Goal: Feedback & Contribution: Contribute content

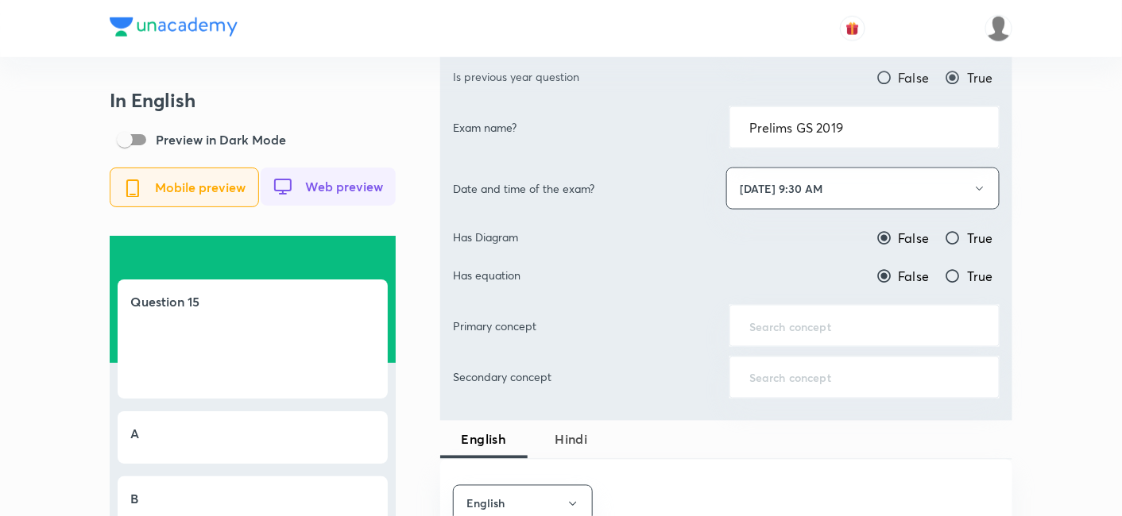
scroll to position [617, 0]
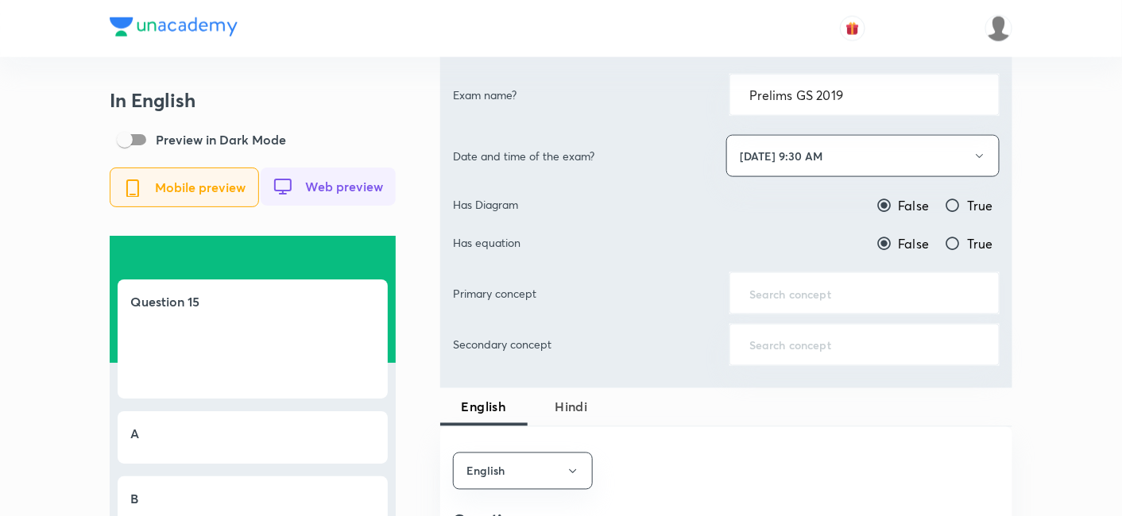
click at [823, 290] on input "text" at bounding box center [864, 293] width 230 height 15
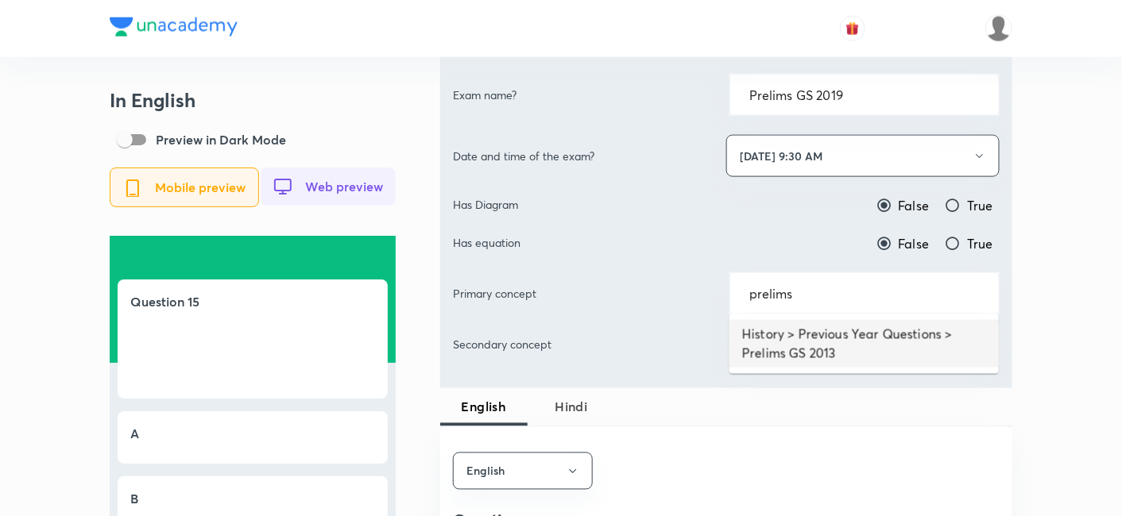
click at [883, 327] on li "History > Previous Year Questions > Prelims GS 2013" at bounding box center [863, 344] width 269 height 48
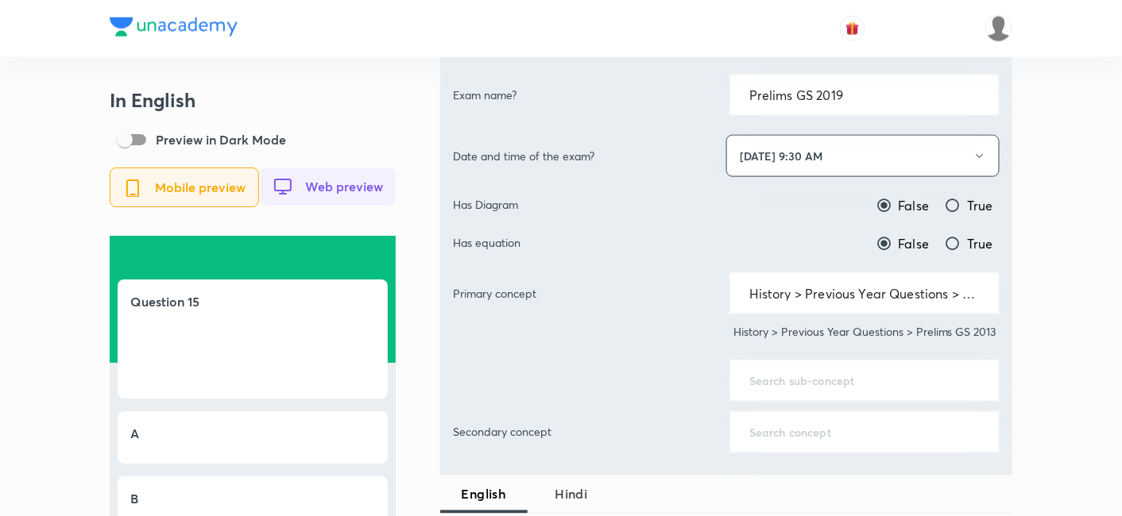
click at [869, 292] on input "History > Previous Year Questions > Prelims GS 2013" at bounding box center [864, 293] width 230 height 15
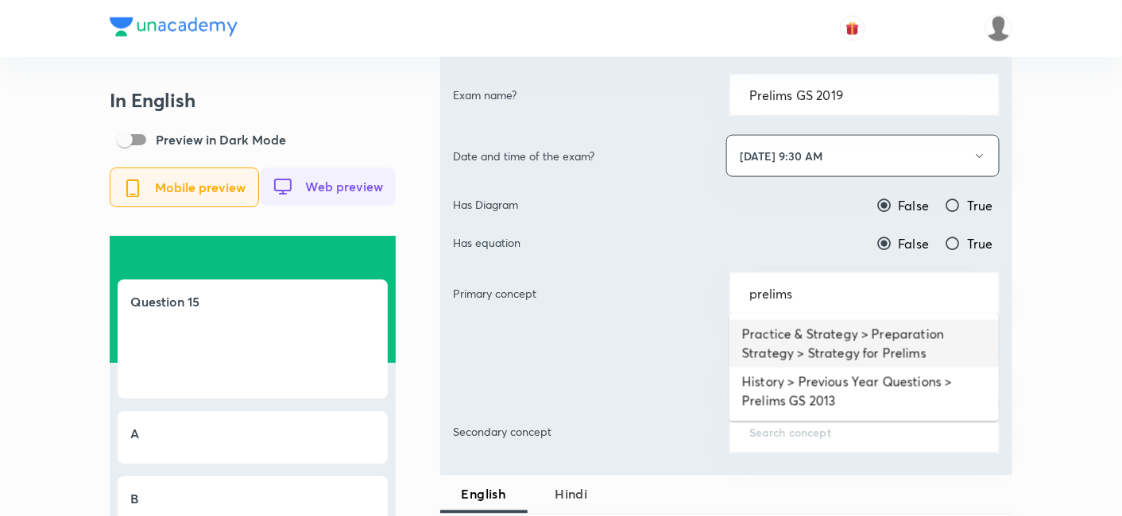
click at [845, 343] on li "Practice & Strategy > Preparation Strategy > Strategy for Prelims" at bounding box center [863, 344] width 269 height 48
type input "Practice & Strategy > Preparation Strategy > Strategy for Prelims"
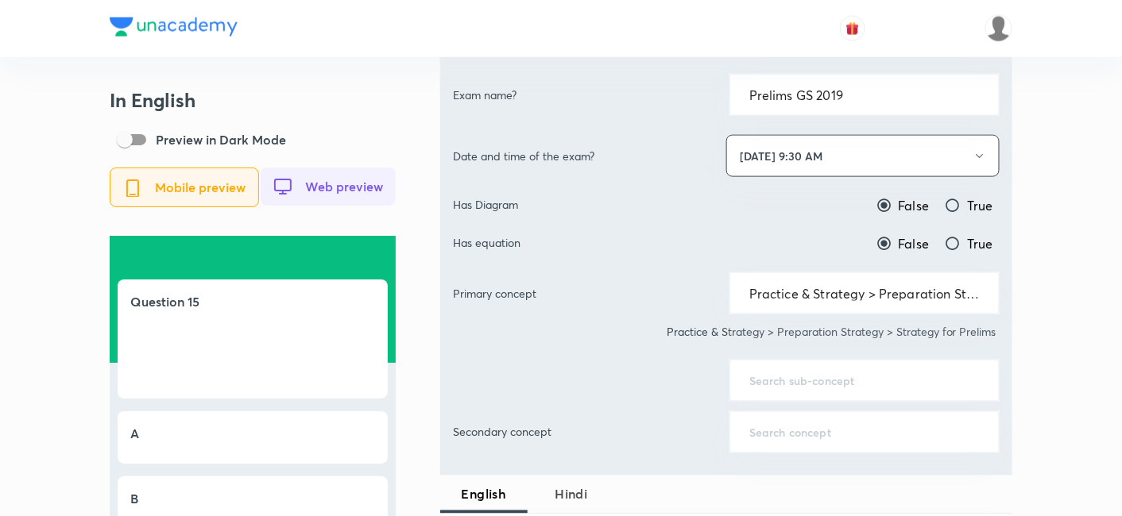
click at [815, 366] on div "​" at bounding box center [864, 381] width 270 height 42
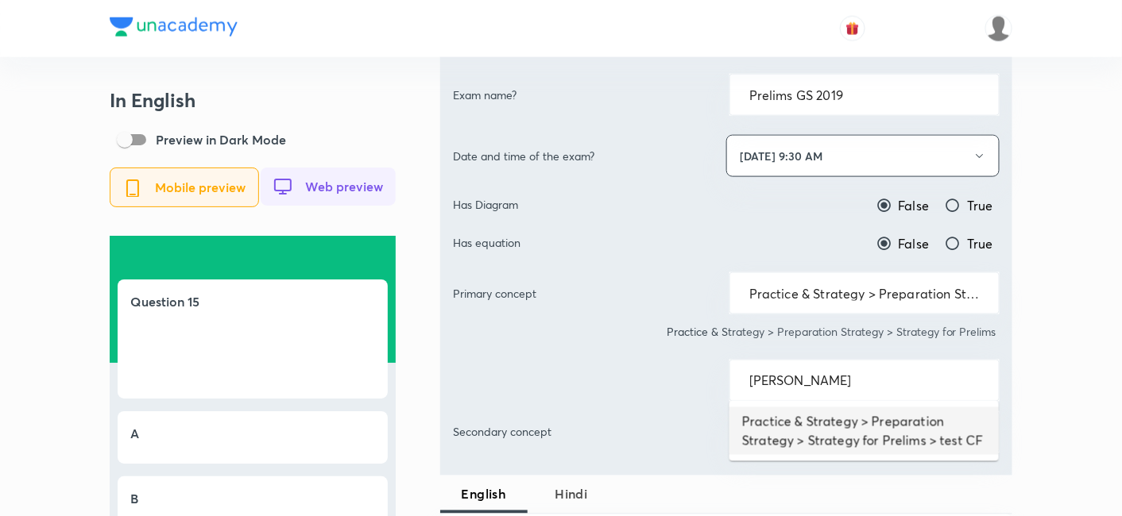
click at [833, 426] on li "Practice & Strategy > Preparation Strategy > Strategy for Prelims > test CF" at bounding box center [863, 432] width 269 height 48
type input "Practice & Strategy > Preparation Strategy > Strategy for Prelims > test CF"
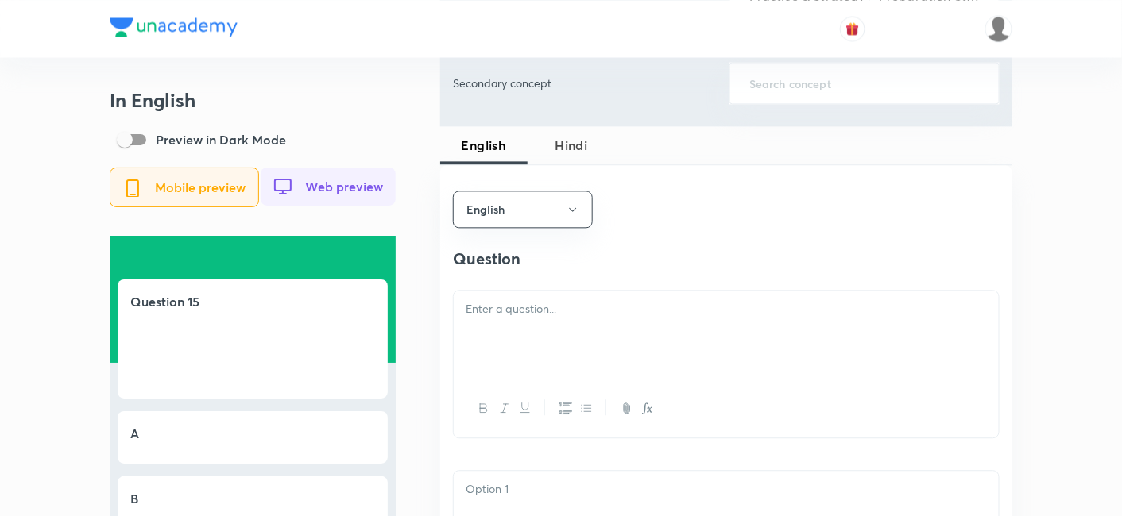
scroll to position [1059, 0]
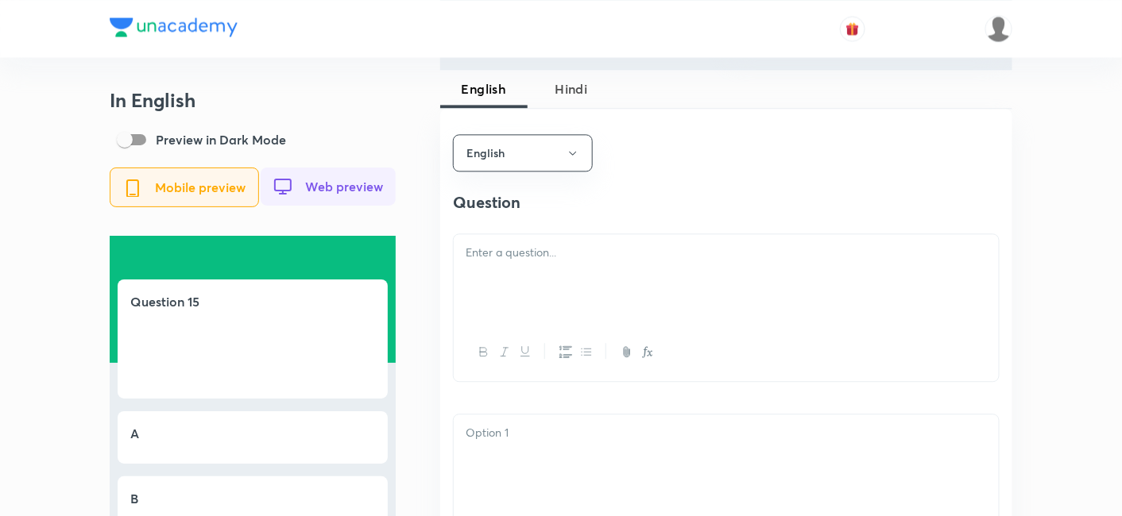
click at [562, 290] on div at bounding box center [726, 278] width 545 height 89
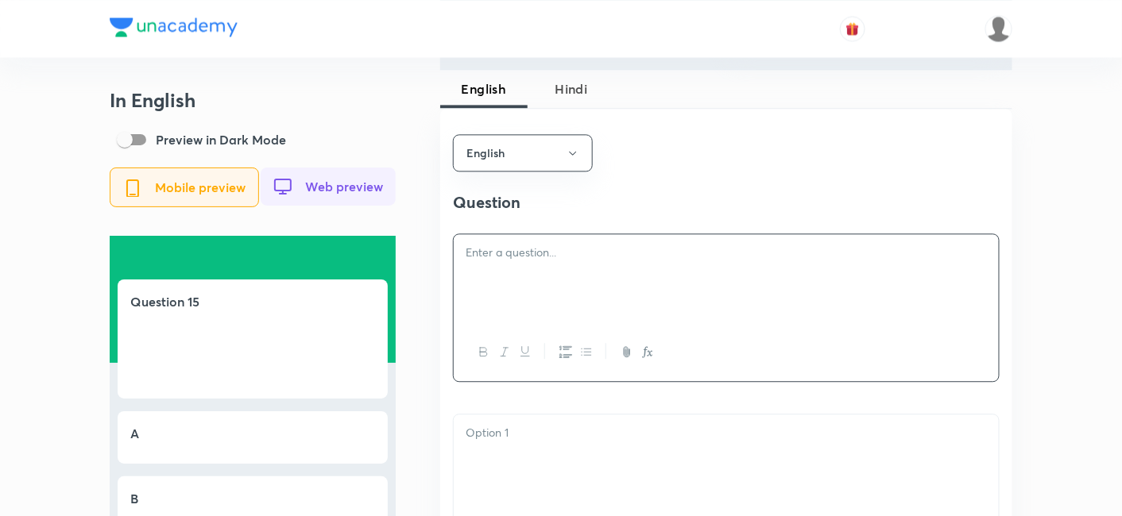
click at [577, 257] on p at bounding box center [726, 253] width 521 height 18
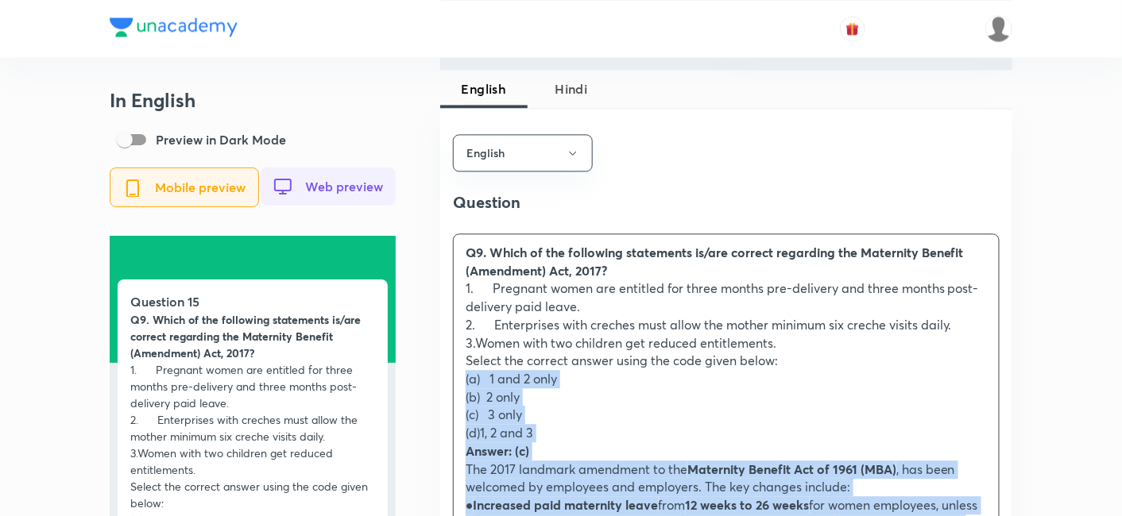
drag, startPoint x: 423, startPoint y: 396, endPoint x: 407, endPoint y: 392, distance: 16.6
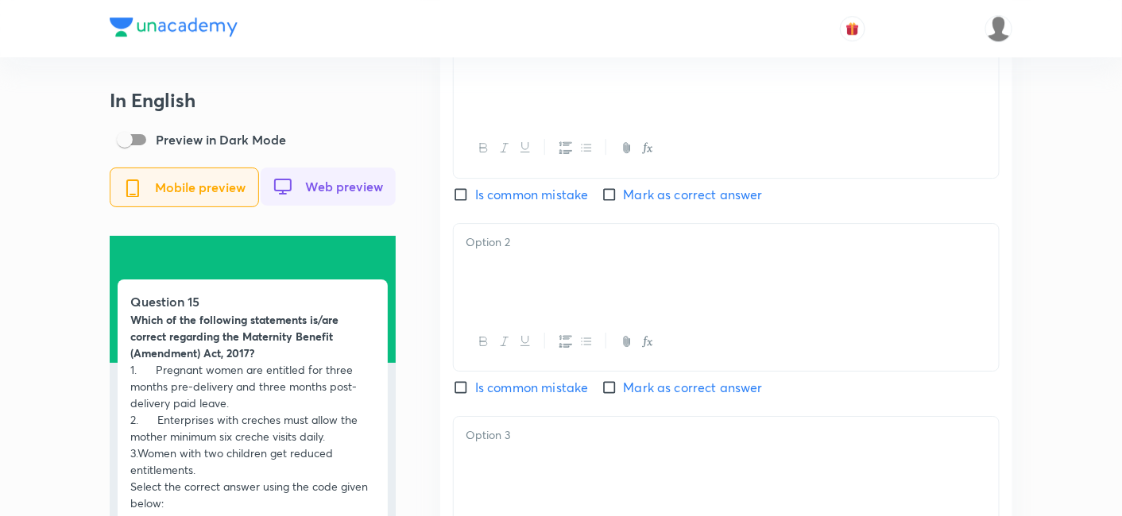
scroll to position [1324, 0]
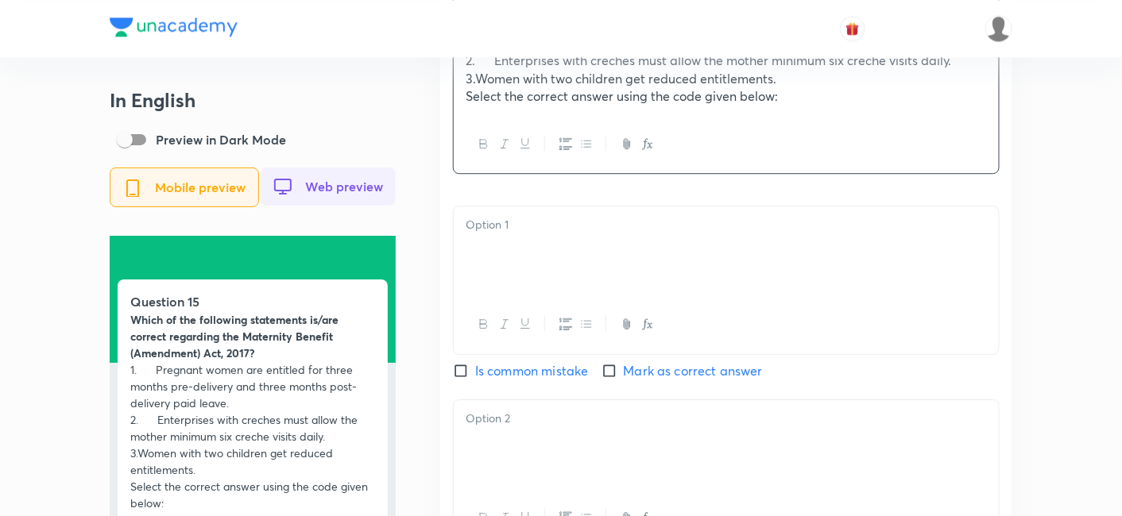
click at [547, 252] on div at bounding box center [726, 251] width 545 height 89
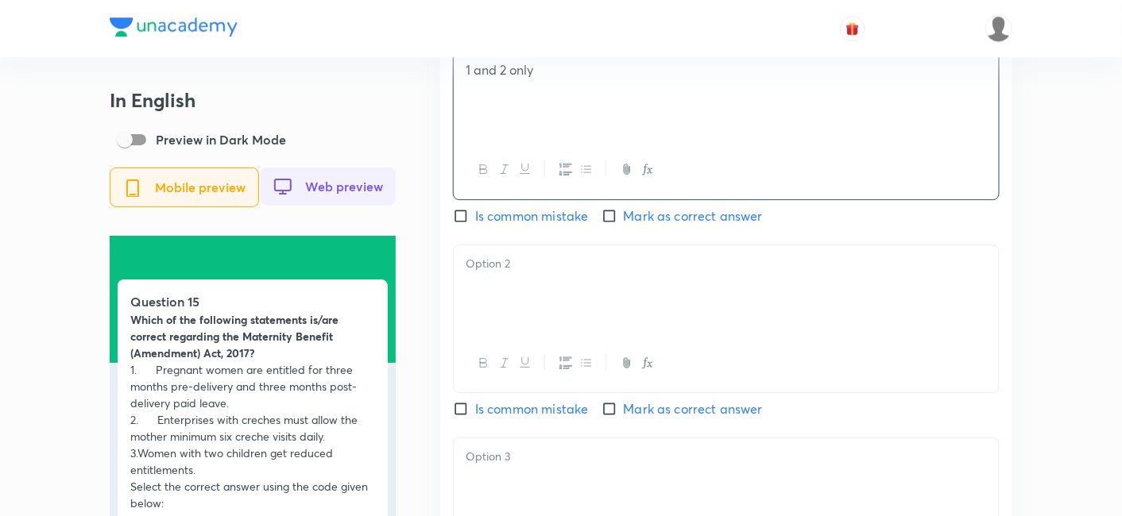
scroll to position [1500, 0]
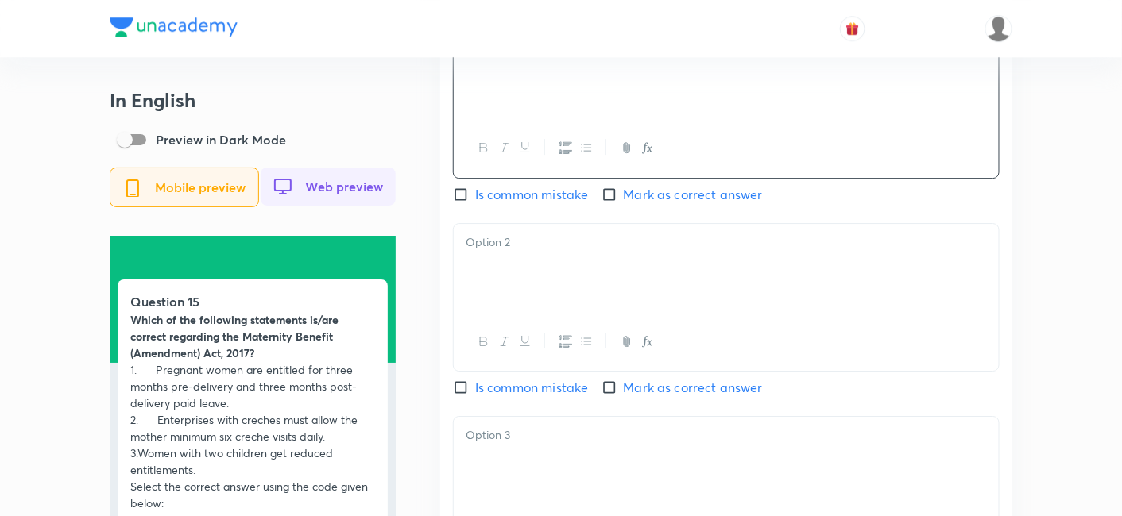
click at [522, 287] on div at bounding box center [726, 268] width 545 height 89
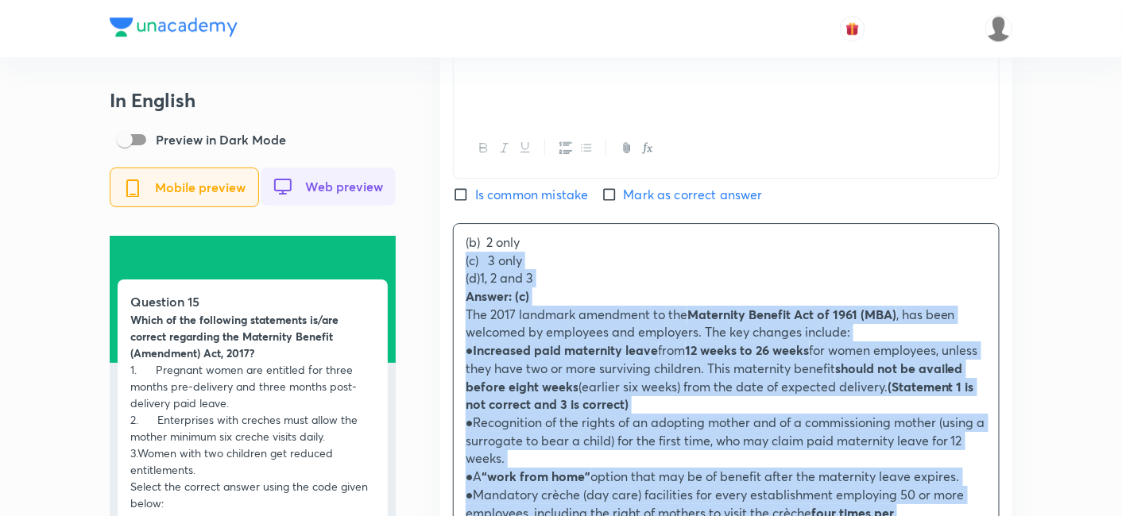
drag, startPoint x: 435, startPoint y: 269, endPoint x: 424, endPoint y: 264, distance: 12.4
click at [424, 264] on div "In English Preview in Dark Mode Mobile preview Web preview Question 15 Which of…" at bounding box center [561, 367] width 903 height 3556
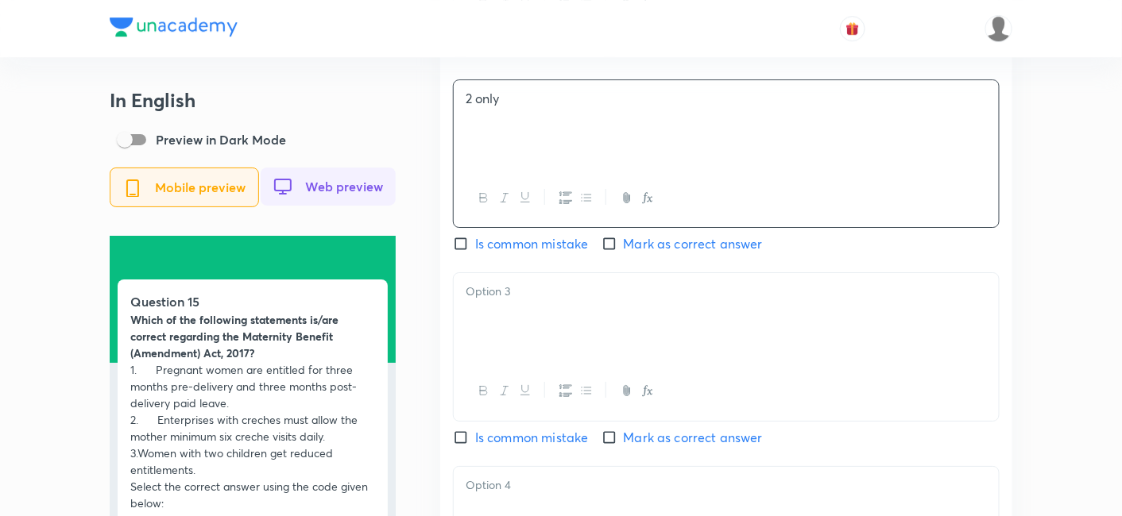
scroll to position [1677, 0]
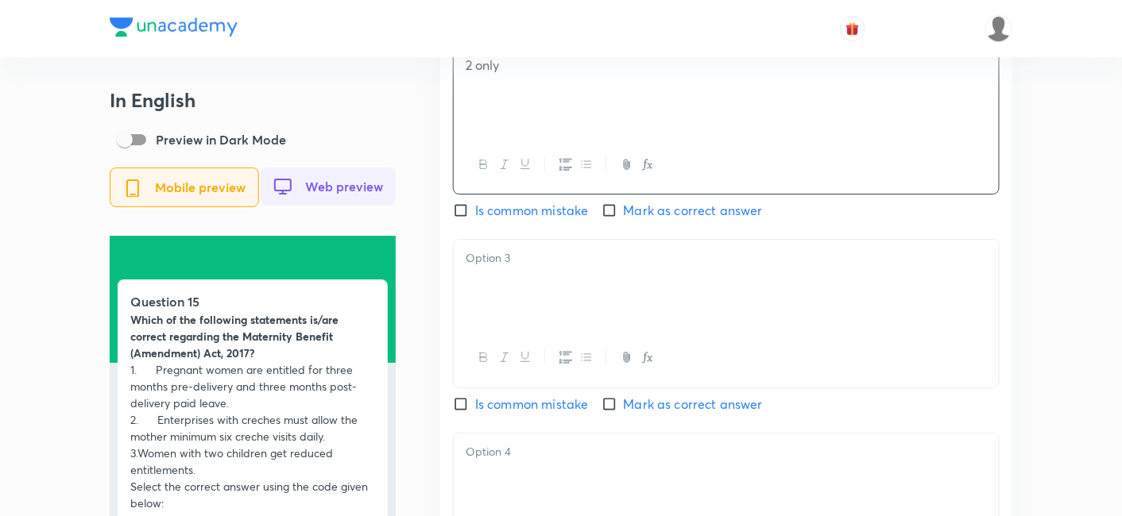
click at [523, 282] on div at bounding box center [726, 284] width 545 height 89
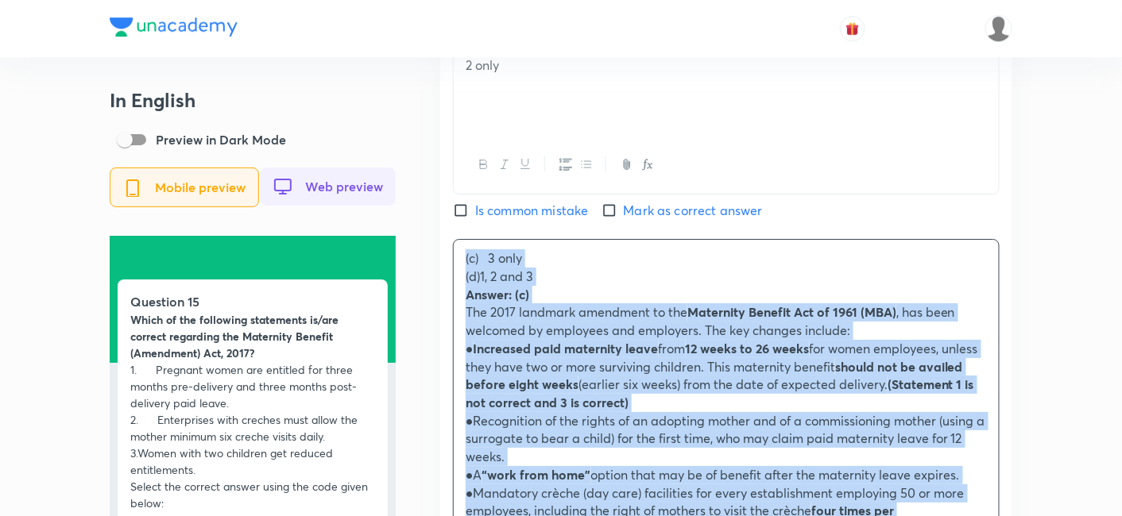
drag, startPoint x: 443, startPoint y: 278, endPoint x: 429, endPoint y: 272, distance: 14.9
click at [429, 272] on div "In English Preview in Dark Mode Mobile preview Web preview Question 15 Which of…" at bounding box center [561, 181] width 903 height 3538
click at [428, 273] on div "In English Preview in Dark Mode Mobile preview Web preview Question 15 Which of…" at bounding box center [561, 181] width 903 height 3538
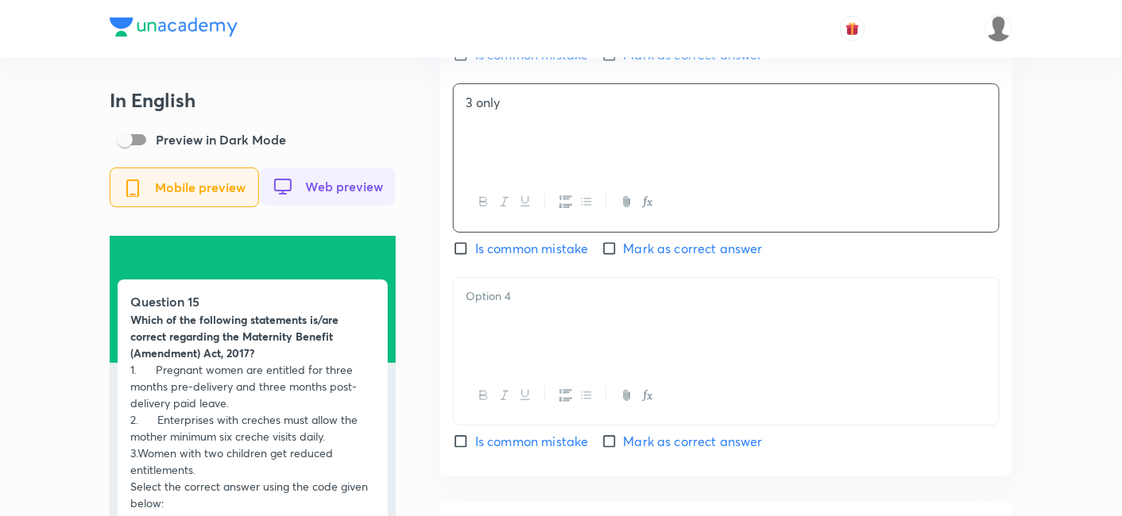
scroll to position [1853, 0]
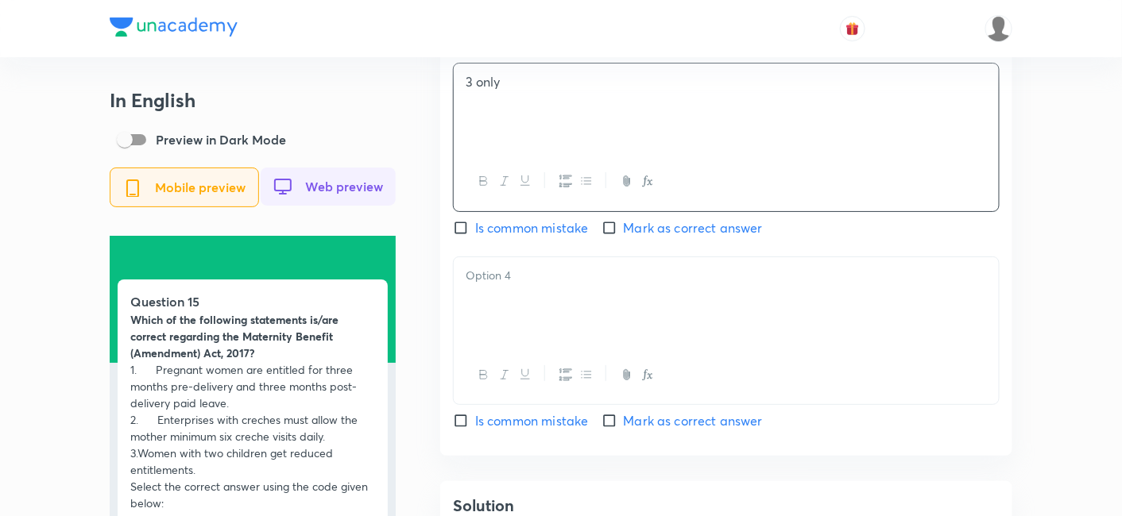
click at [637, 230] on span "Mark as correct answer" at bounding box center [693, 227] width 139 height 19
click at [624, 230] on input "Mark as correct answer" at bounding box center [612, 228] width 22 height 16
checkbox input "true"
click at [551, 342] on div at bounding box center [726, 301] width 545 height 89
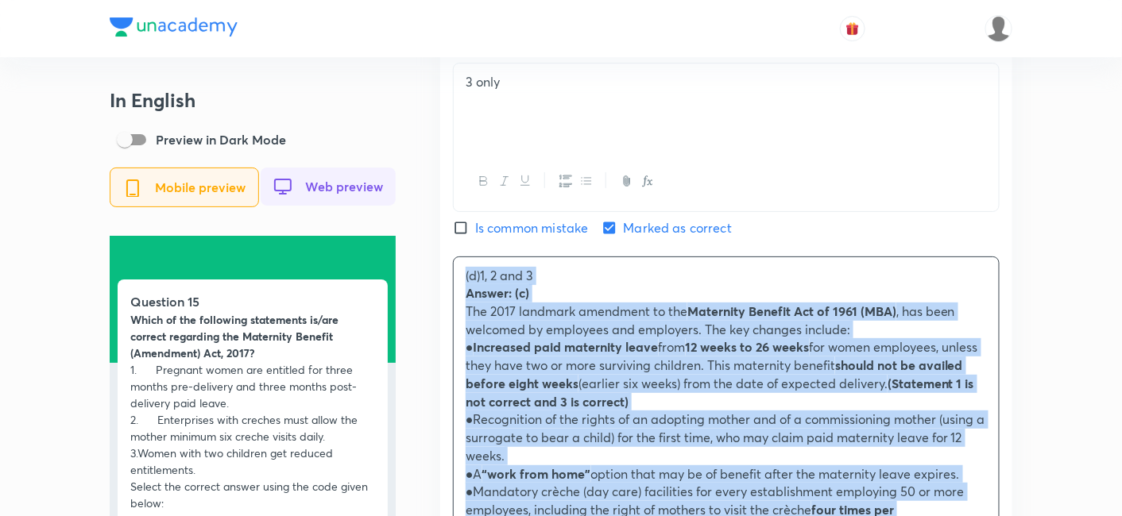
drag, startPoint x: 474, startPoint y: 317, endPoint x: 431, endPoint y: 287, distance: 53.1
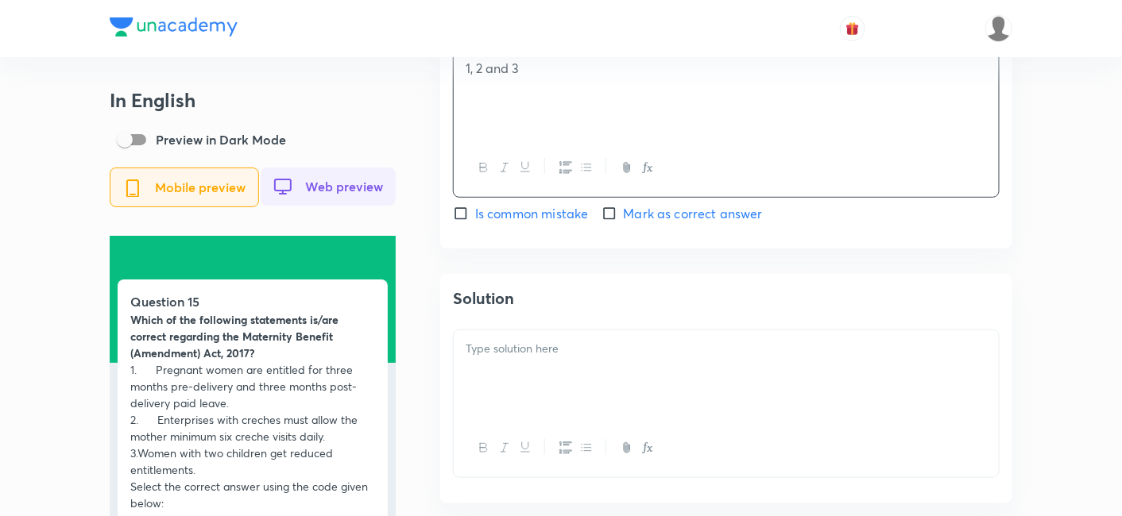
scroll to position [2118, 0]
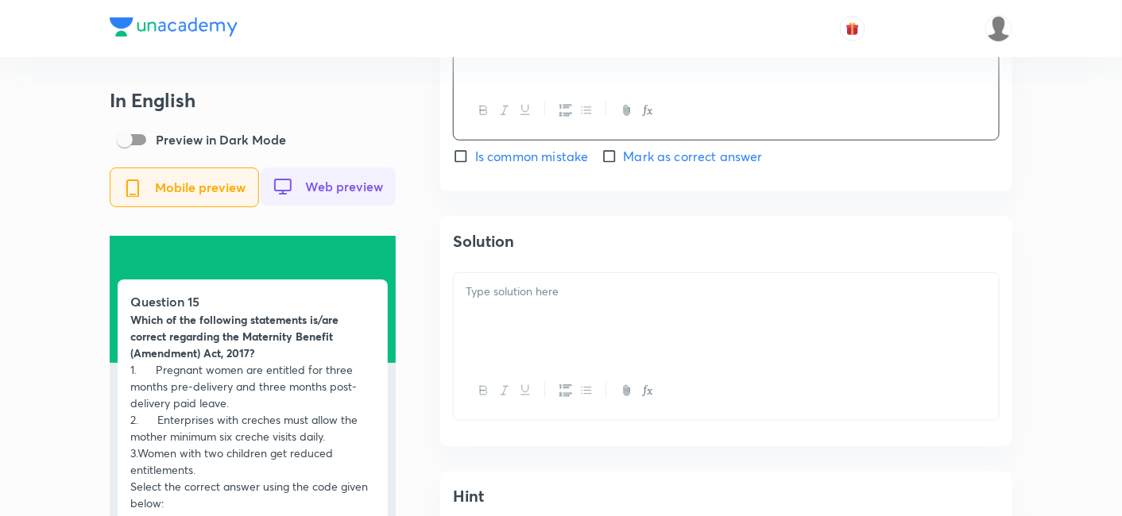
click at [570, 315] on div at bounding box center [726, 317] width 545 height 89
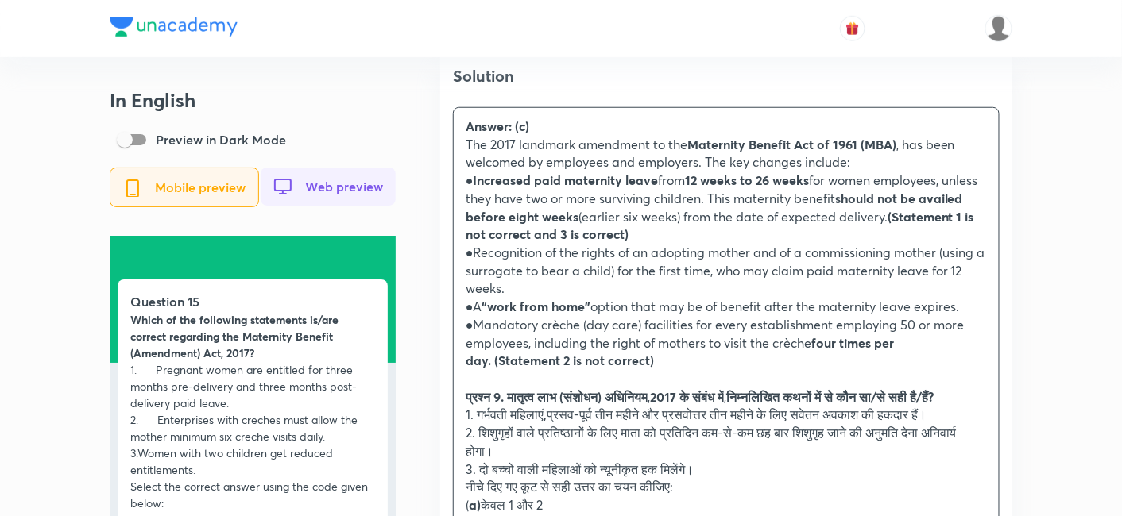
scroll to position [2294, 0]
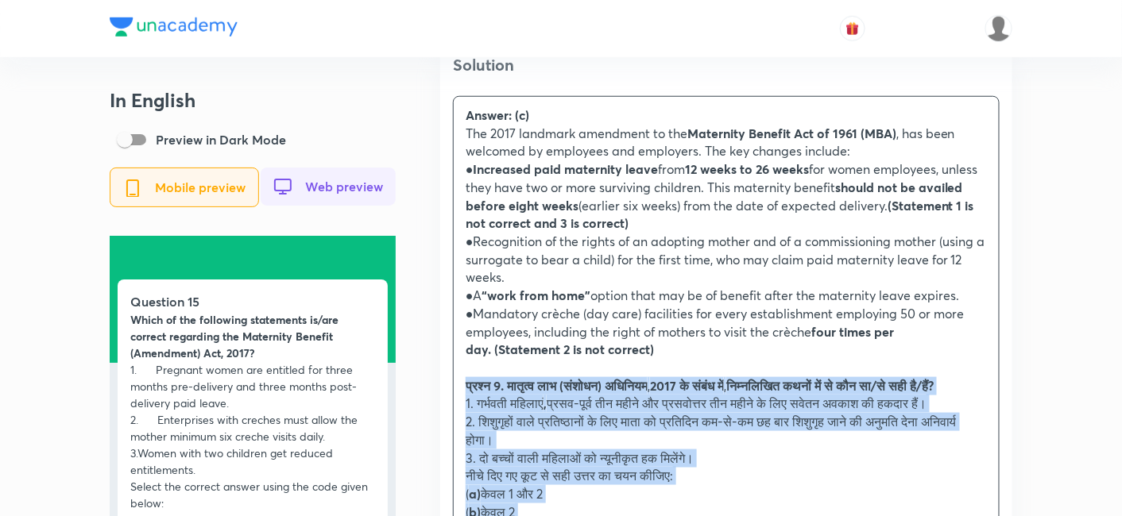
drag, startPoint x: 438, startPoint y: 391, endPoint x: 427, endPoint y: 388, distance: 11.4
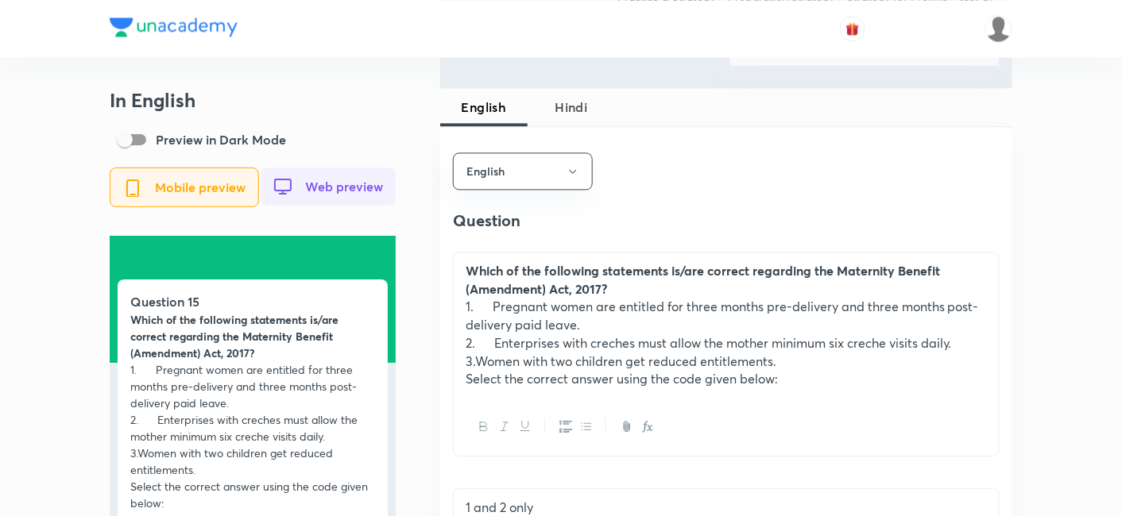
scroll to position [971, 0]
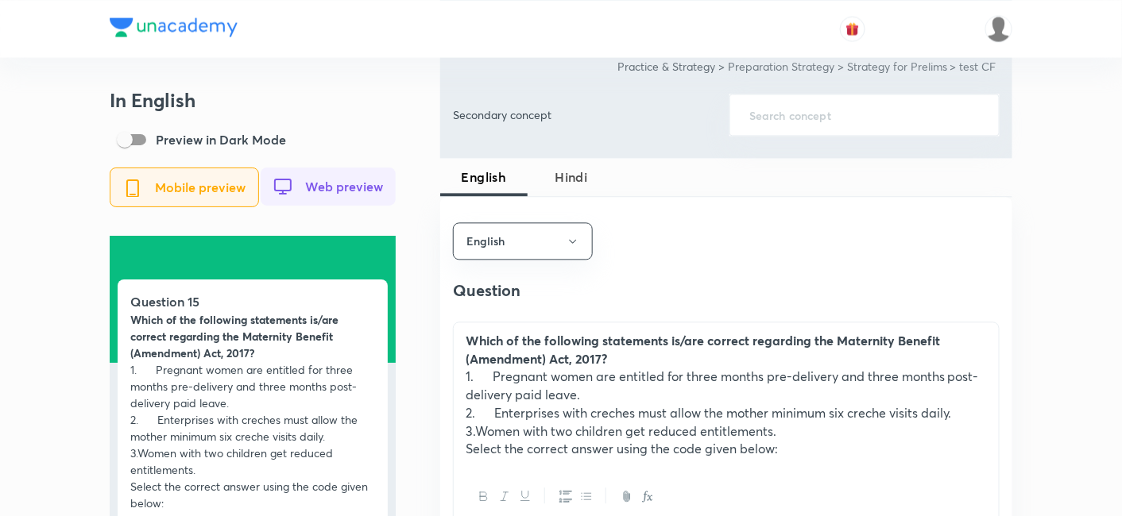
click at [589, 168] on span "Hindi" at bounding box center [571, 177] width 68 height 19
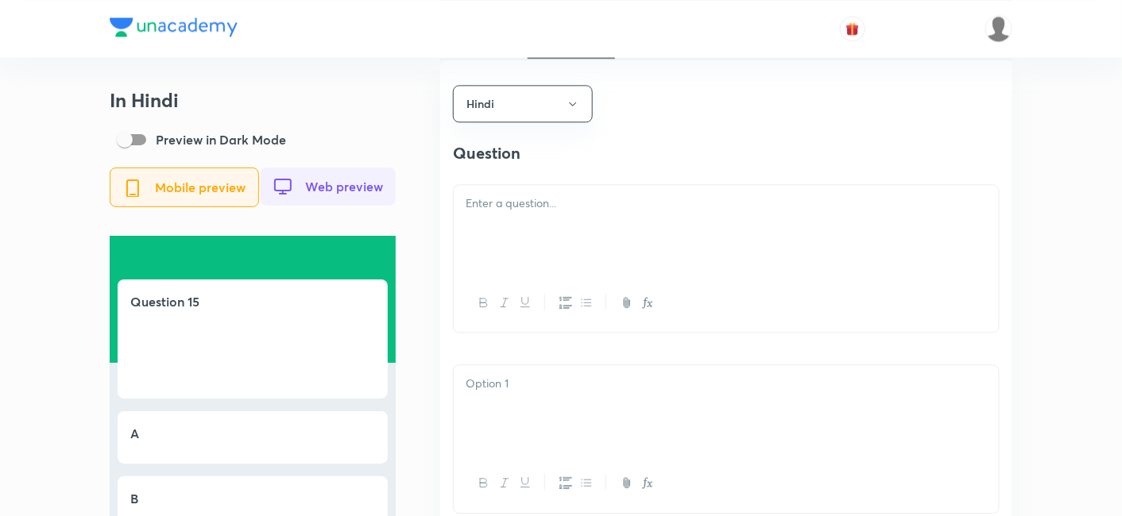
scroll to position [1147, 0]
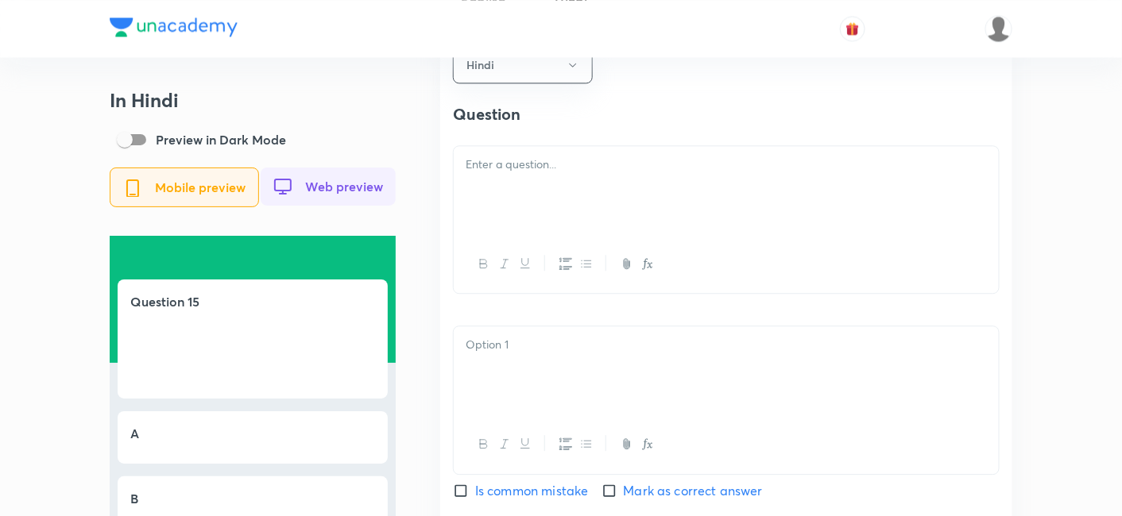
click at [569, 198] on div at bounding box center [726, 190] width 545 height 89
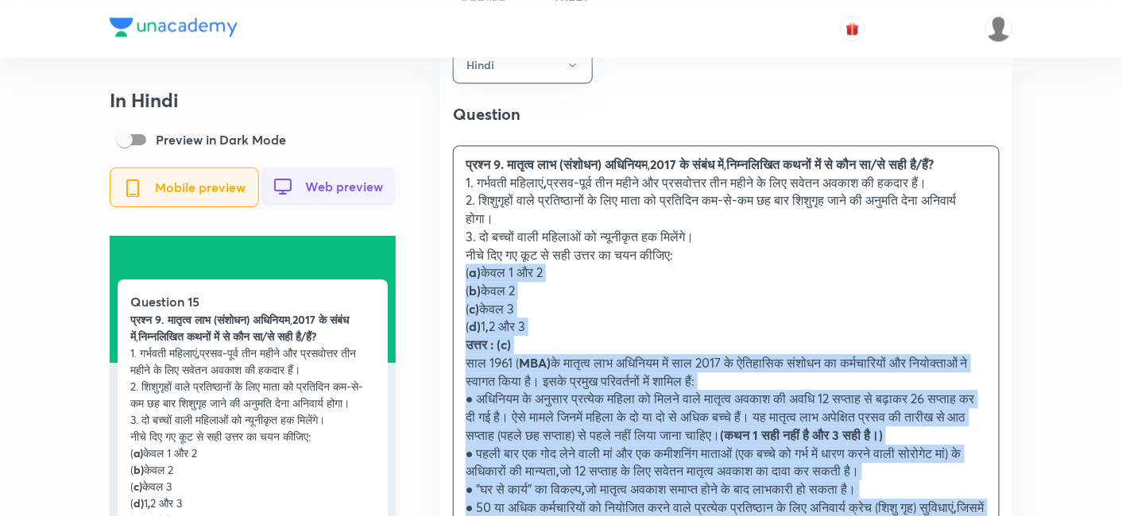
drag, startPoint x: 444, startPoint y: 291, endPoint x: 419, endPoint y: 277, distance: 28.8
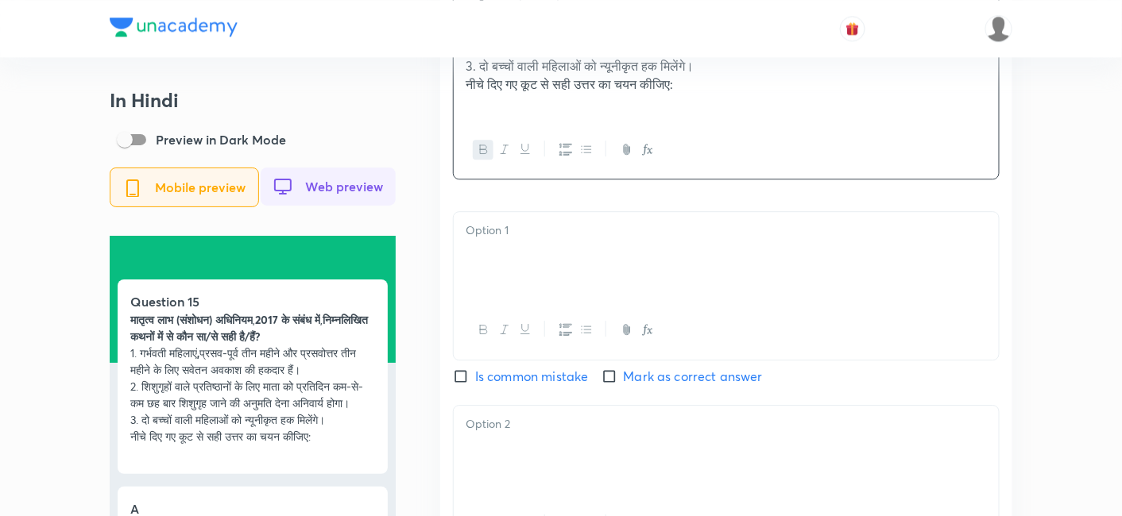
scroll to position [1324, 0]
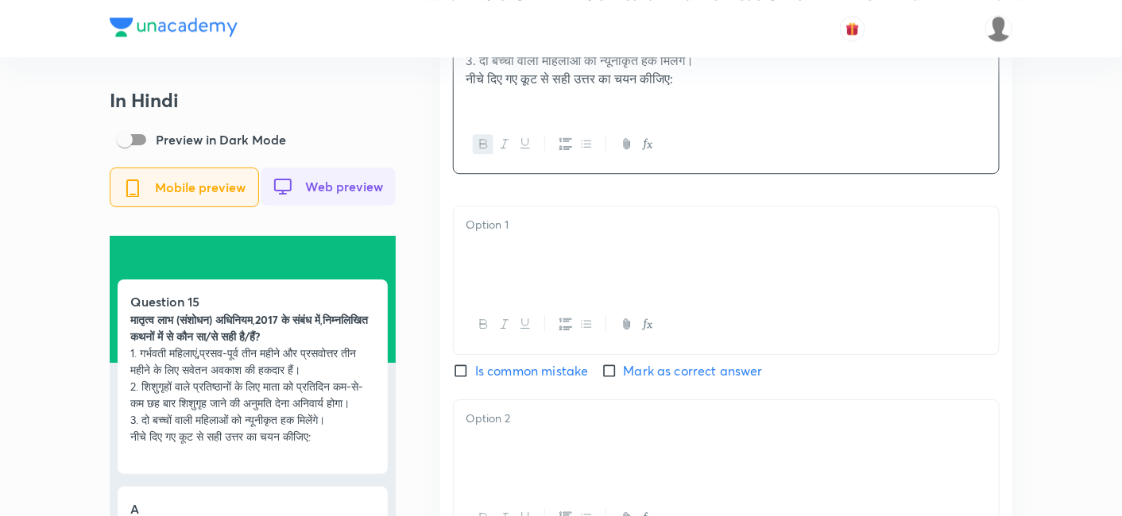
click at [528, 257] on div at bounding box center [726, 251] width 545 height 89
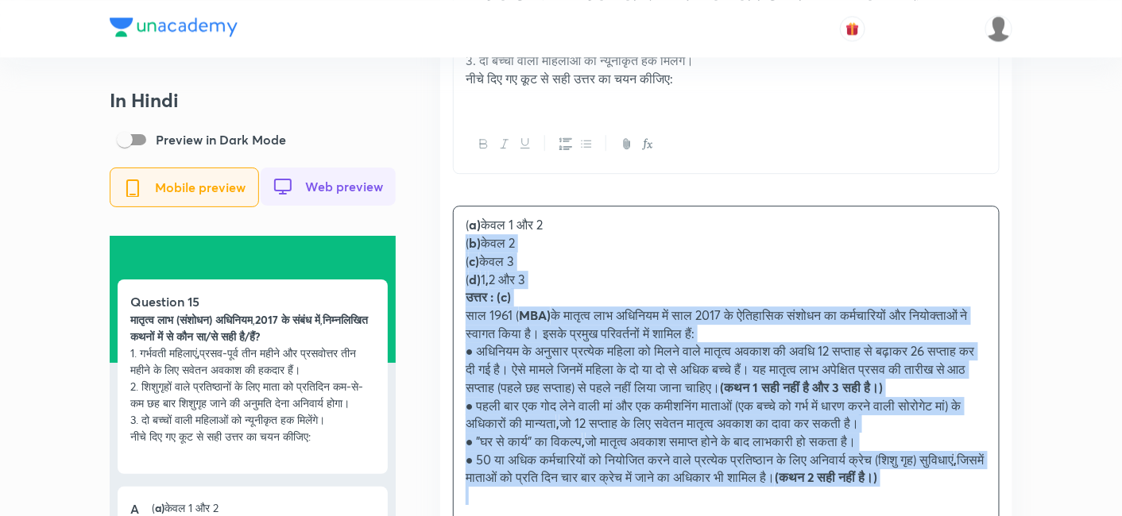
drag, startPoint x: 473, startPoint y: 267, endPoint x: 428, endPoint y: 243, distance: 51.2
click at [428, 243] on div "In Hindi Preview in Dark Mode Mobile preview Web preview Question 15 मातृत्व ला…" at bounding box center [561, 326] width 903 height 3122
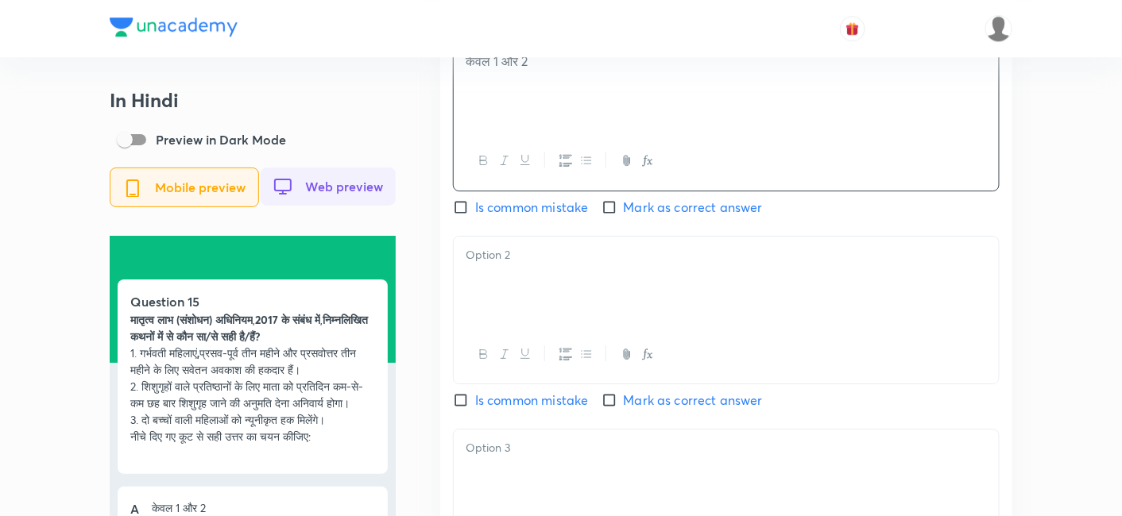
scroll to position [1500, 0]
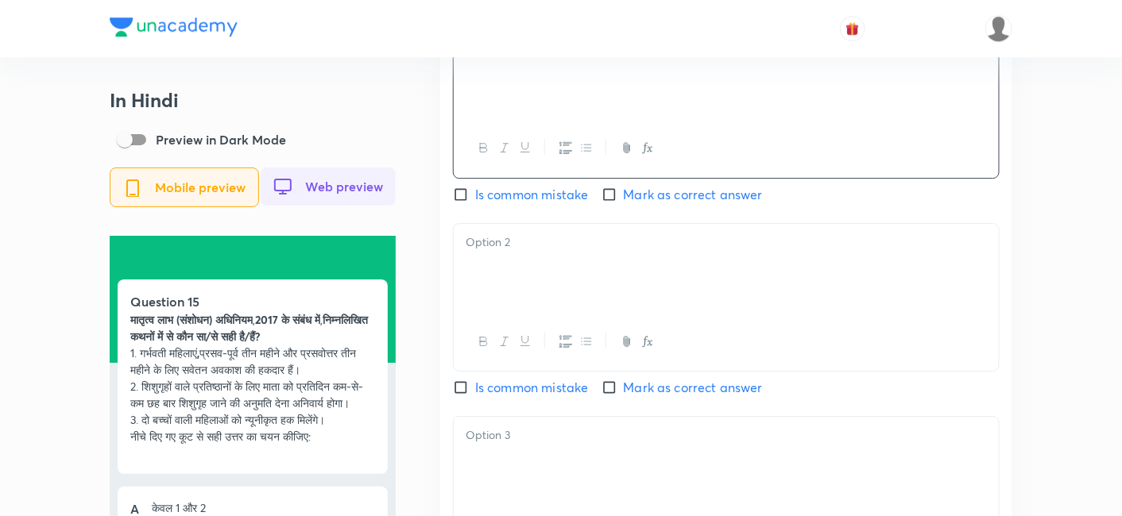
click at [523, 275] on div at bounding box center [726, 268] width 545 height 89
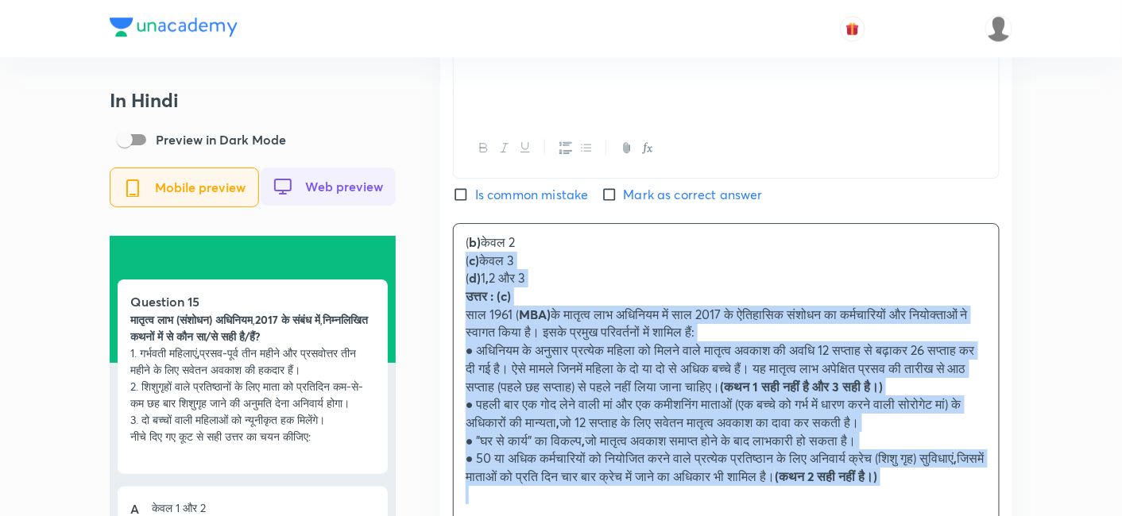
drag, startPoint x: 475, startPoint y: 280, endPoint x: 443, endPoint y: 269, distance: 34.7
click at [443, 269] on div "Hindi Question मातृत्व लाभ (संशोधन) अधिनियम , 2017 के संबंध में , निम्नलिखित कथ…" at bounding box center [726, 339] width 572 height 1343
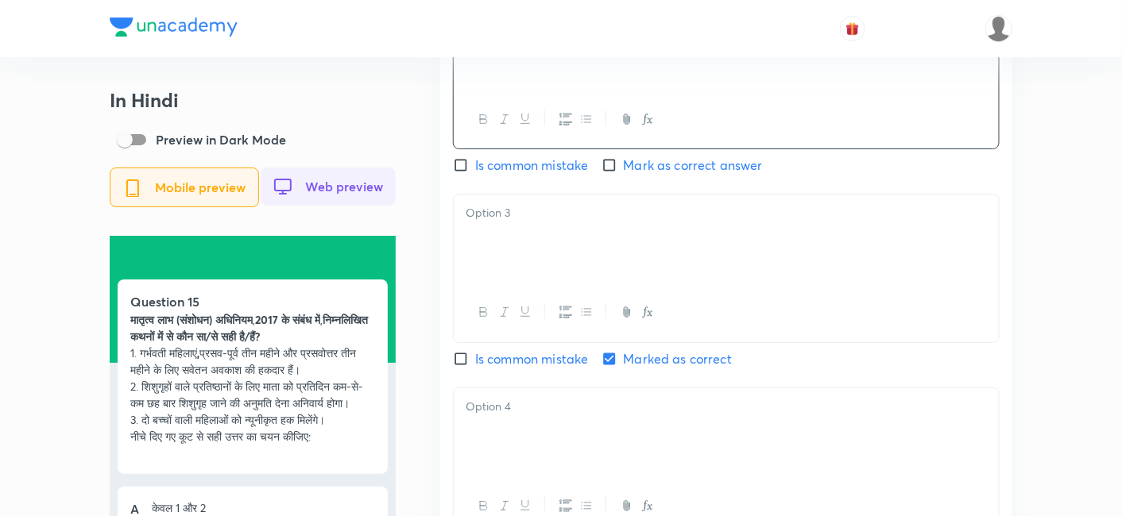
scroll to position [1765, 0]
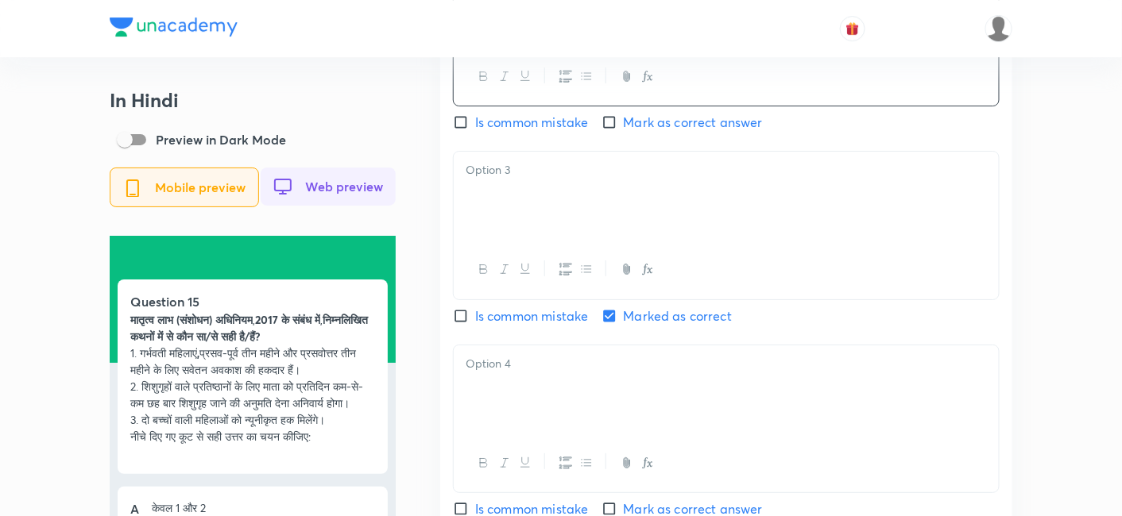
click at [539, 228] on div at bounding box center [726, 196] width 545 height 89
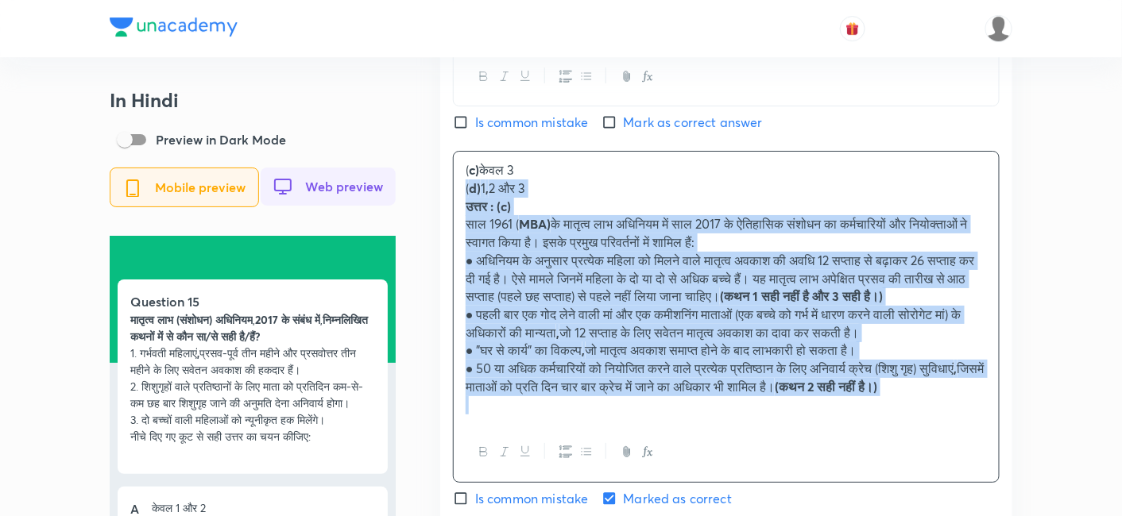
drag, startPoint x: 470, startPoint y: 210, endPoint x: 445, endPoint y: 195, distance: 28.5
click at [445, 195] on div "Hindi Question मातृत्व लाभ (संशोधन) अधिनियम , 2017 के संबंध में , निम्नलिखित कथ…" at bounding box center [726, 65] width 572 height 1324
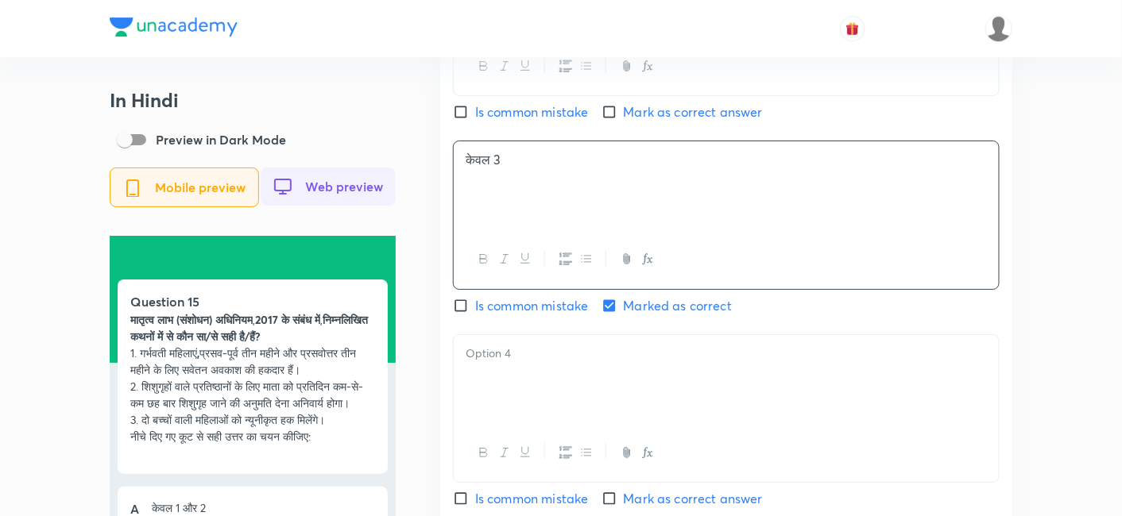
scroll to position [1853, 0]
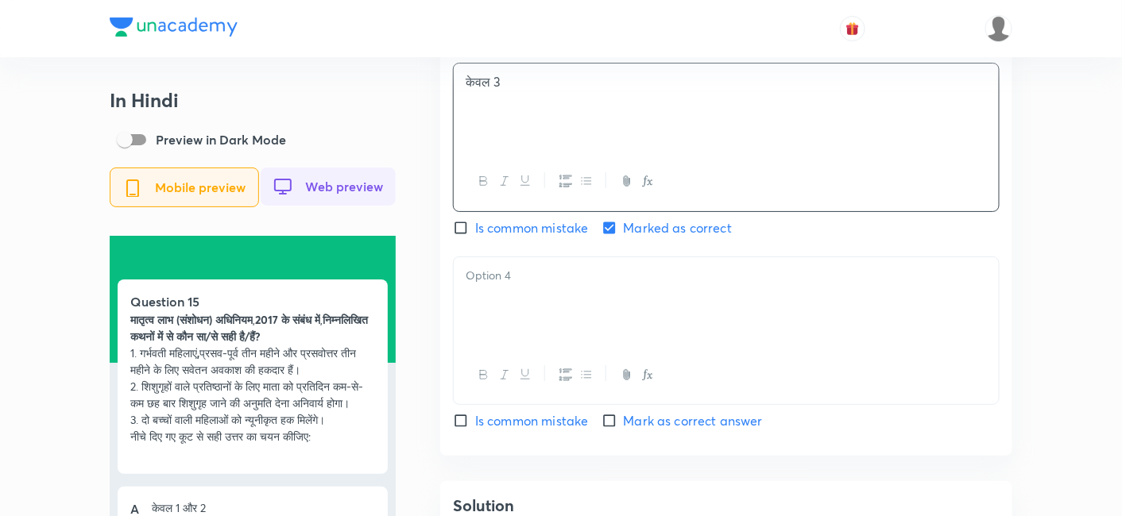
click at [561, 303] on div at bounding box center [726, 301] width 545 height 89
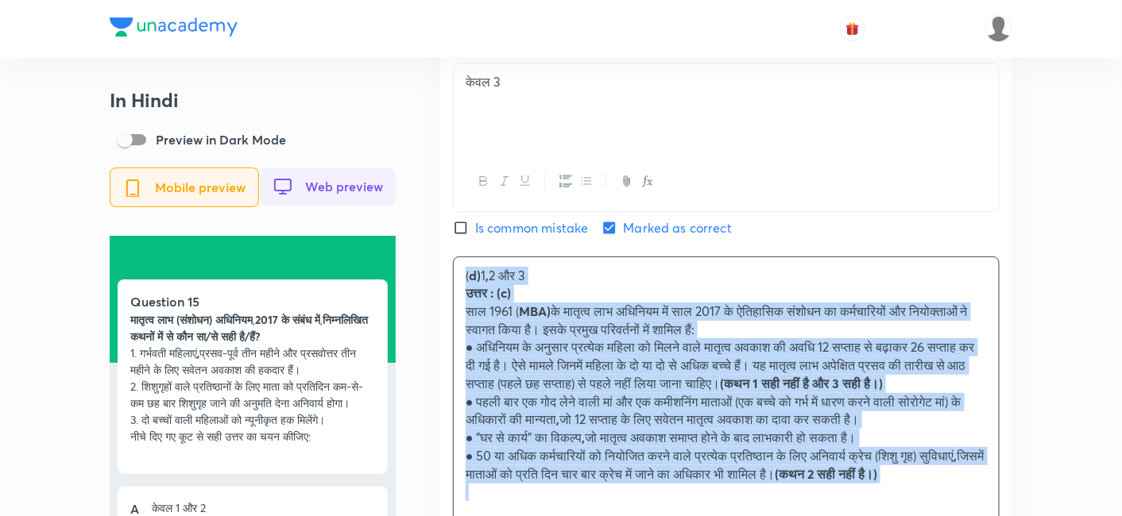
drag, startPoint x: 471, startPoint y: 318, endPoint x: 435, endPoint y: 291, distance: 45.4
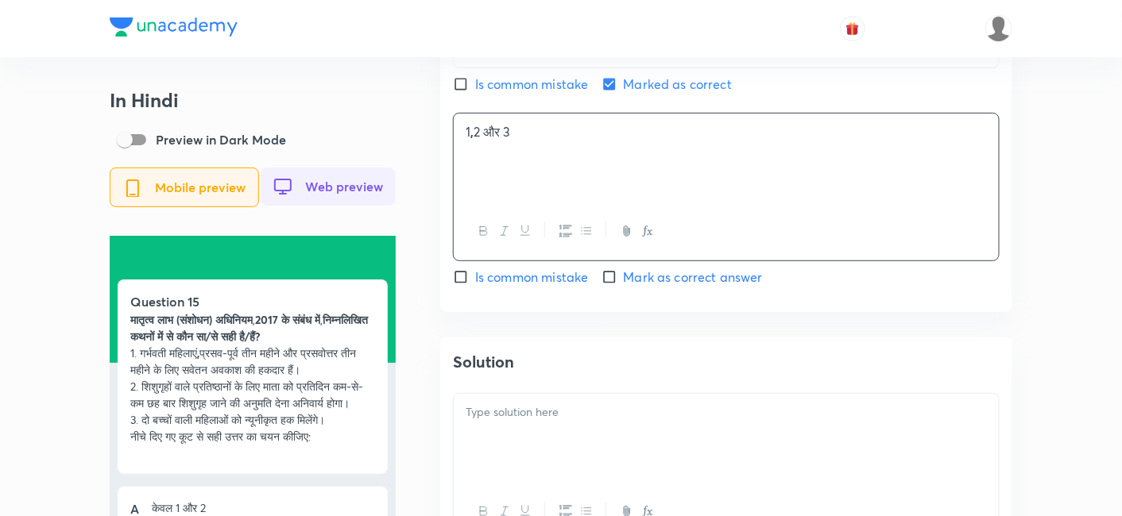
scroll to position [2030, 0]
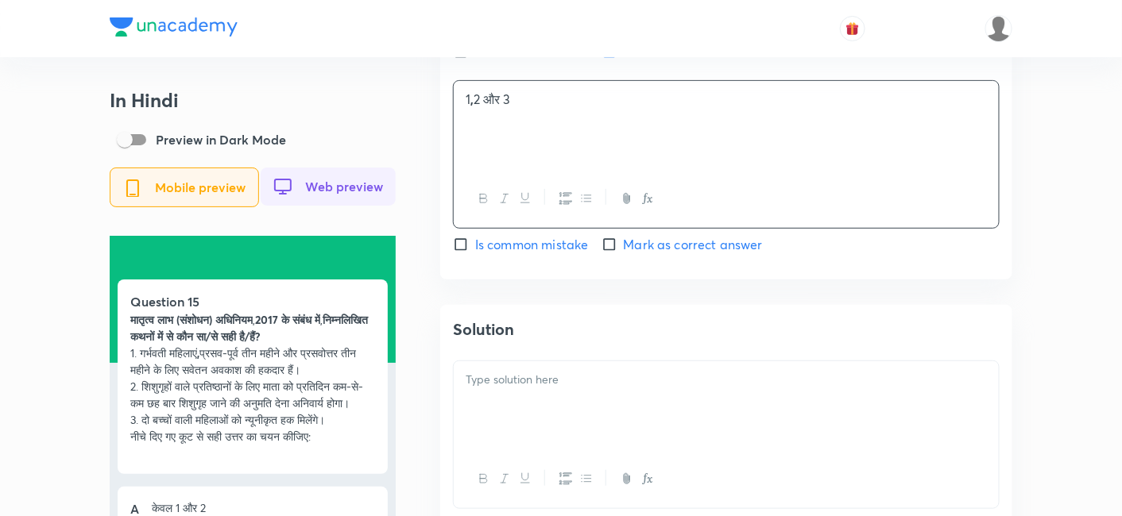
click at [574, 388] on p at bounding box center [726, 380] width 521 height 18
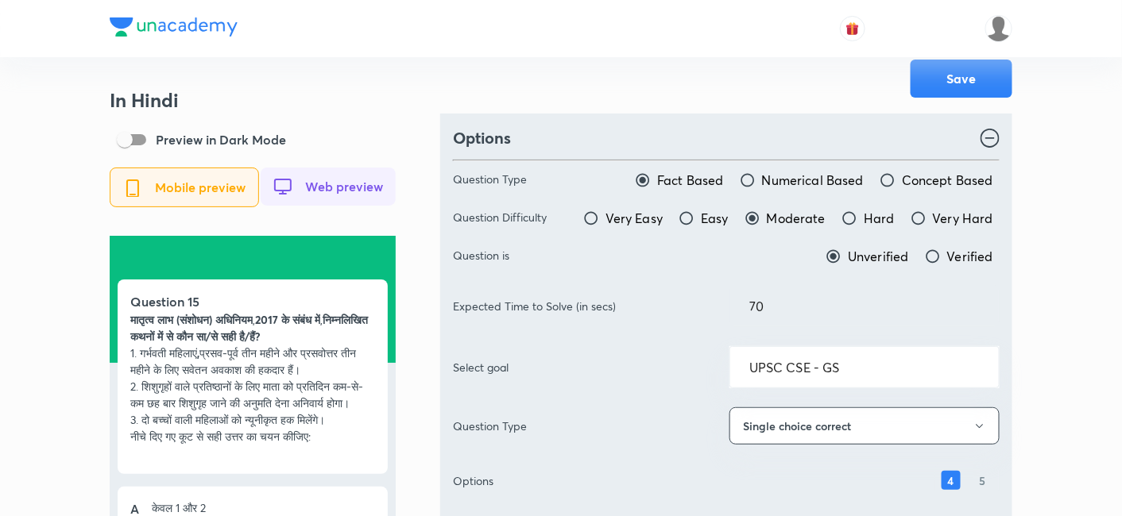
scroll to position [0, 0]
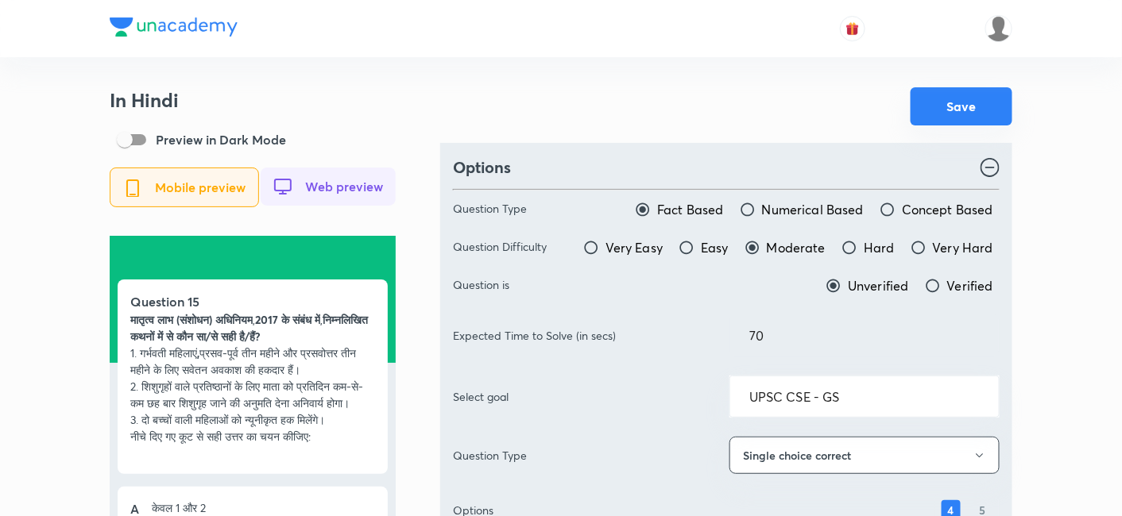
click at [978, 96] on button "Save" at bounding box center [961, 106] width 102 height 38
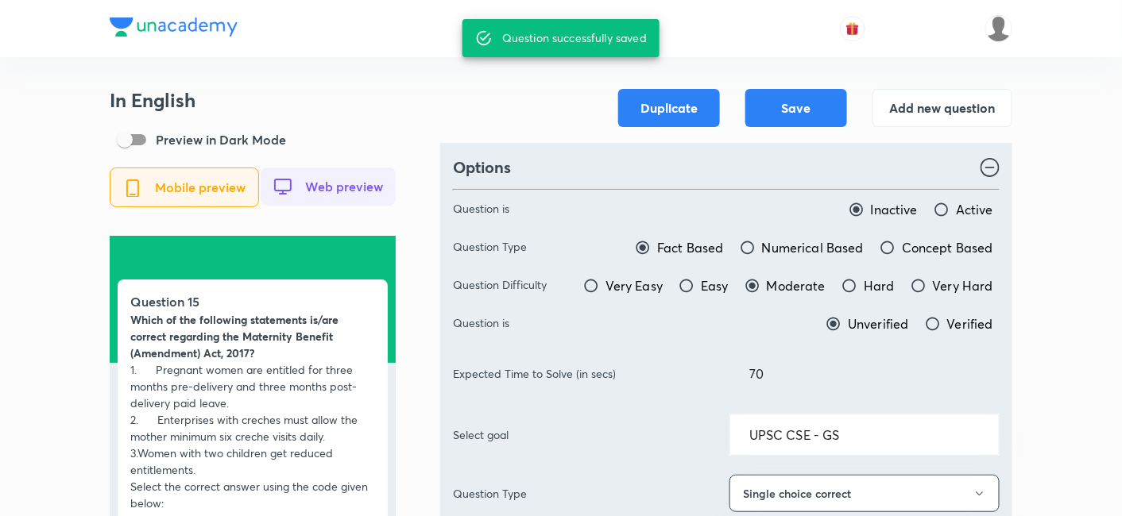
click at [923, 97] on button "Add new question" at bounding box center [942, 106] width 140 height 38
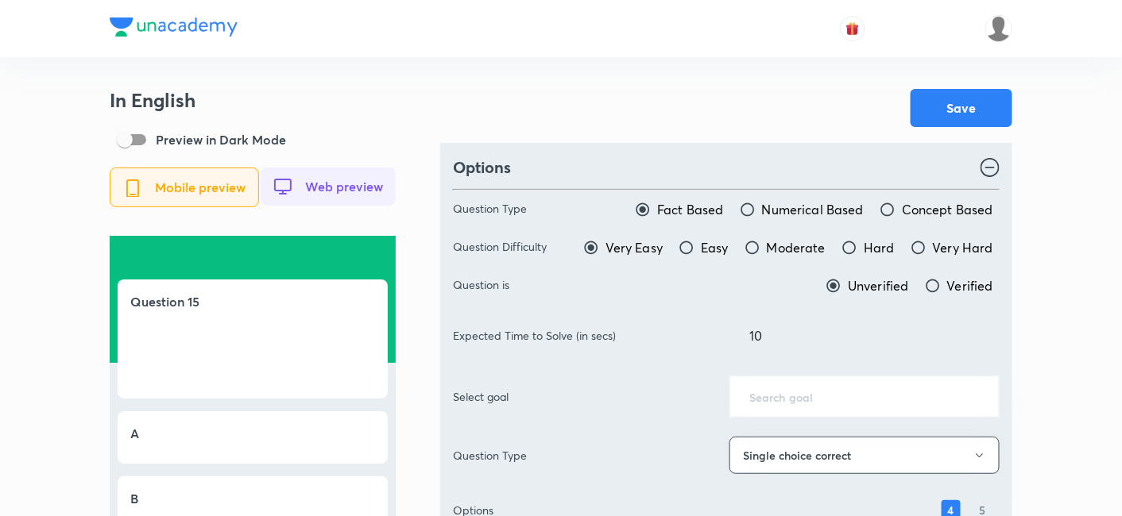
click at [792, 239] on span "Moderate" at bounding box center [796, 247] width 59 height 19
click at [760, 240] on input "Moderate" at bounding box center [752, 248] width 16 height 16
radio input "true"
radio input "false"
drag, startPoint x: 806, startPoint y: 338, endPoint x: 639, endPoint y: 325, distance: 168.2
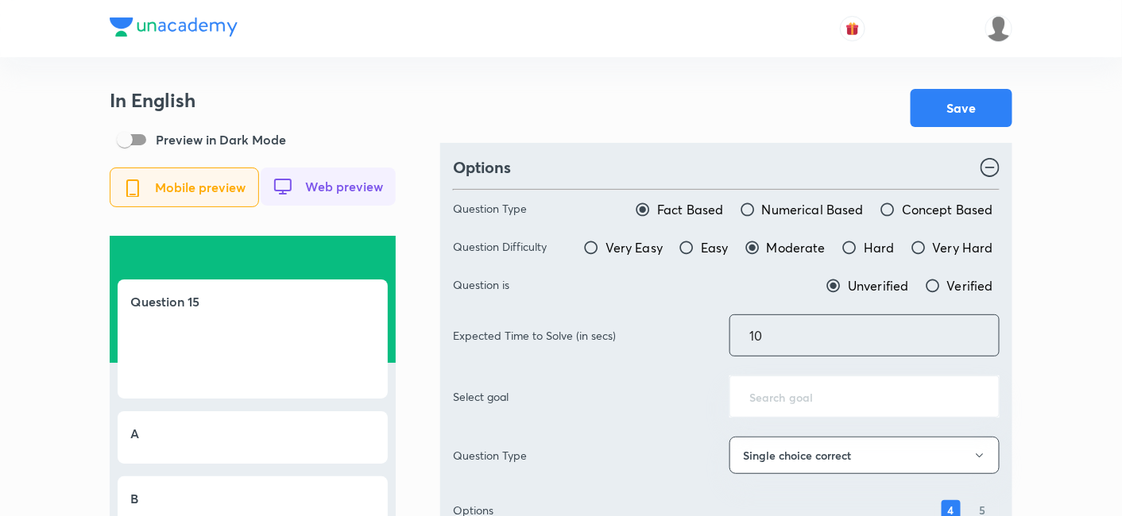
click at [639, 325] on div "Expected Time to Solve (in secs) 10 ​" at bounding box center [726, 336] width 547 height 42
type input "70"
click at [794, 101] on div "Save" at bounding box center [726, 108] width 572 height 38
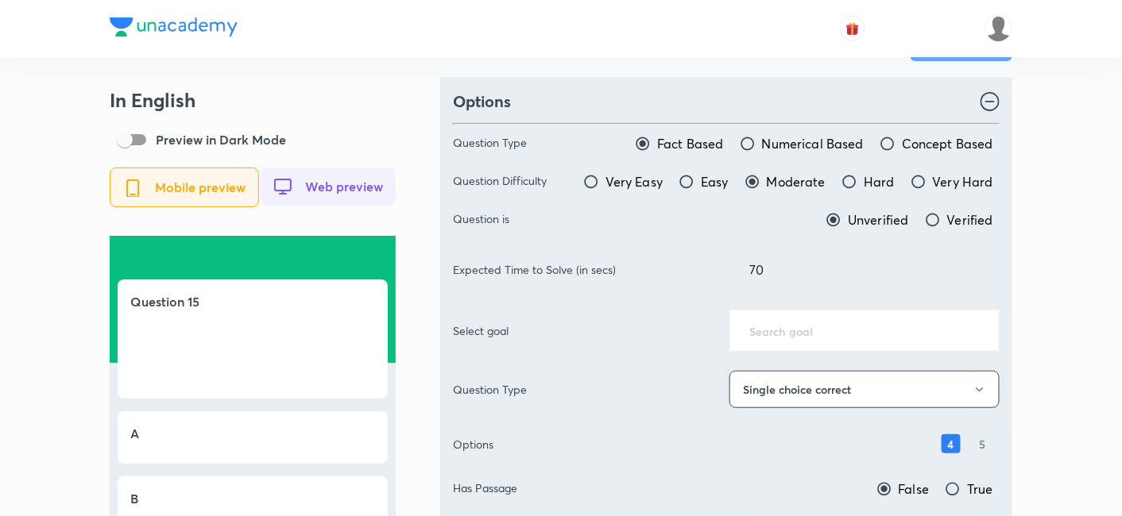
scroll to position [88, 0]
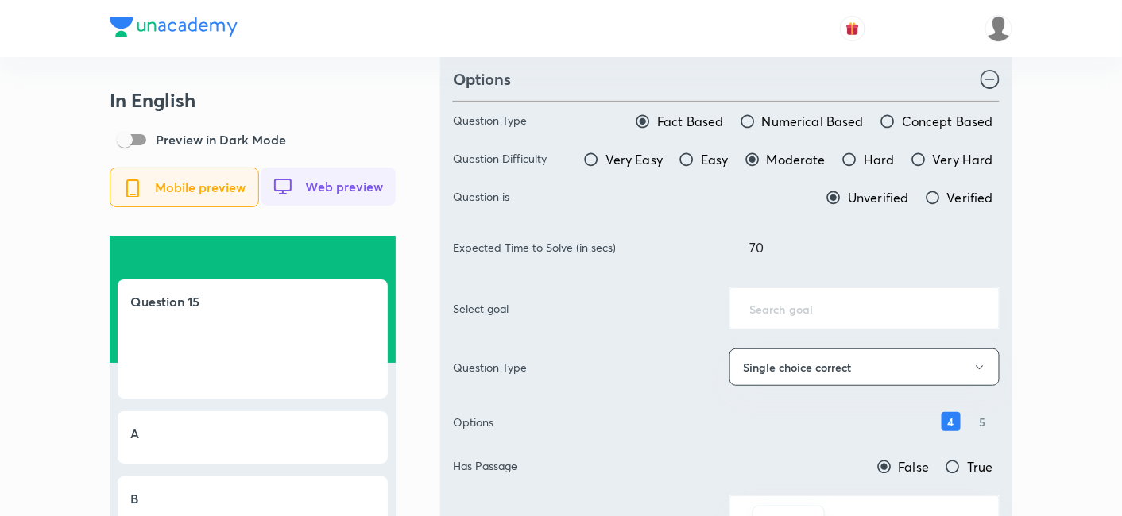
click at [796, 292] on div "​" at bounding box center [864, 309] width 270 height 42
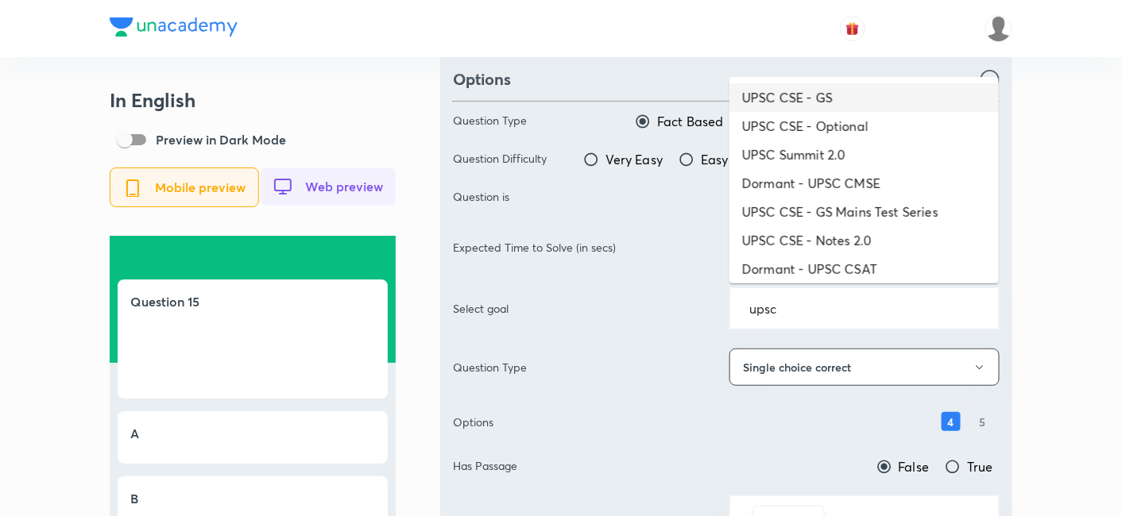
click at [867, 101] on li "UPSC CSE - GS" at bounding box center [863, 97] width 269 height 29
type input "UPSC CSE - GS"
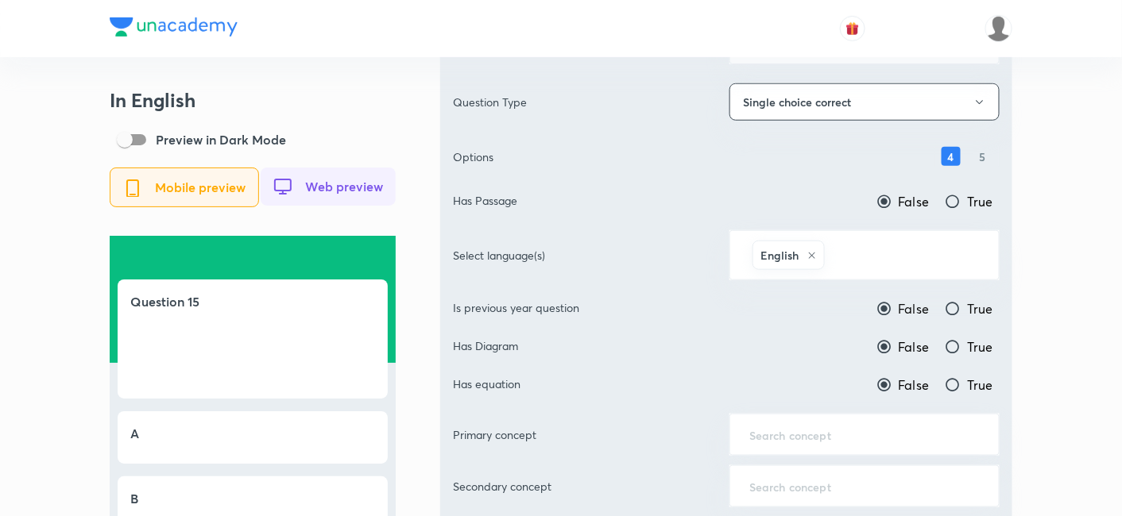
scroll to position [441, 0]
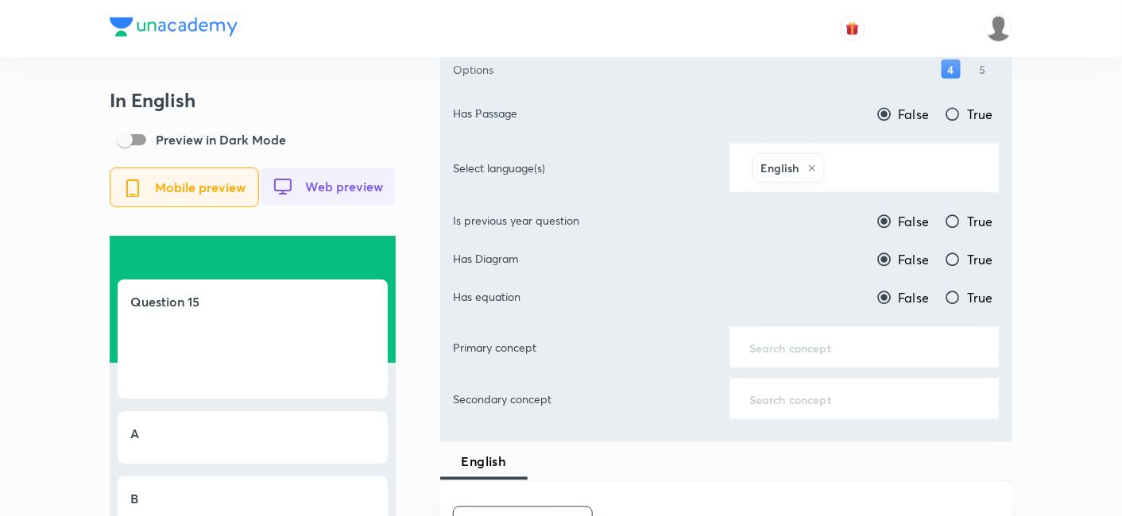
click at [899, 164] on input "text" at bounding box center [904, 167] width 152 height 29
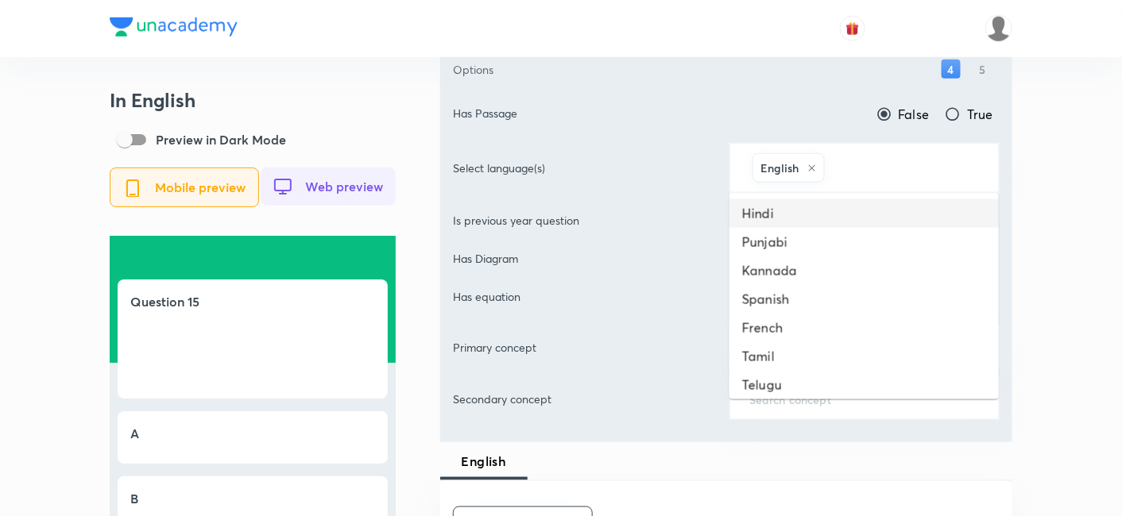
click at [840, 221] on li "Hindi" at bounding box center [863, 213] width 269 height 29
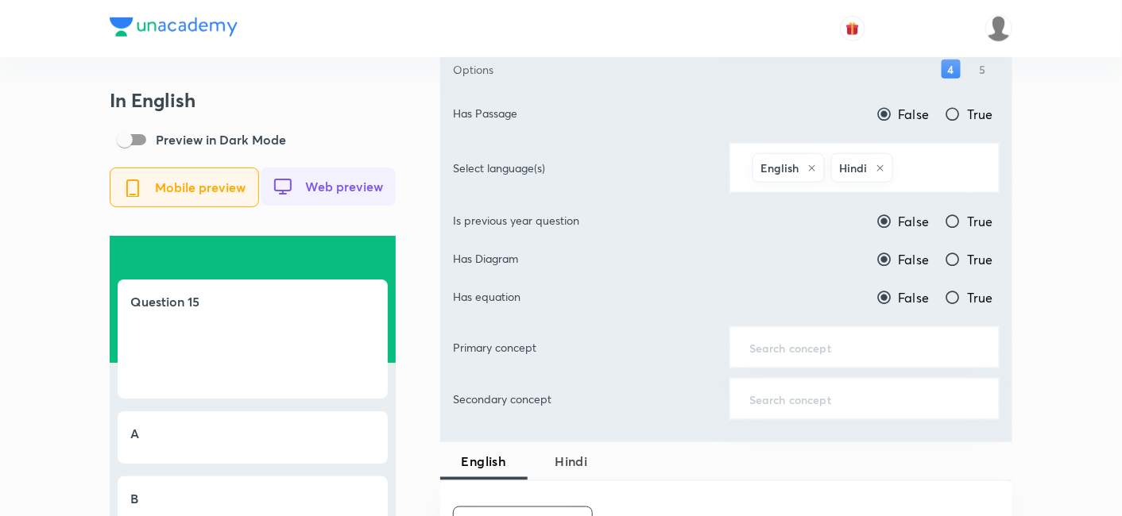
click at [973, 212] on span "True" at bounding box center [980, 221] width 26 height 19
click at [961, 214] on input "True" at bounding box center [953, 222] width 16 height 16
radio input "true"
radio input "false"
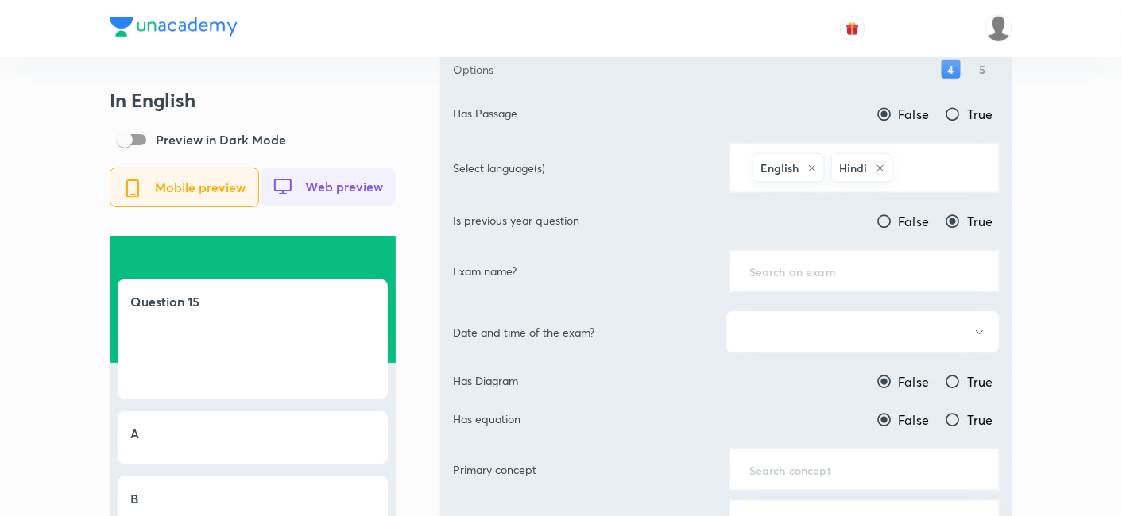
click at [880, 265] on input "text" at bounding box center [864, 271] width 230 height 15
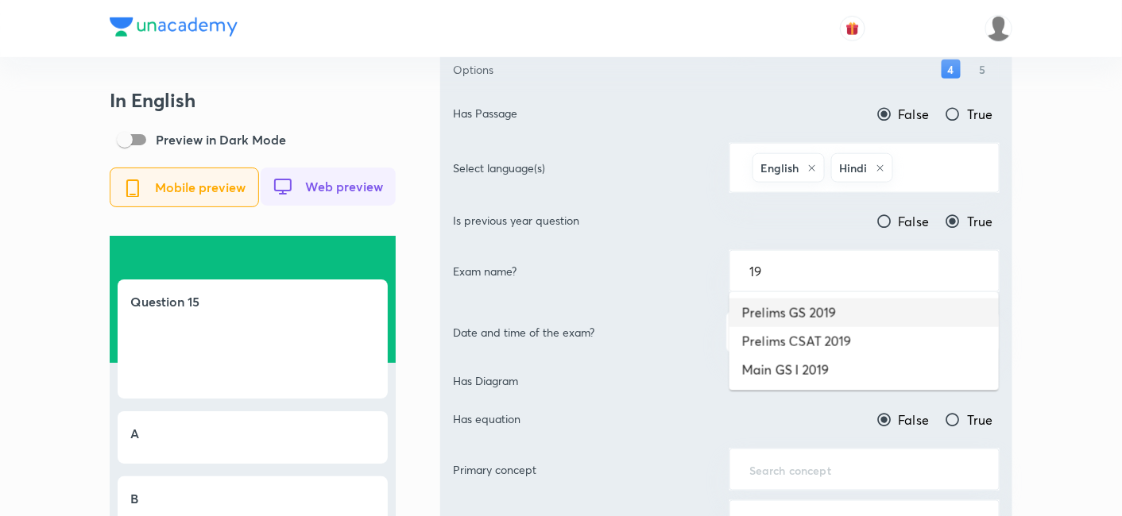
click at [858, 310] on li "Prelims GS 2019" at bounding box center [863, 313] width 269 height 29
type input "Prelims GS 2019"
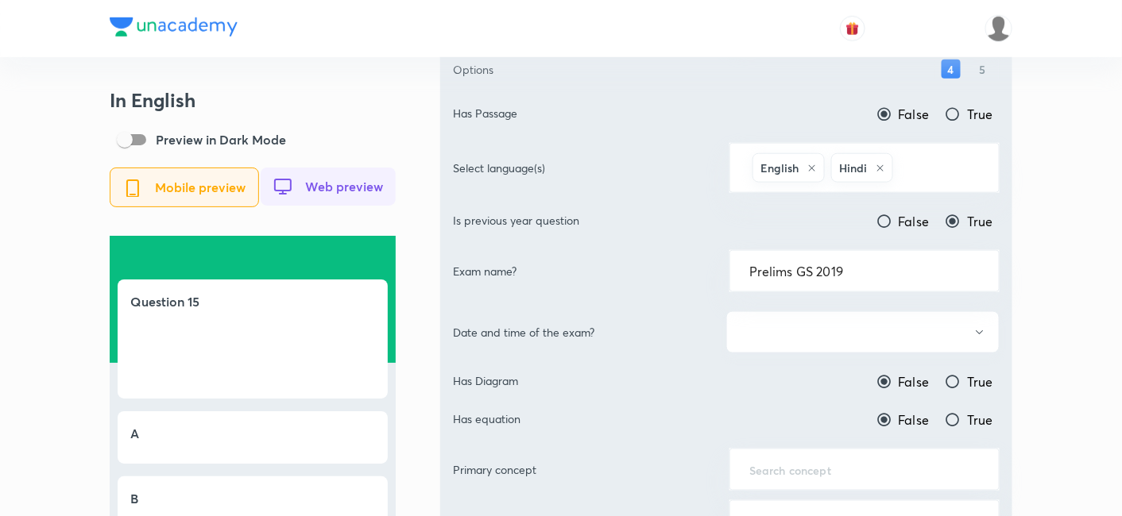
click at [848, 335] on button "button" at bounding box center [862, 332] width 273 height 42
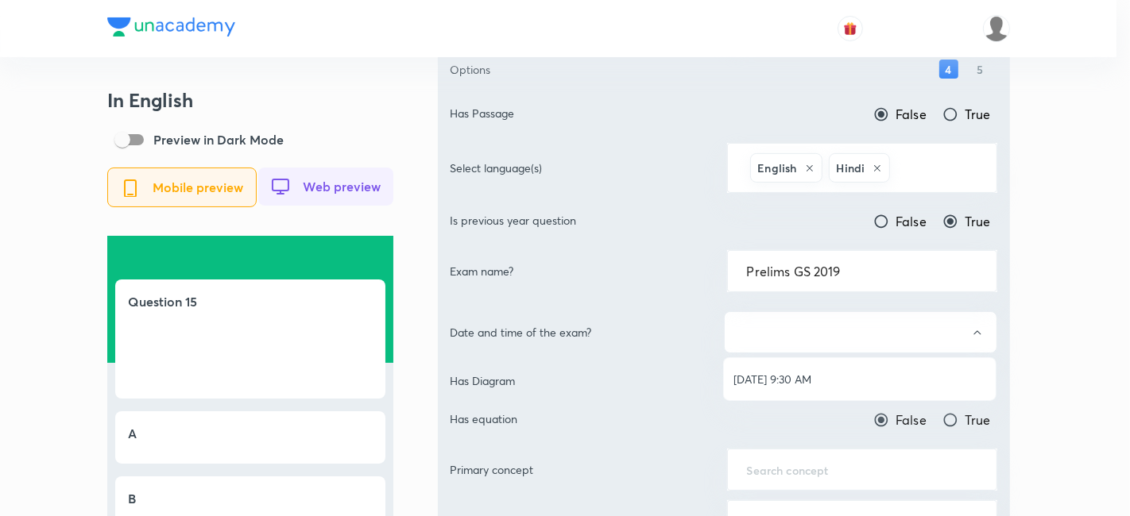
click at [817, 380] on span "[DATE] 9:30 AM" at bounding box center [859, 379] width 253 height 17
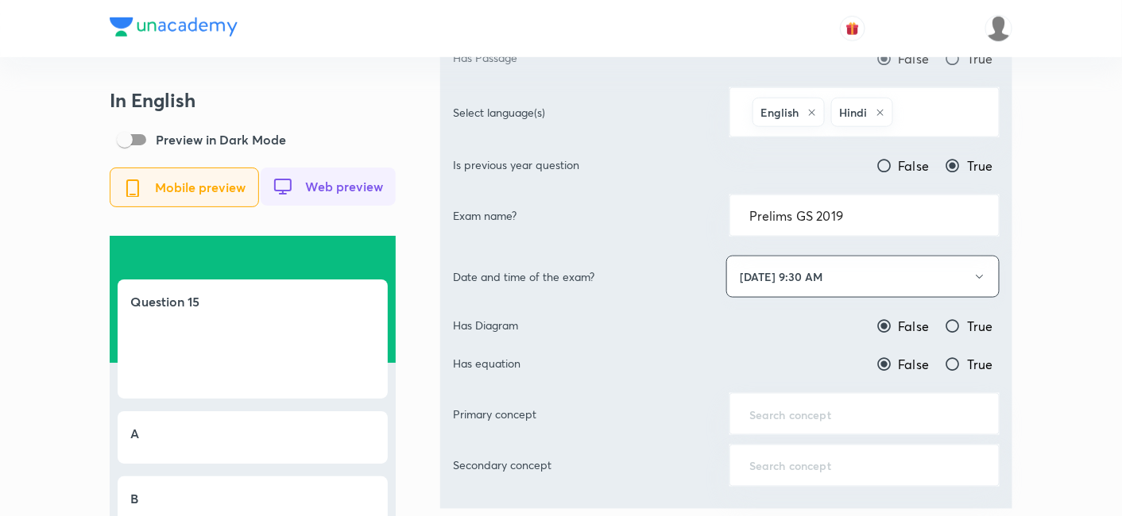
scroll to position [617, 0]
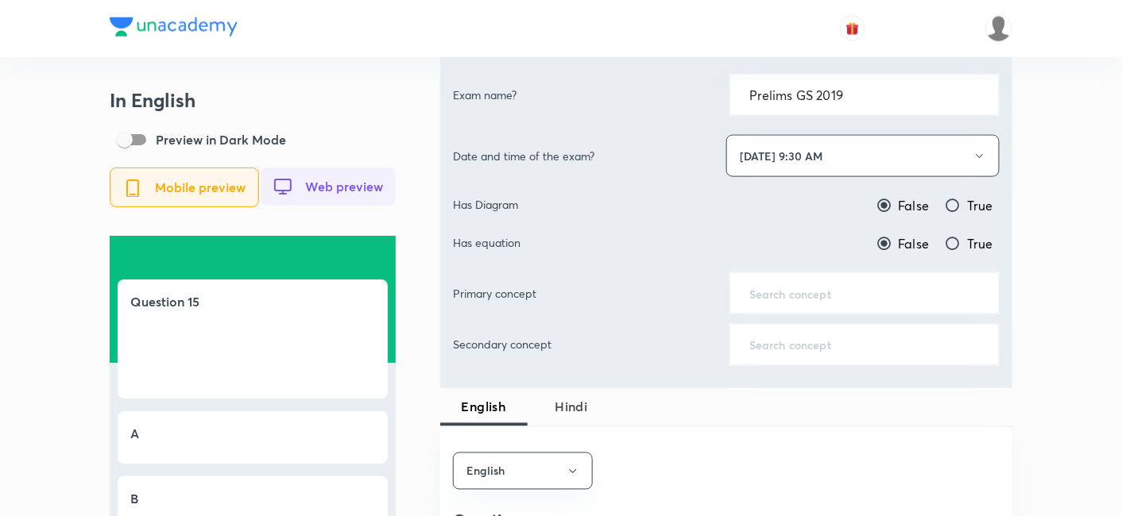
click at [840, 291] on input "text" at bounding box center [864, 293] width 230 height 15
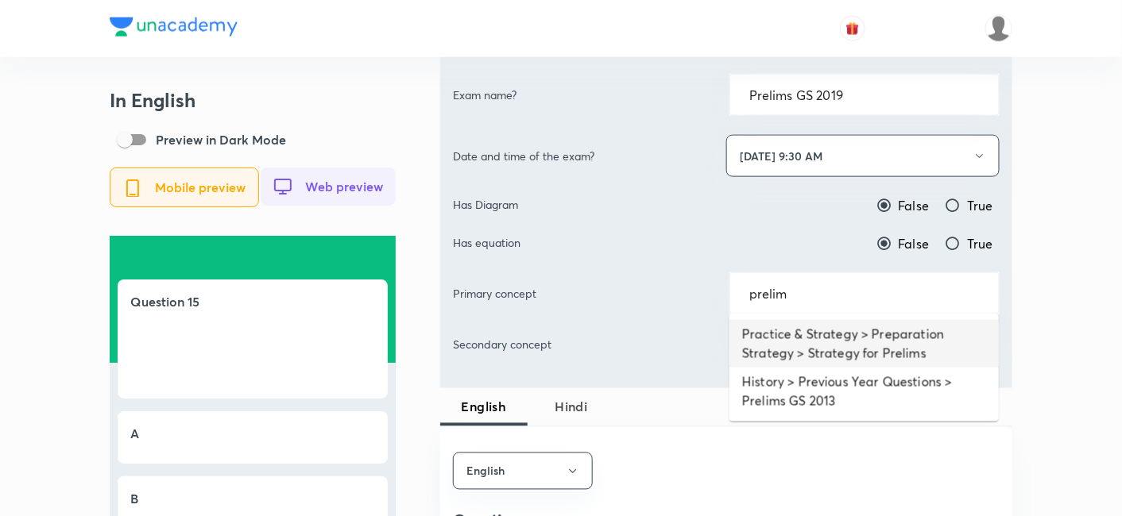
click at [837, 341] on li "Practice & Strategy > Preparation Strategy > Strategy for Prelims" at bounding box center [863, 344] width 269 height 48
type input "Practice & Strategy > Preparation Strategy > Strategy for Prelims"
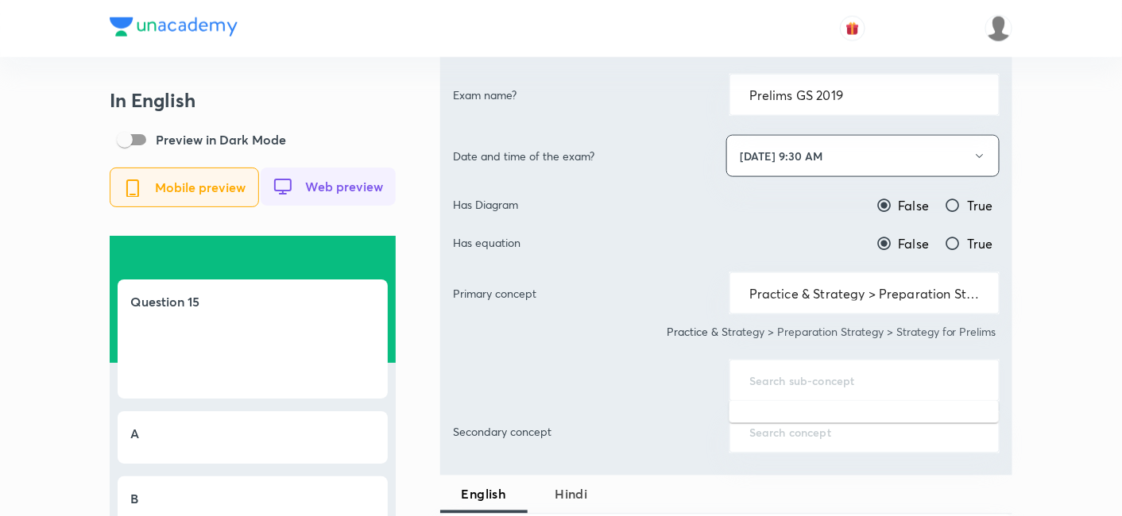
click at [813, 377] on input "text" at bounding box center [864, 380] width 230 height 15
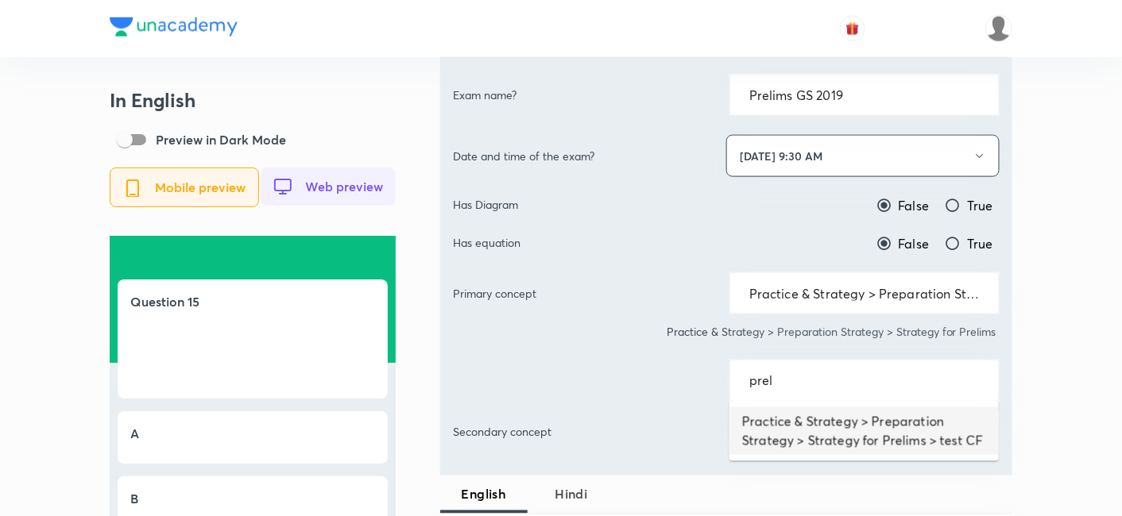
click at [793, 425] on li "Practice & Strategy > Preparation Strategy > Strategy for Prelims > test CF" at bounding box center [863, 432] width 269 height 48
type input "Practice & Strategy > Preparation Strategy > Strategy for Prelims > test CF"
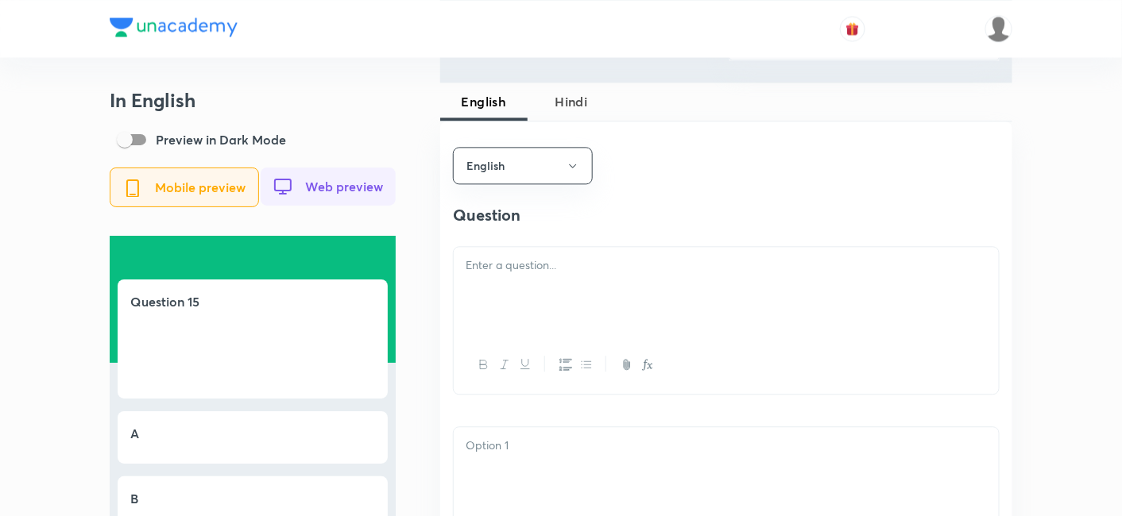
scroll to position [1059, 0]
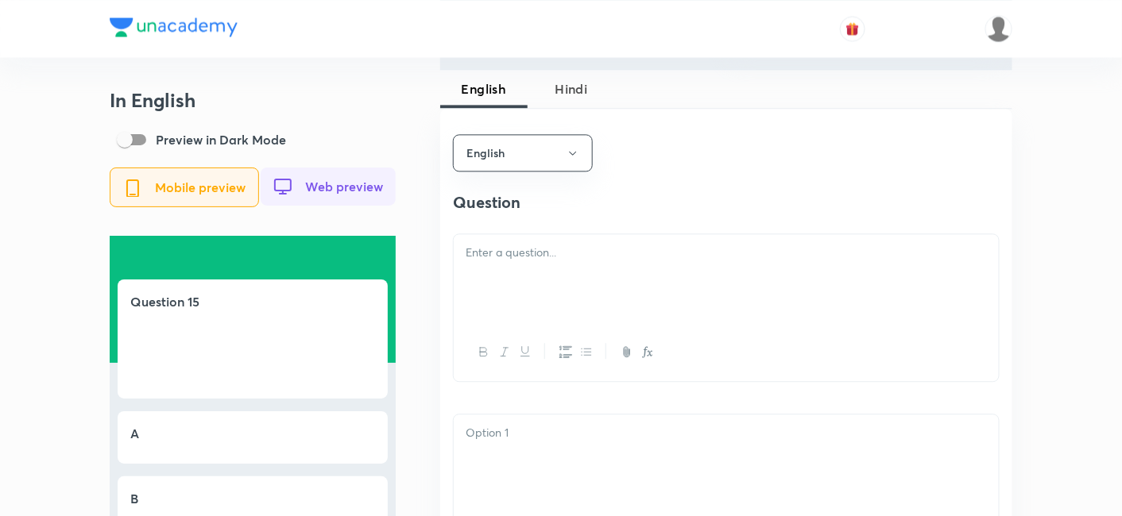
click at [555, 301] on div at bounding box center [726, 278] width 545 height 89
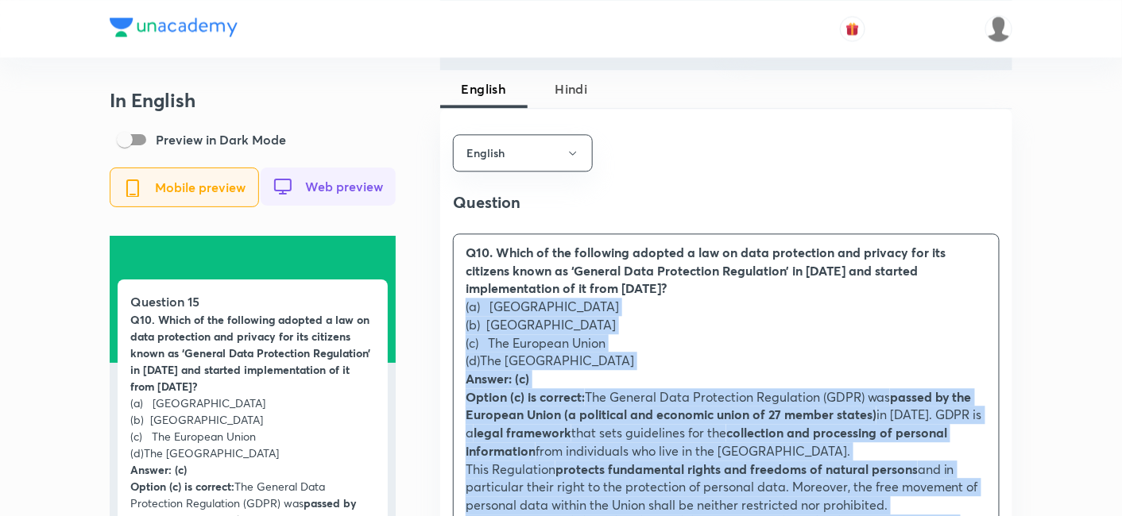
drag, startPoint x: 483, startPoint y: 346, endPoint x: 429, endPoint y: 310, distance: 64.8
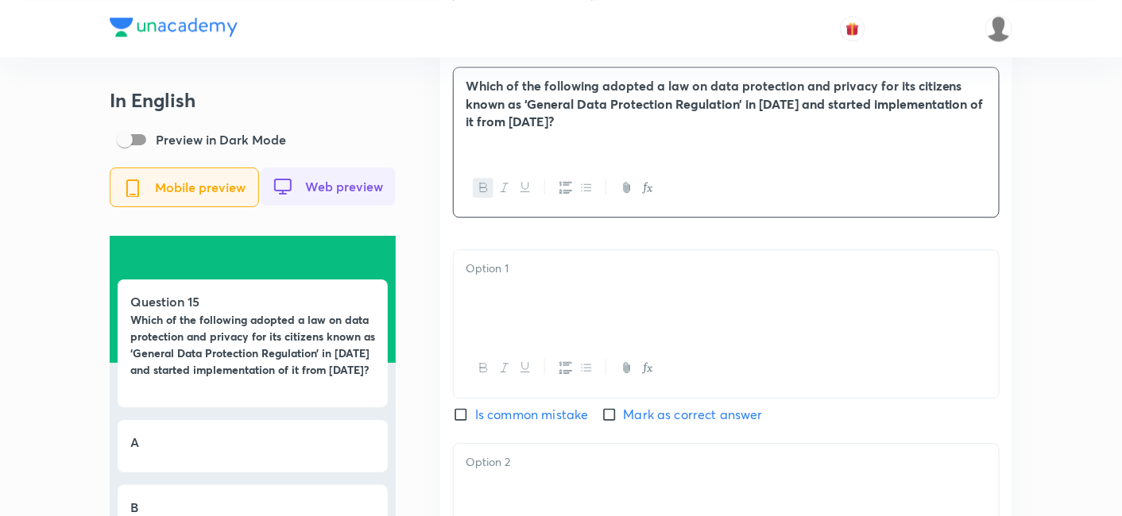
scroll to position [1324, 0]
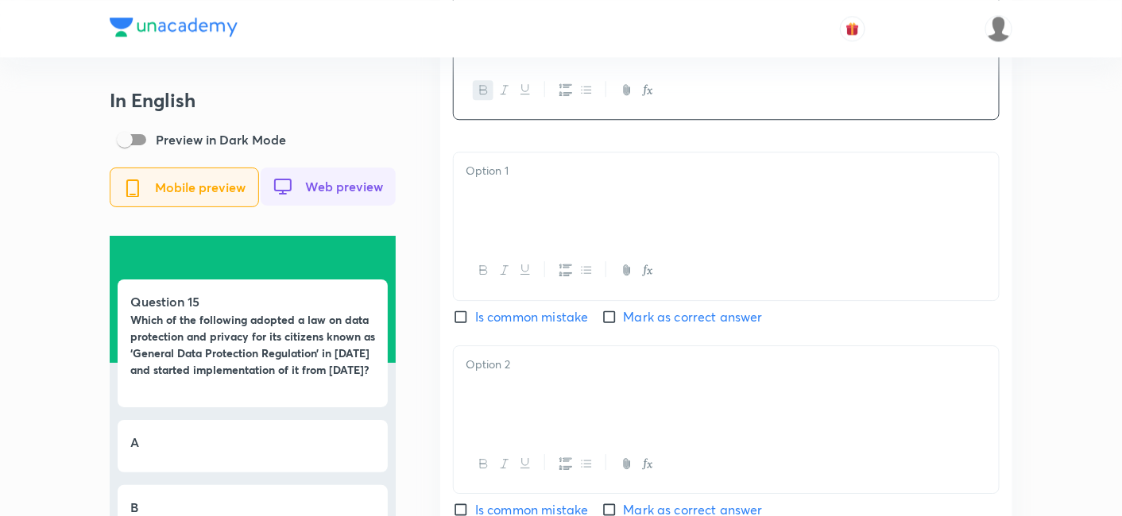
click at [533, 224] on div at bounding box center [726, 197] width 545 height 89
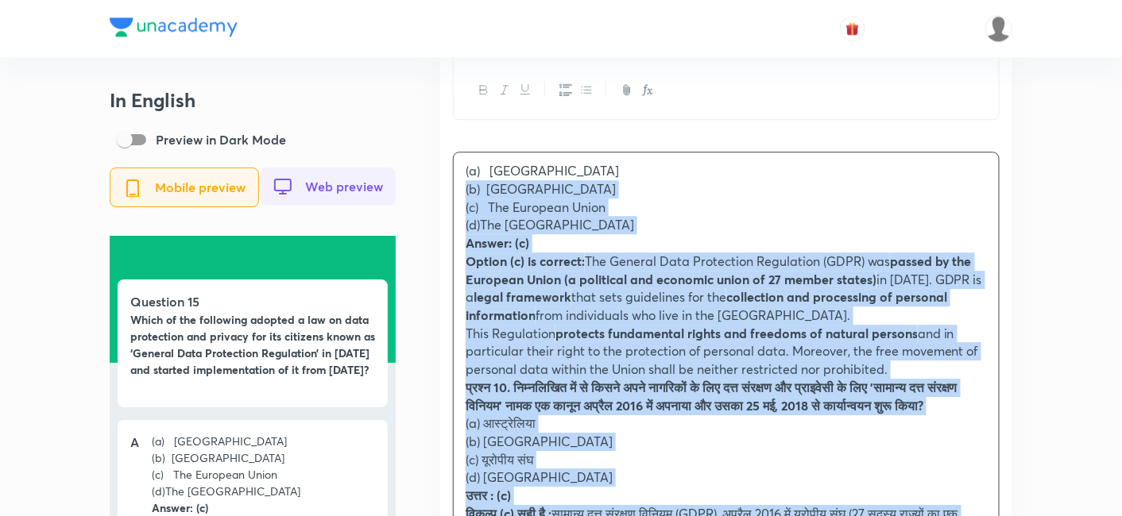
drag, startPoint x: 470, startPoint y: 207, endPoint x: 412, endPoint y: 194, distance: 58.8
click at [412, 194] on div "In English Preview in Dark Mode Mobile preview Web preview Question 15 Which of…" at bounding box center [561, 389] width 903 height 3249
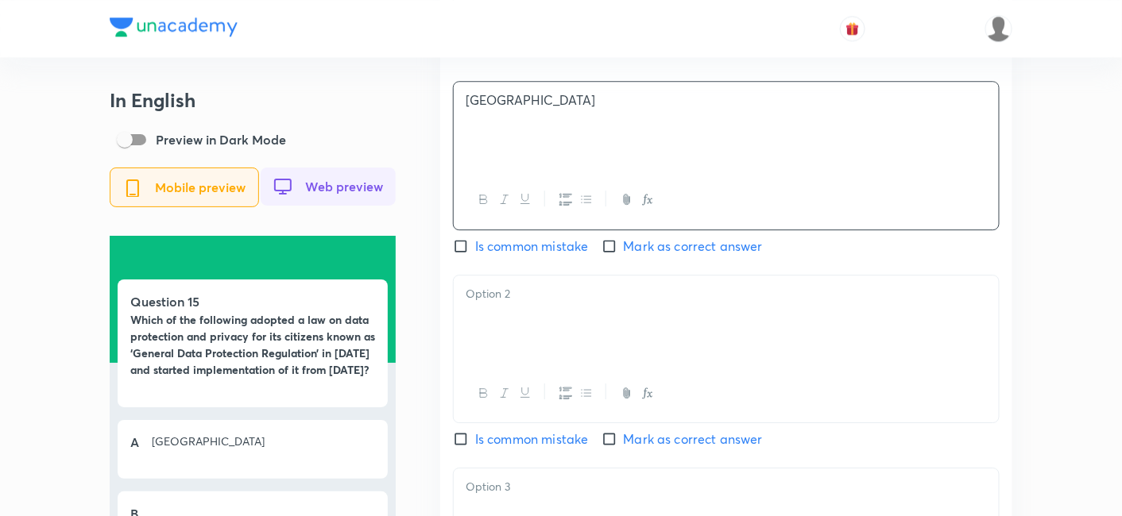
scroll to position [1500, 0]
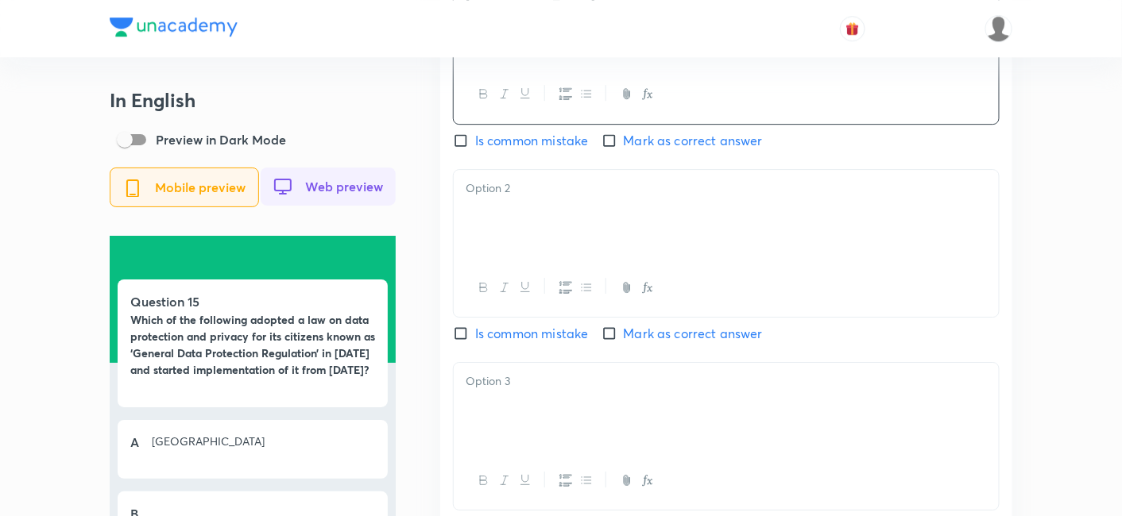
click at [524, 228] on div at bounding box center [726, 214] width 545 height 89
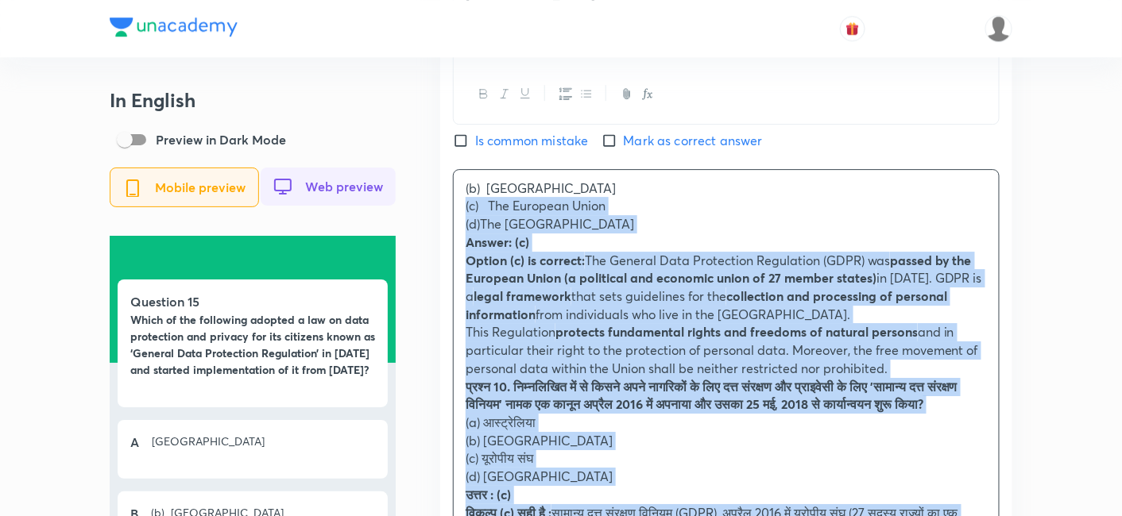
click at [440, 206] on div "English Question Which of the following adopted a law on data protection and pr…" at bounding box center [726, 402] width 572 height 1469
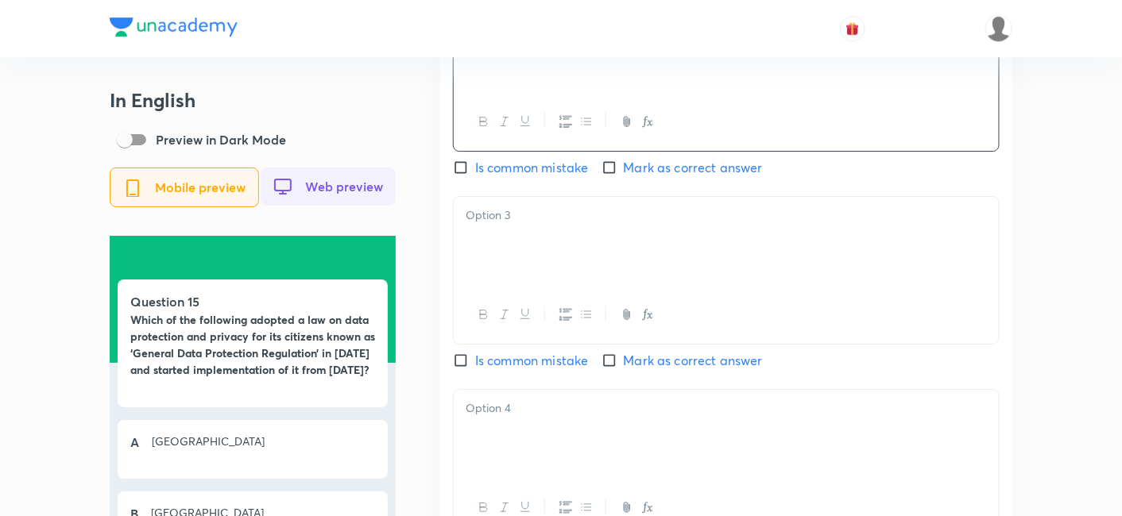
scroll to position [1677, 0]
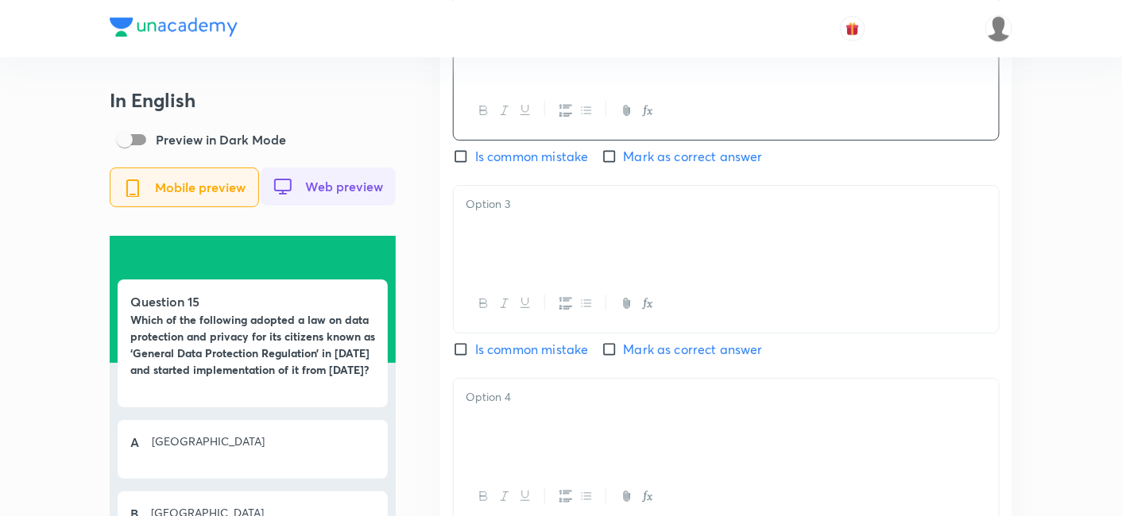
click at [532, 264] on div at bounding box center [726, 230] width 545 height 89
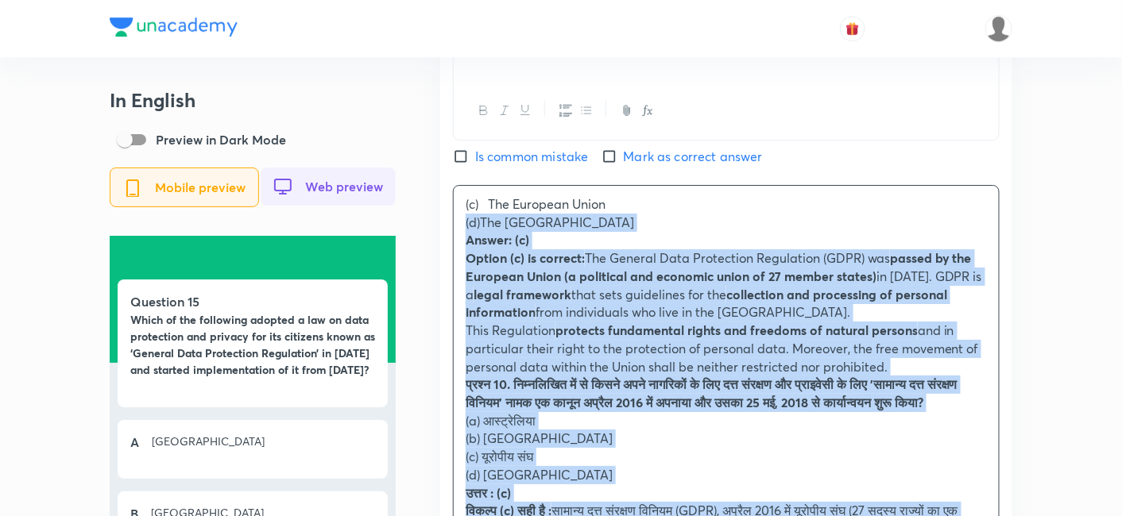
drag, startPoint x: 470, startPoint y: 246, endPoint x: 442, endPoint y: 233, distance: 31.6
click at [442, 233] on div "English Question Which of the following adopted a law on data protection and pr…" at bounding box center [726, 216] width 572 height 1451
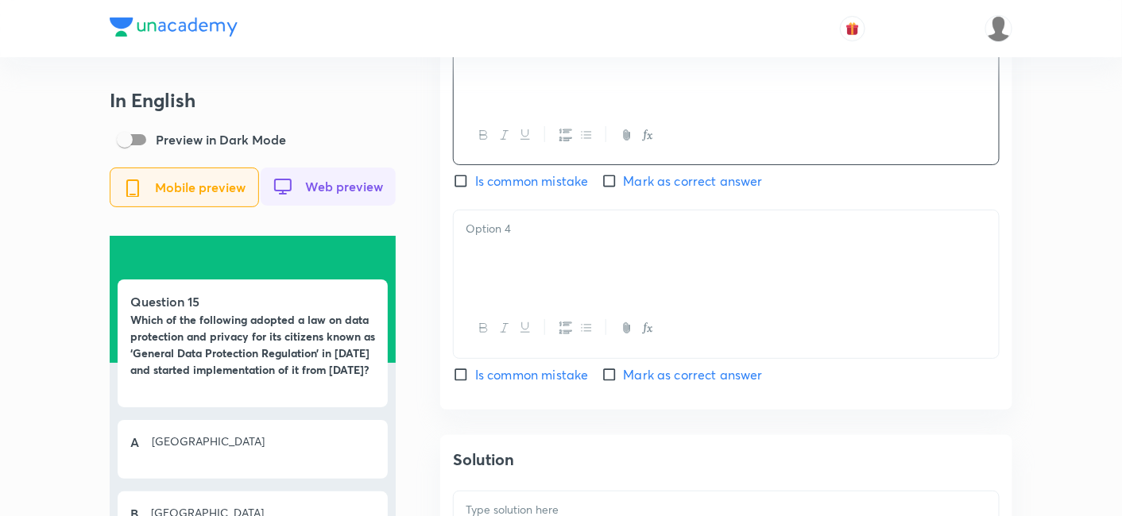
scroll to position [1853, 0]
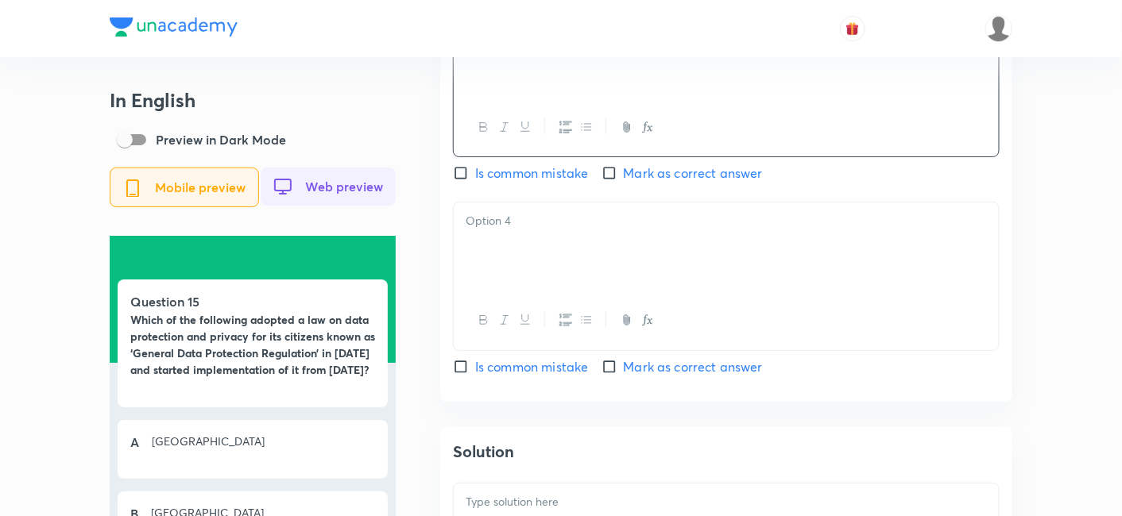
click at [647, 183] on span "Mark as correct answer" at bounding box center [693, 173] width 139 height 19
click at [624, 181] on input "Mark as correct answer" at bounding box center [612, 173] width 22 height 16
checkbox input "true"
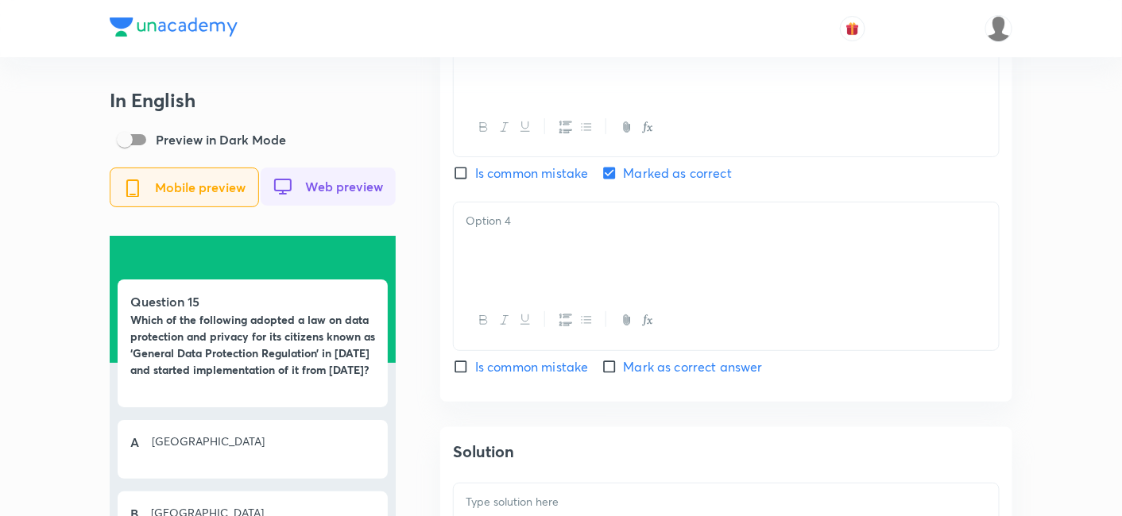
click at [589, 291] on div at bounding box center [726, 247] width 545 height 89
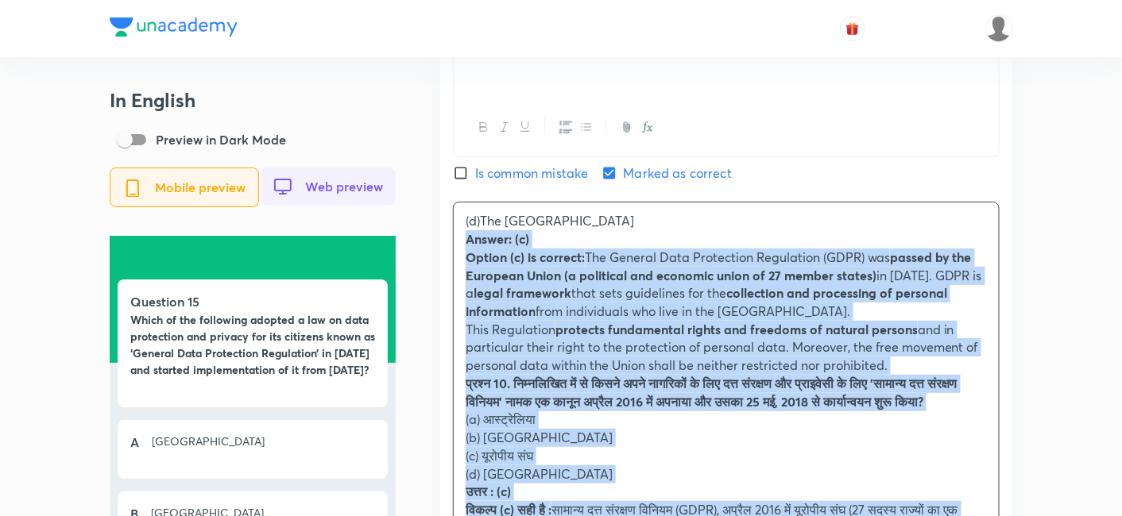
drag, startPoint x: 451, startPoint y: 259, endPoint x: 432, endPoint y: 250, distance: 21.0
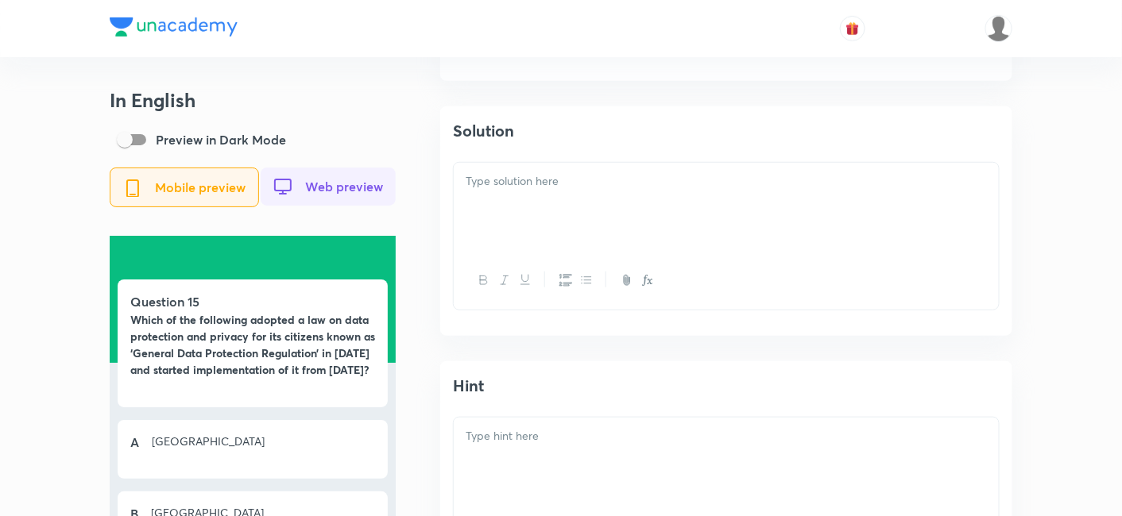
scroll to position [2206, 0]
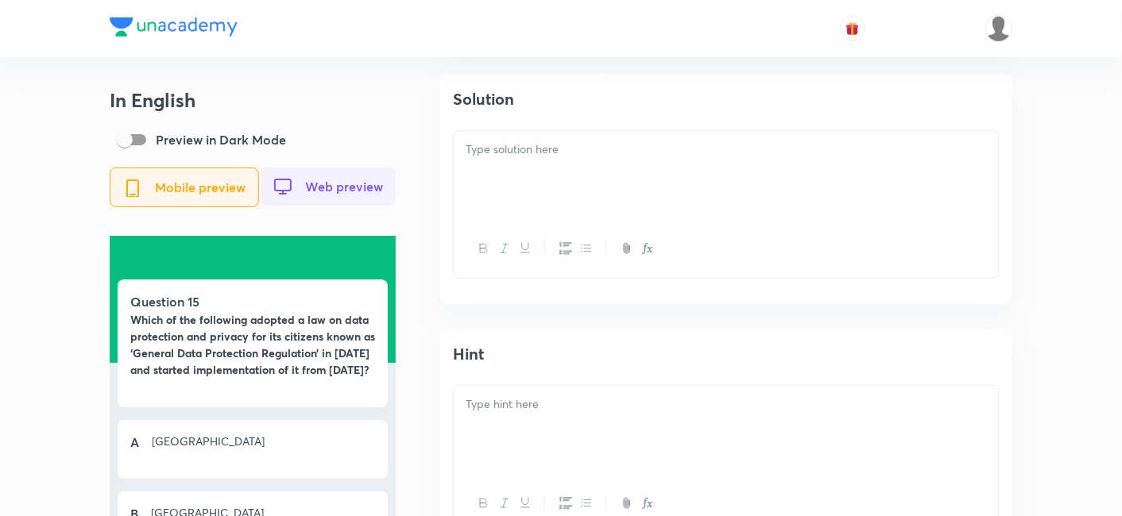
click at [560, 234] on div at bounding box center [726, 249] width 545 height 58
click at [565, 187] on div at bounding box center [726, 175] width 545 height 89
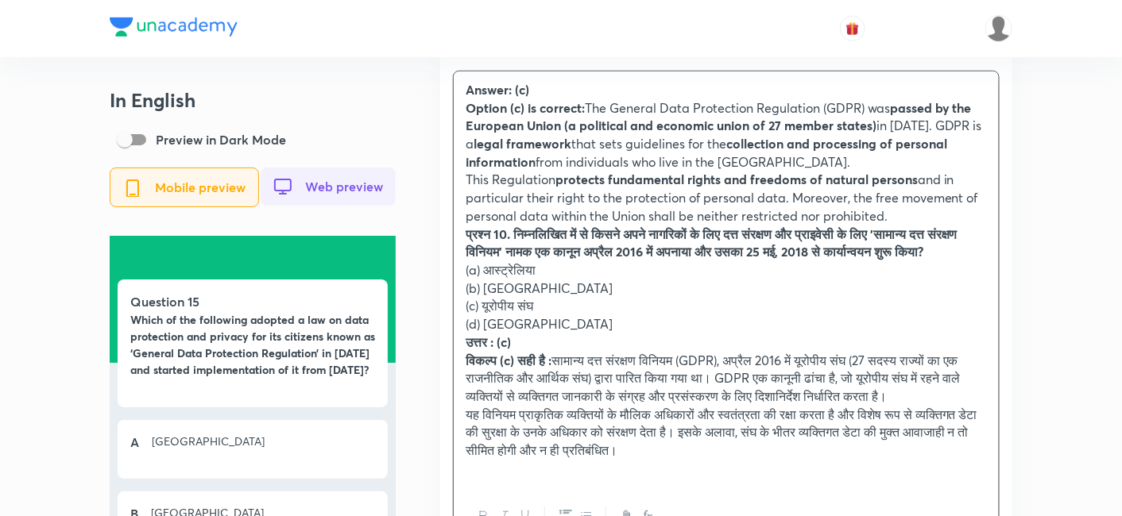
scroll to position [2294, 0]
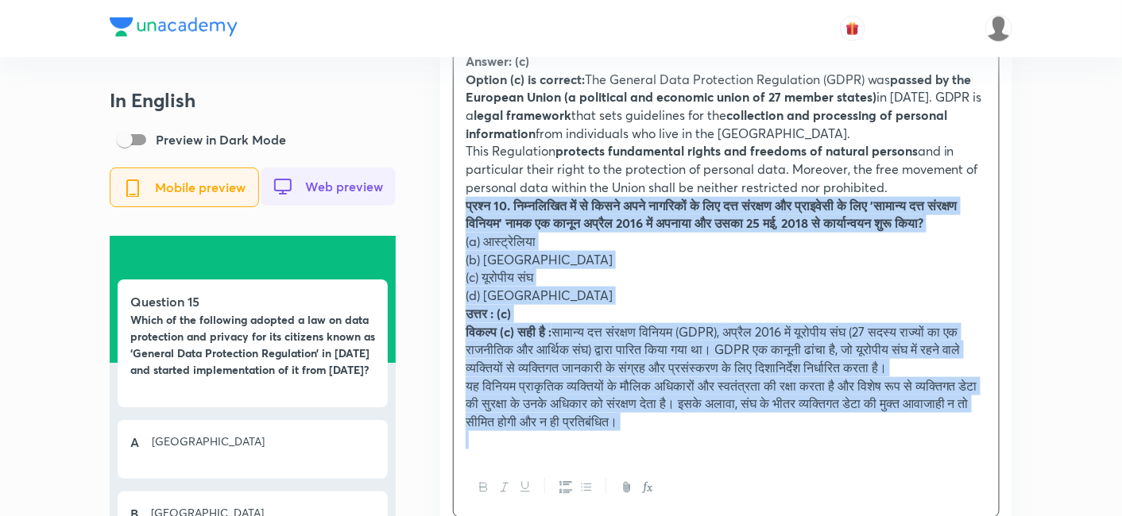
drag, startPoint x: 470, startPoint y: 245, endPoint x: 450, endPoint y: 212, distance: 38.8
click at [450, 212] on div "Solution Answer: (c) Option (c) is correct: The General Data Protection Regulat…" at bounding box center [726, 264] width 572 height 557
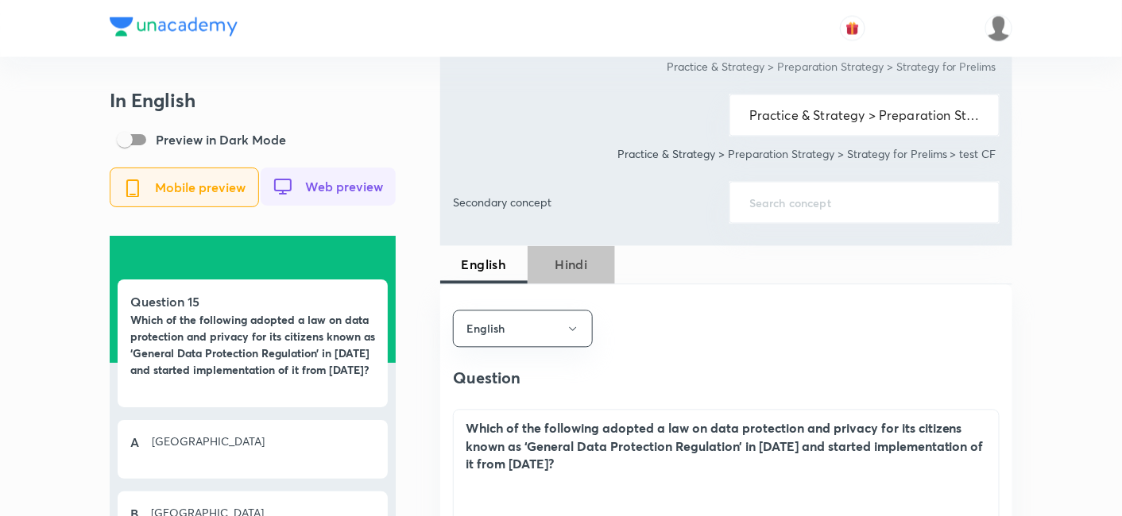
click at [562, 265] on span "Hindi" at bounding box center [571, 265] width 68 height 19
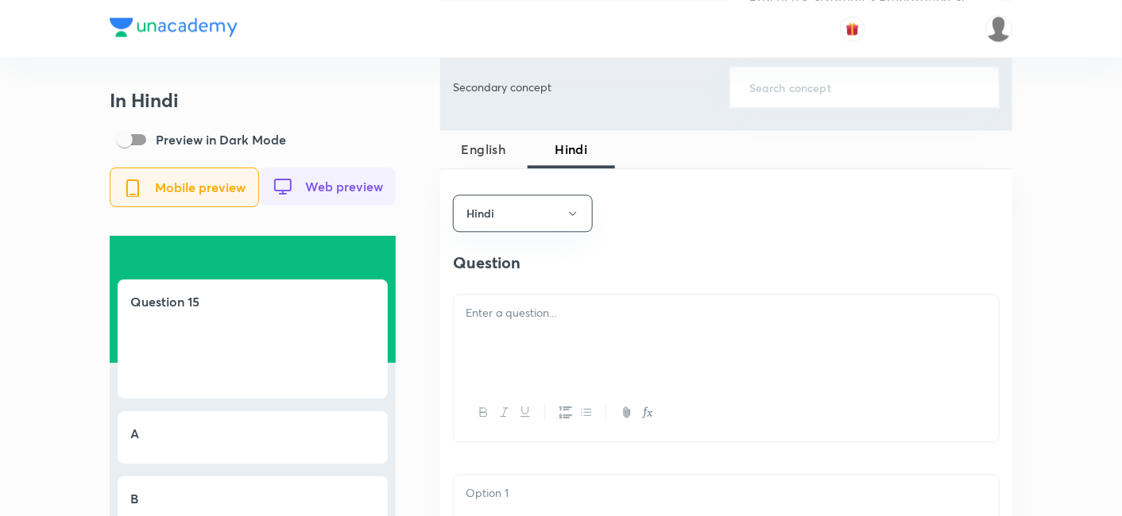
scroll to position [1059, 0]
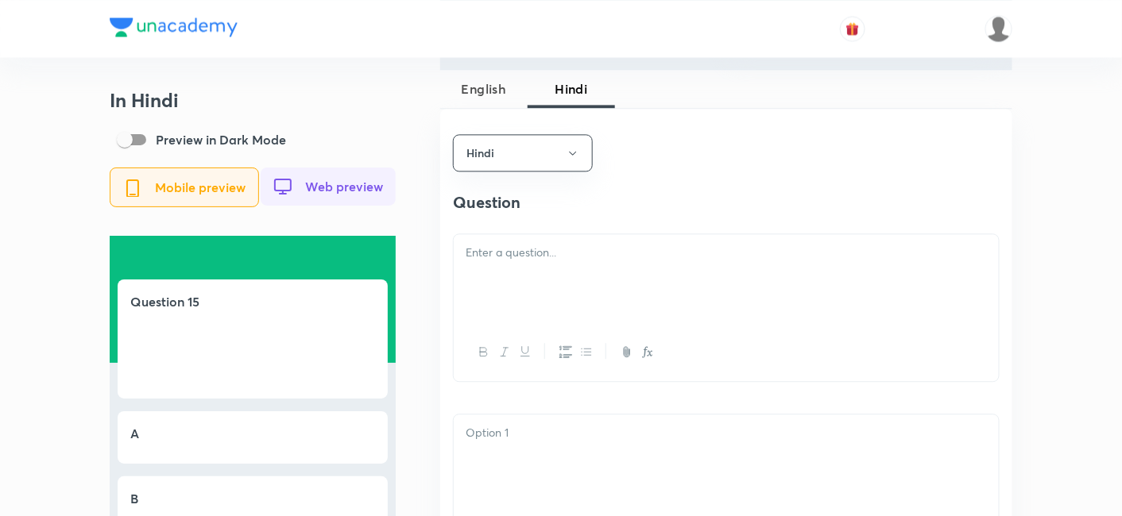
click at [551, 262] on p at bounding box center [726, 253] width 521 height 18
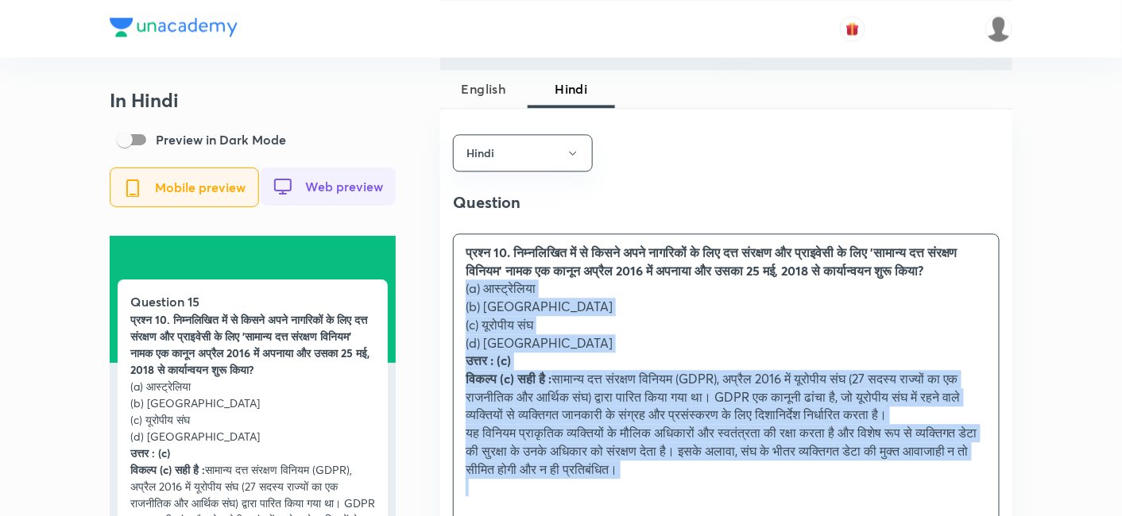
drag, startPoint x: 456, startPoint y: 319, endPoint x: 444, endPoint y: 314, distance: 12.8
click at [454, 318] on div "प्रश्न 10. निम्नलिखित में से किसने अपने नागरिकों के लिए दत्त संरक्षण और प्राइवे…" at bounding box center [726, 370] width 545 height 272
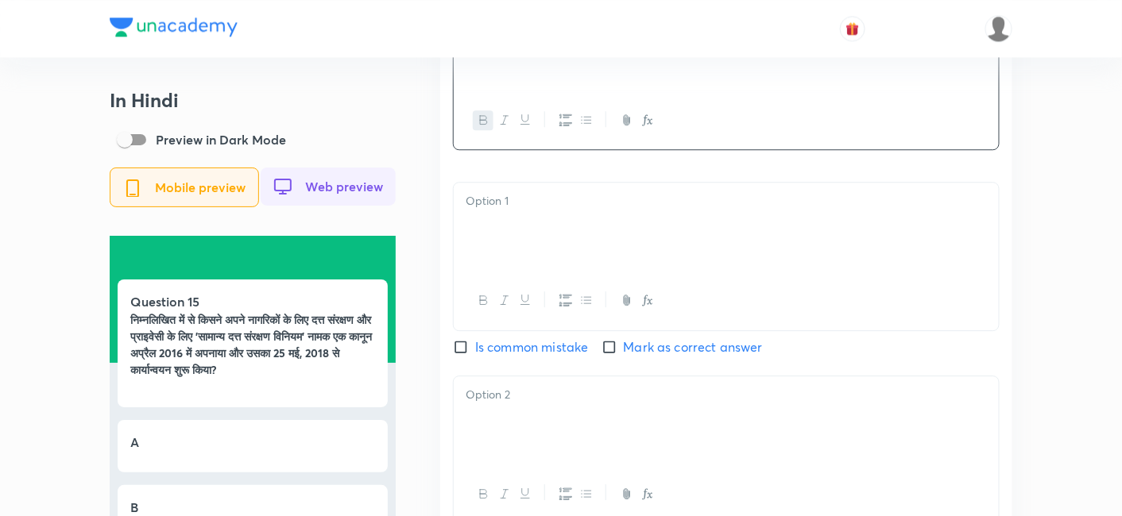
scroll to position [1324, 0]
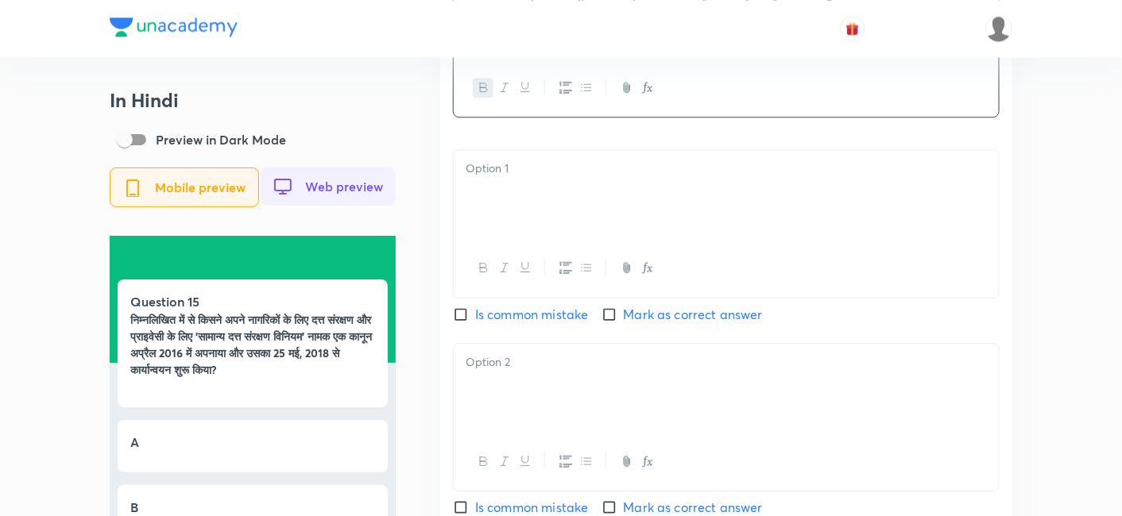
click at [546, 273] on div at bounding box center [726, 268] width 545 height 58
click at [531, 215] on div at bounding box center [726, 194] width 545 height 89
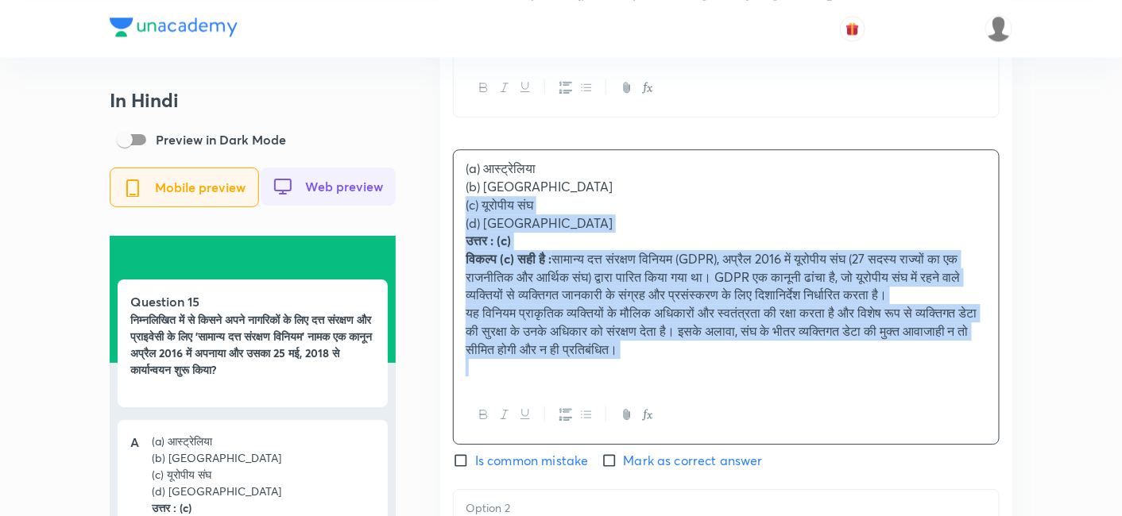
drag, startPoint x: 448, startPoint y: 215, endPoint x: 419, endPoint y: 206, distance: 29.9
click at [419, 206] on div "In Hindi Preview in Dark Mode Mobile preview Web preview Question 15 निम्नलिखित…" at bounding box center [561, 262] width 903 height 2994
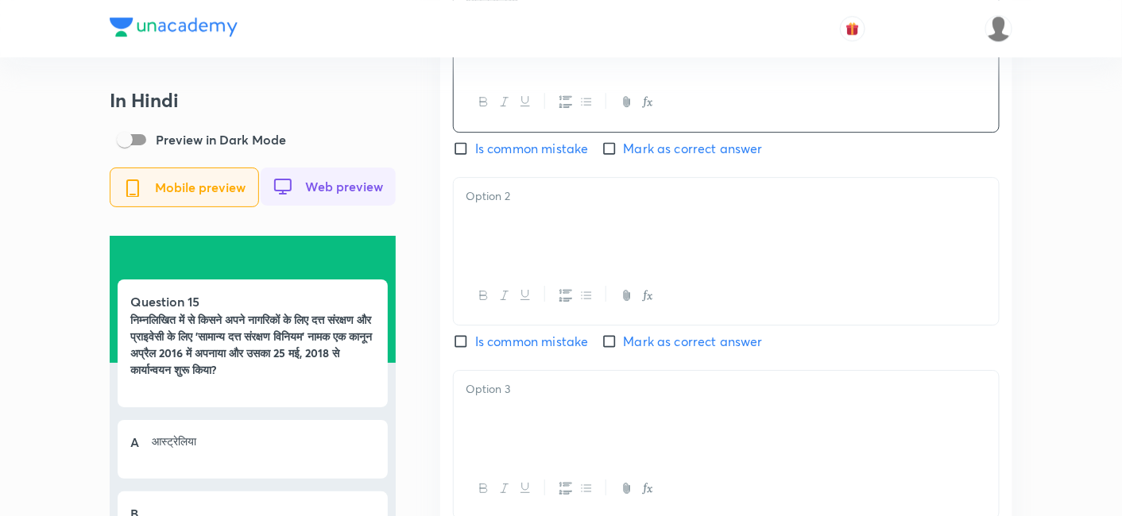
scroll to position [1500, 0]
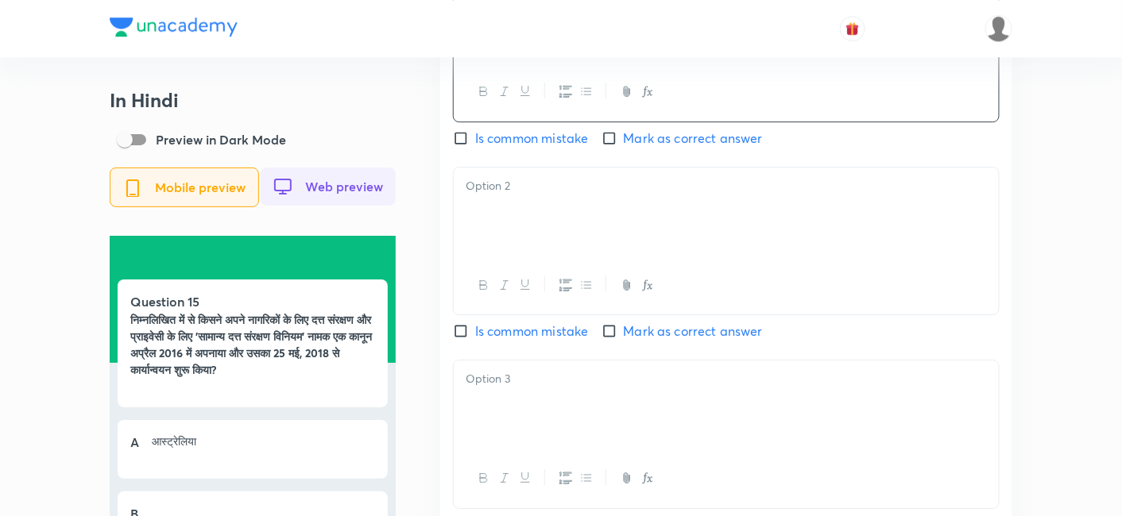
click at [510, 253] on div at bounding box center [726, 212] width 545 height 89
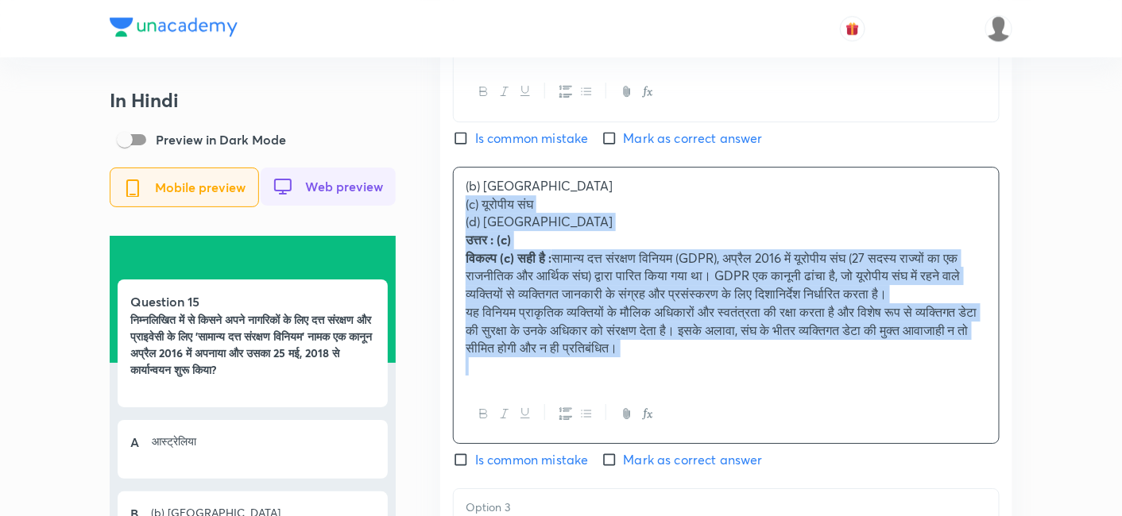
drag, startPoint x: 466, startPoint y: 235, endPoint x: 437, endPoint y: 218, distance: 33.1
click at [436, 218] on div "In Hindi Preview in Dark Mode Mobile preview Web preview Question 15 निम्नलिखित…" at bounding box center [561, 77] width 903 height 2976
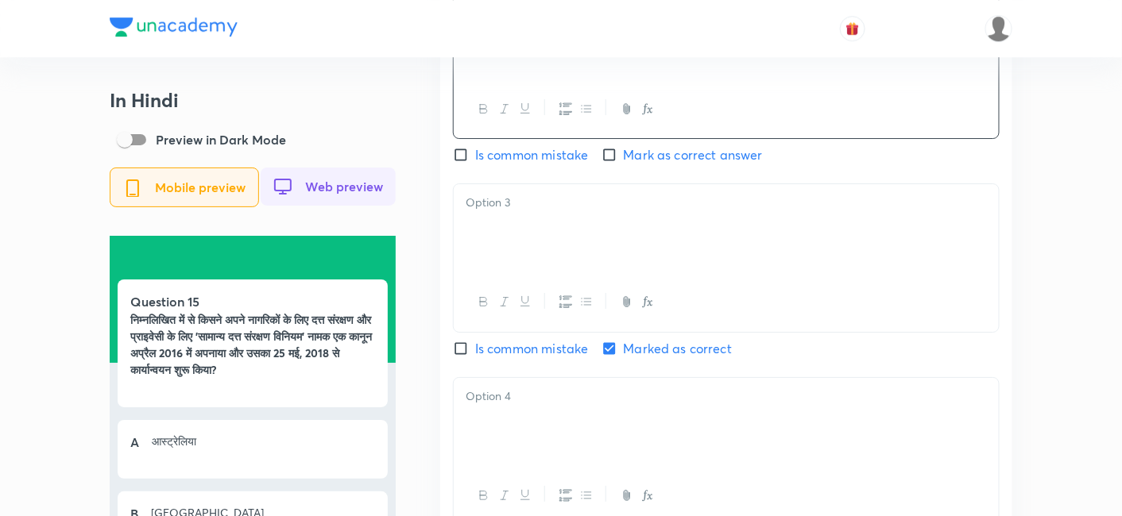
scroll to position [1677, 0]
click at [520, 237] on div at bounding box center [726, 228] width 545 height 89
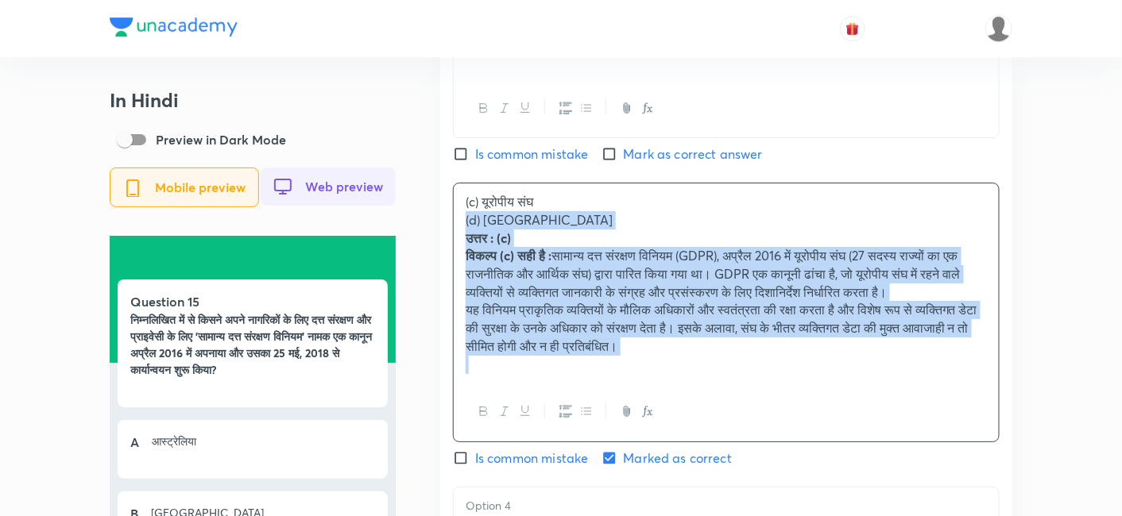
click at [448, 238] on div "Hindi Question निम्नलिखित में से किसने अपने नागरिकों के लिए दत्त संरक्षण और प्र…" at bounding box center [726, 89] width 572 height 1196
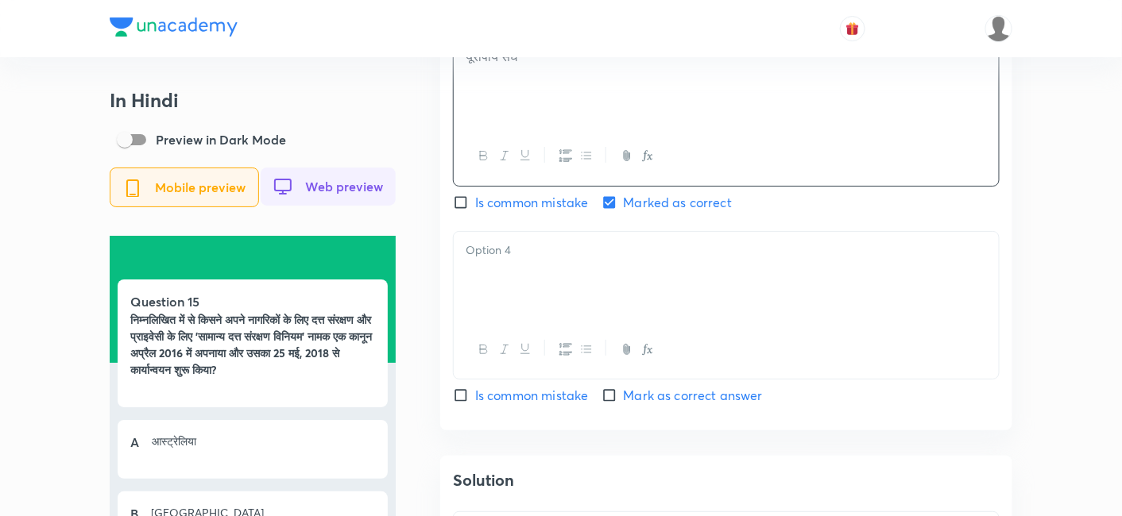
scroll to position [1853, 0]
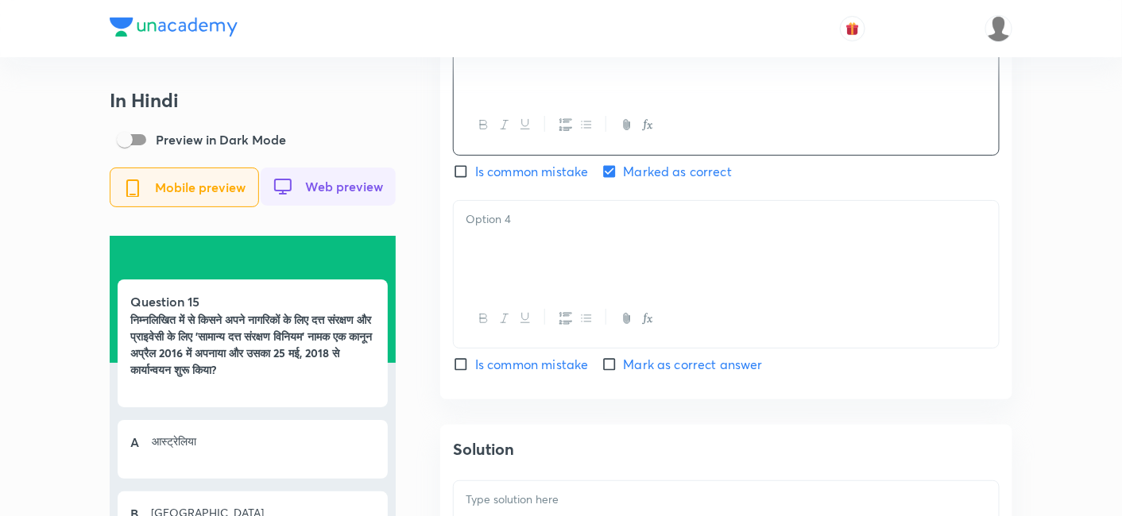
click at [520, 257] on div at bounding box center [726, 245] width 545 height 89
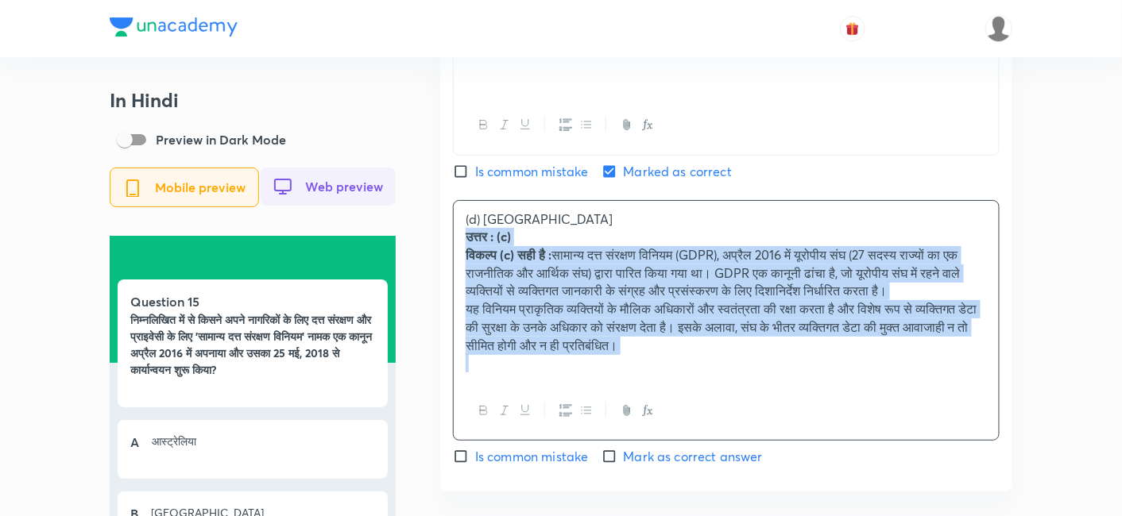
drag, startPoint x: 456, startPoint y: 248, endPoint x: 448, endPoint y: 245, distance: 8.6
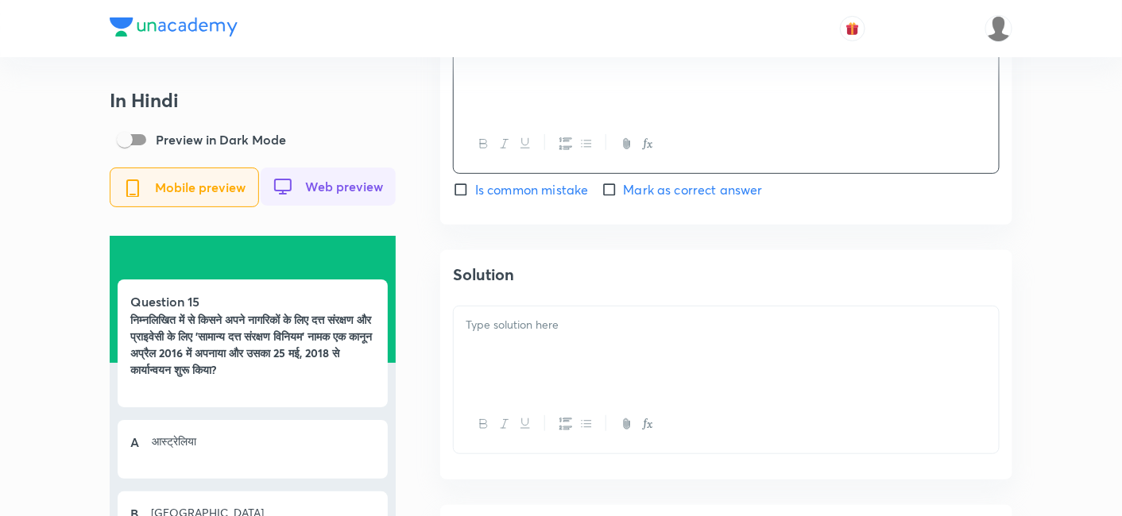
click at [598, 396] on div at bounding box center [726, 351] width 545 height 89
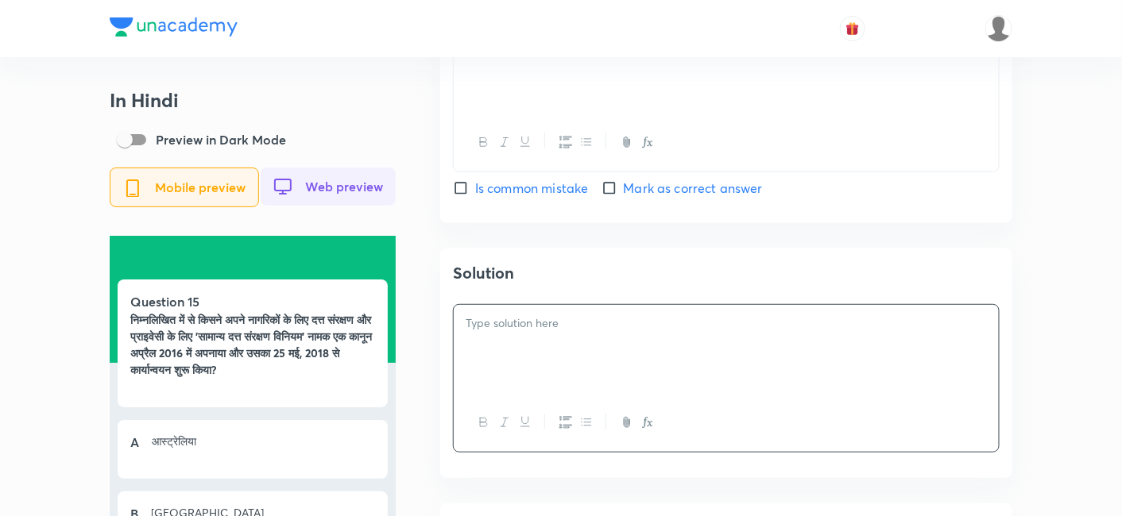
click at [585, 375] on div at bounding box center [726, 349] width 545 height 89
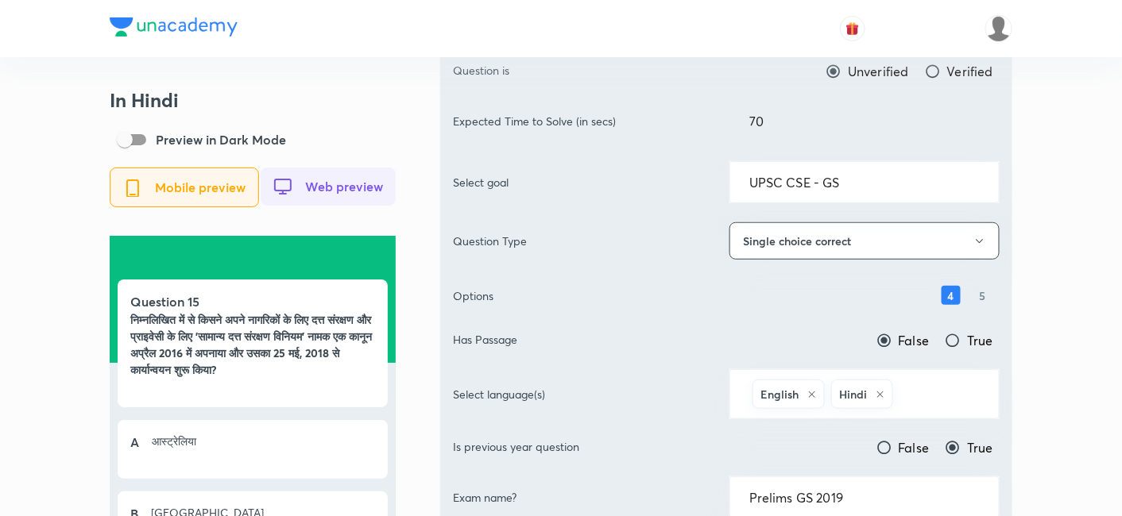
scroll to position [0, 0]
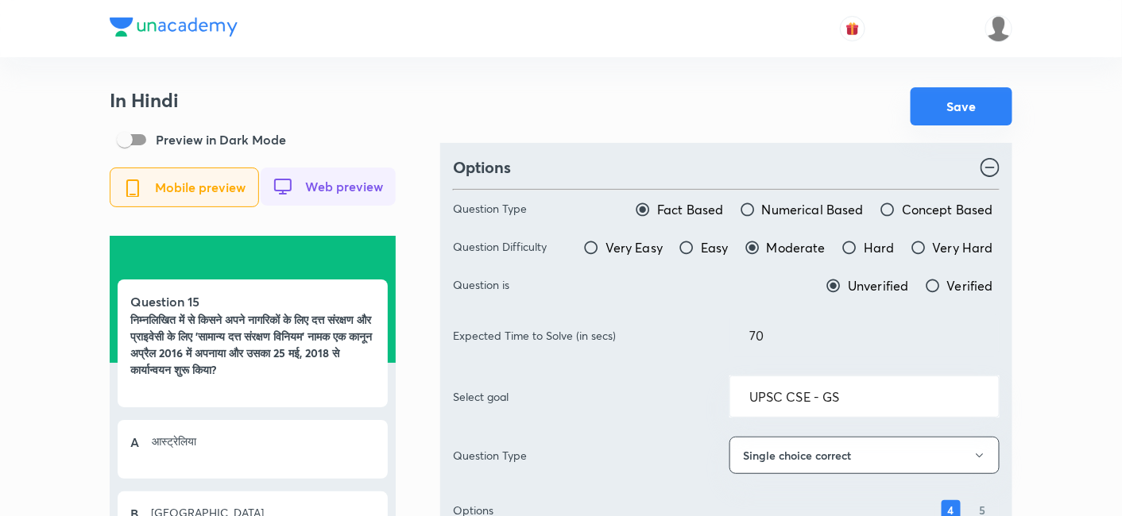
click at [977, 94] on button "Save" at bounding box center [961, 106] width 102 height 38
click at [399, 39] on div at bounding box center [561, 28] width 903 height 57
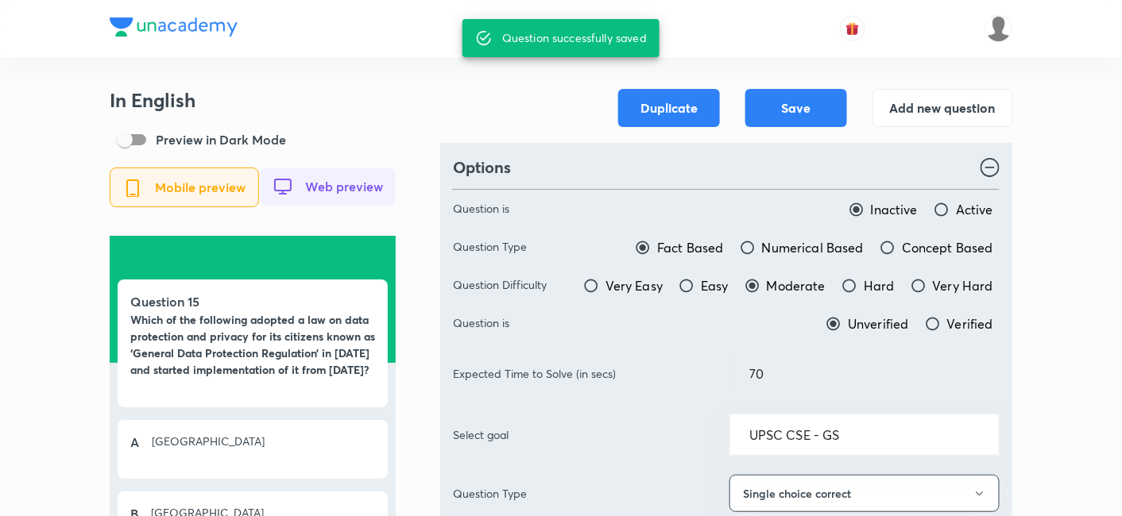
click at [948, 119] on button "Add new question" at bounding box center [942, 106] width 140 height 38
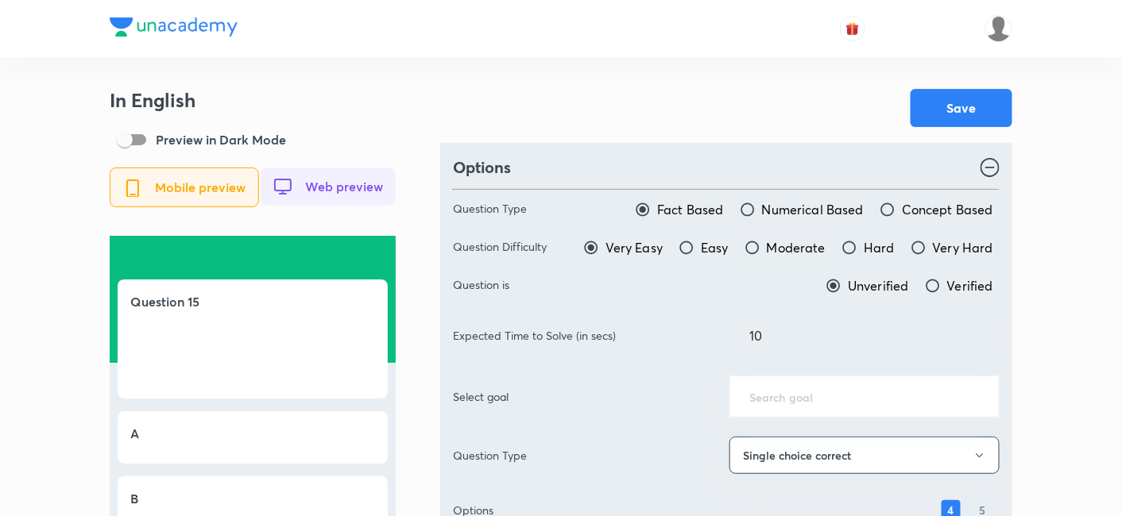
click at [787, 245] on span "Moderate" at bounding box center [796, 247] width 59 height 19
click at [760, 245] on input "Moderate" at bounding box center [752, 248] width 16 height 16
radio input "true"
radio input "false"
drag, startPoint x: 790, startPoint y: 339, endPoint x: 640, endPoint y: 318, distance: 152.5
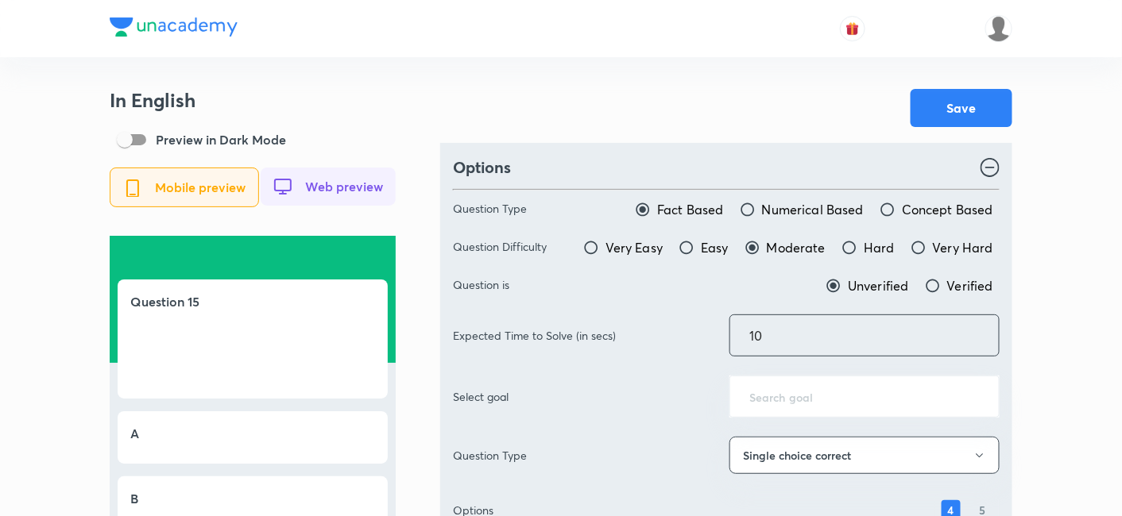
click at [640, 318] on div "Expected Time to Solve (in secs) 10 ​" at bounding box center [726, 336] width 547 height 42
type input "70"
click at [723, 105] on div "Save" at bounding box center [726, 108] width 572 height 38
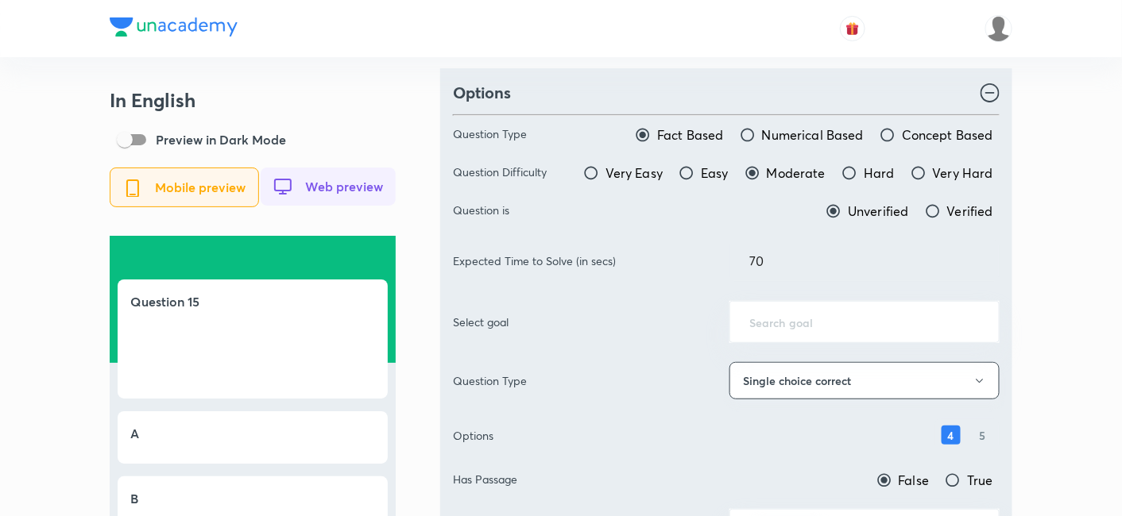
scroll to position [176, 0]
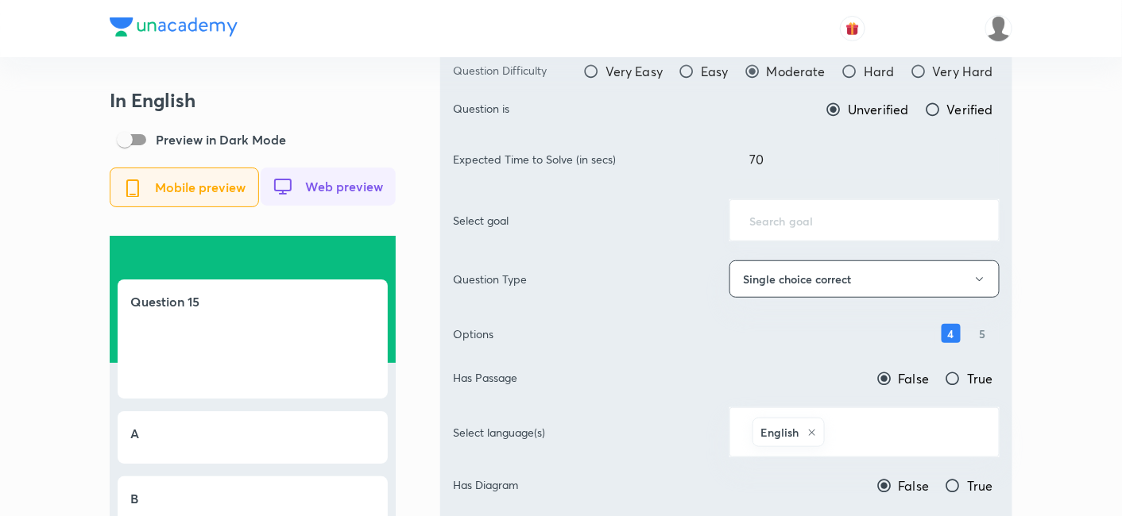
click at [802, 224] on input "text" at bounding box center [864, 220] width 230 height 15
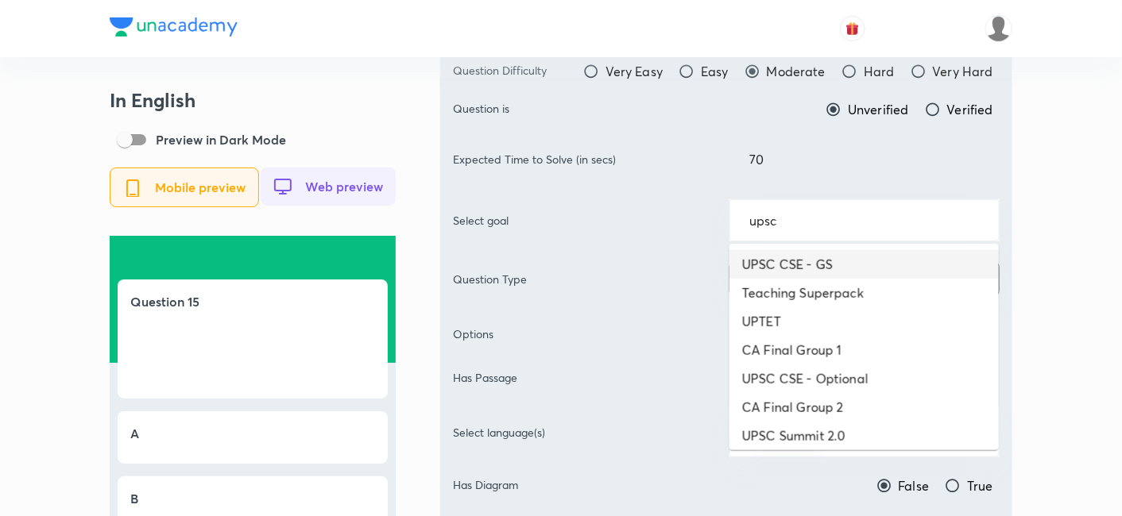
click at [869, 271] on li "UPSC CSE - GS" at bounding box center [863, 264] width 269 height 29
type input "UPSC CSE - GS"
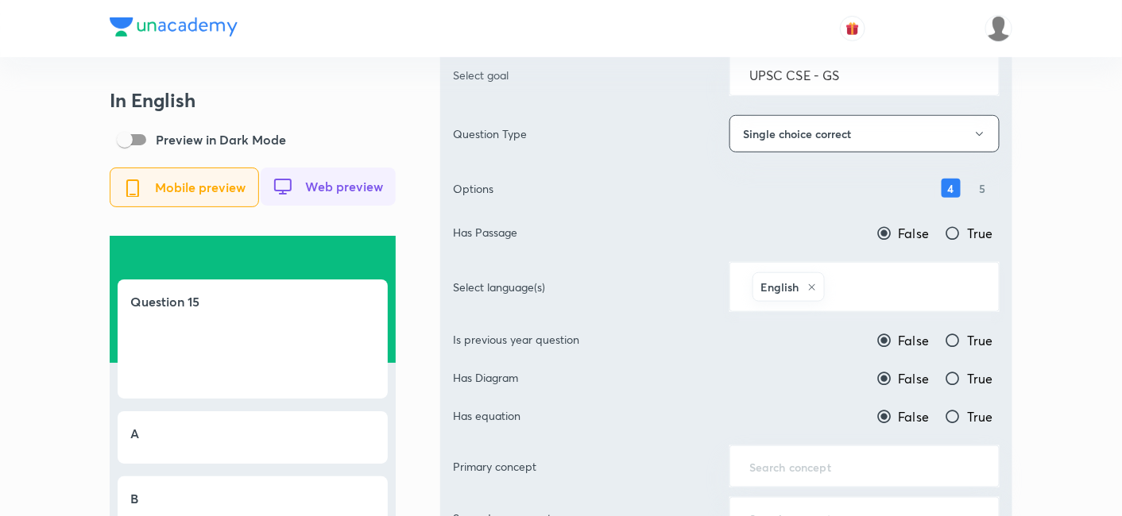
scroll to position [353, 0]
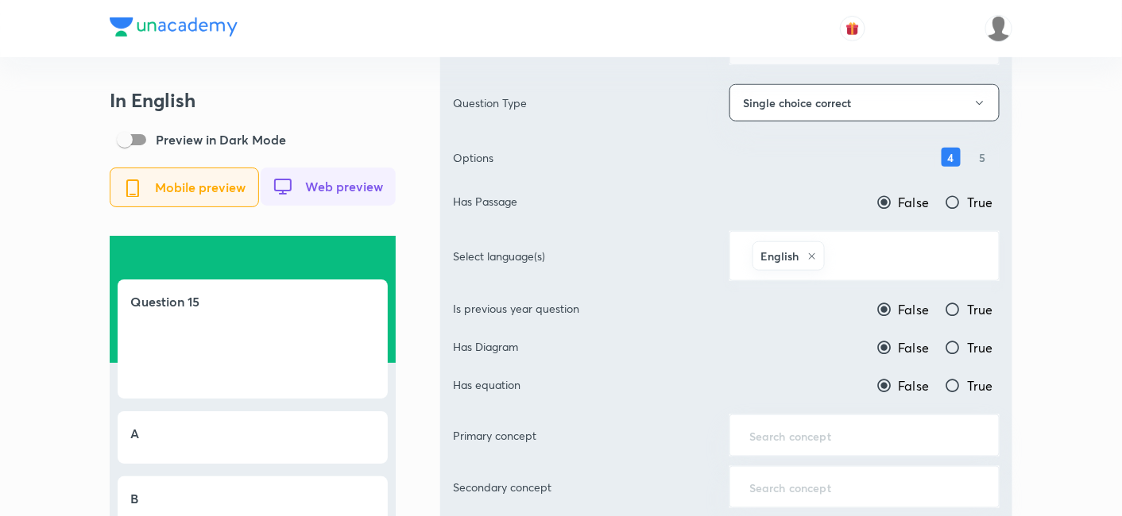
click at [883, 248] on input "text" at bounding box center [904, 256] width 152 height 29
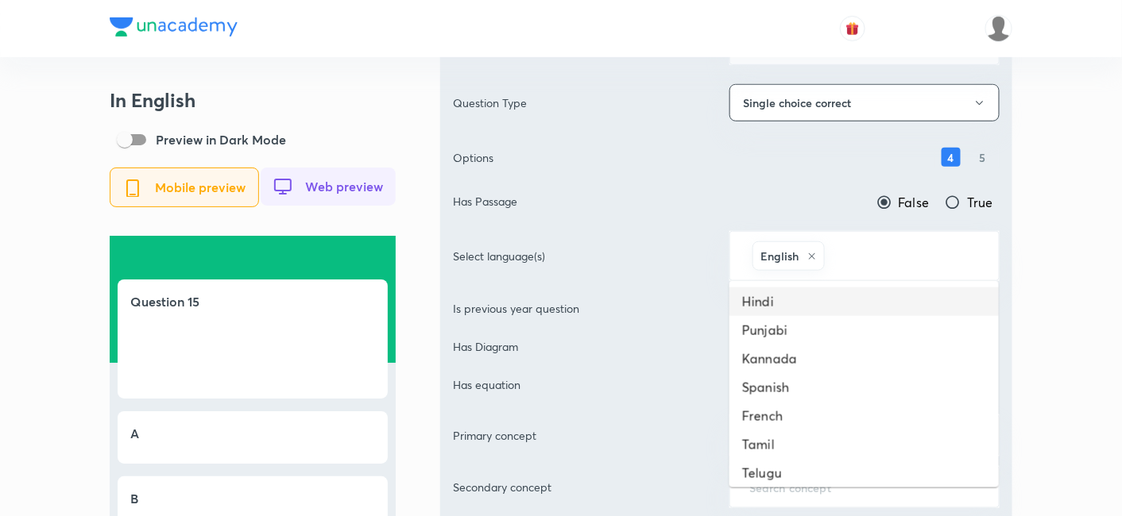
click at [843, 296] on li "Hindi" at bounding box center [863, 302] width 269 height 29
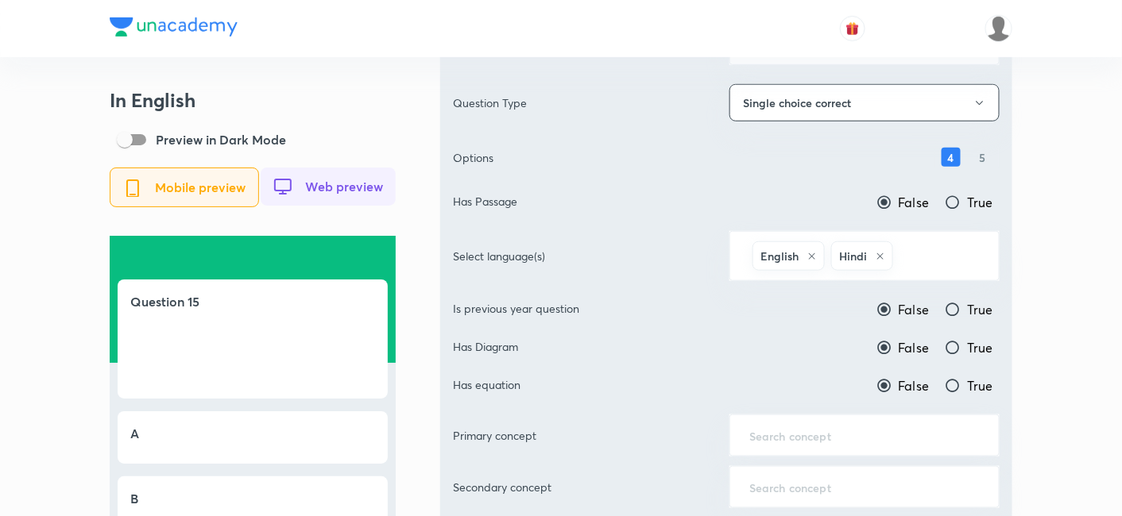
click at [975, 306] on span "True" at bounding box center [980, 309] width 26 height 19
click at [961, 306] on input "True" at bounding box center [953, 310] width 16 height 16
radio input "true"
radio input "false"
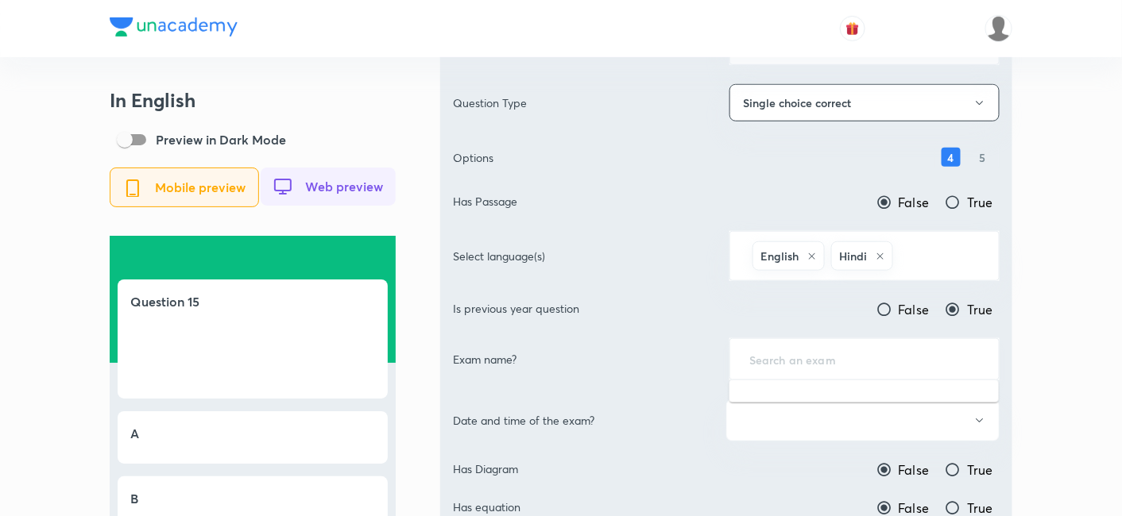
click at [867, 354] on input "text" at bounding box center [864, 359] width 230 height 15
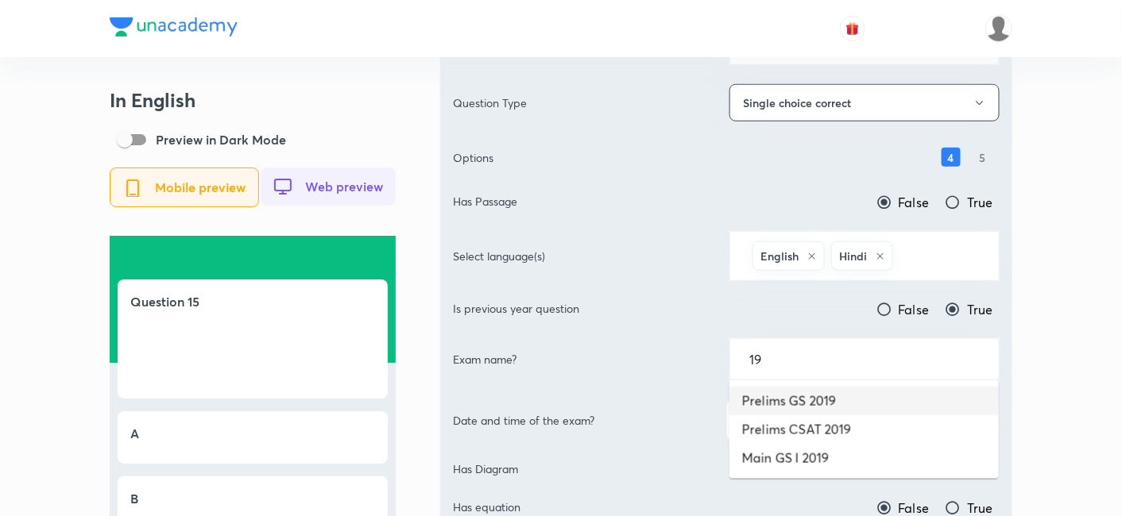
click at [826, 397] on li "Prelims GS 2019" at bounding box center [863, 401] width 269 height 29
type input "Prelims GS 2019"
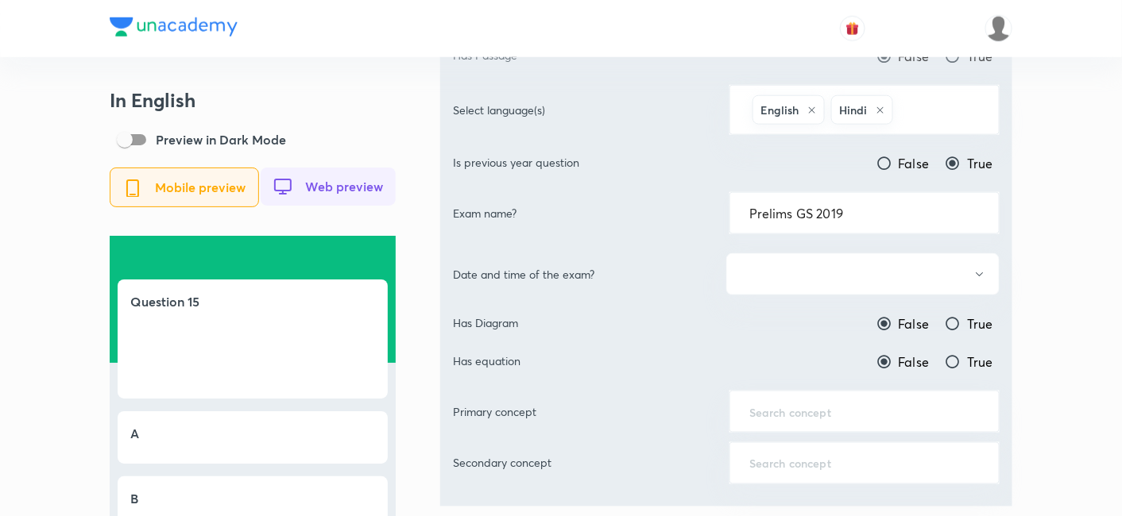
scroll to position [529, 0]
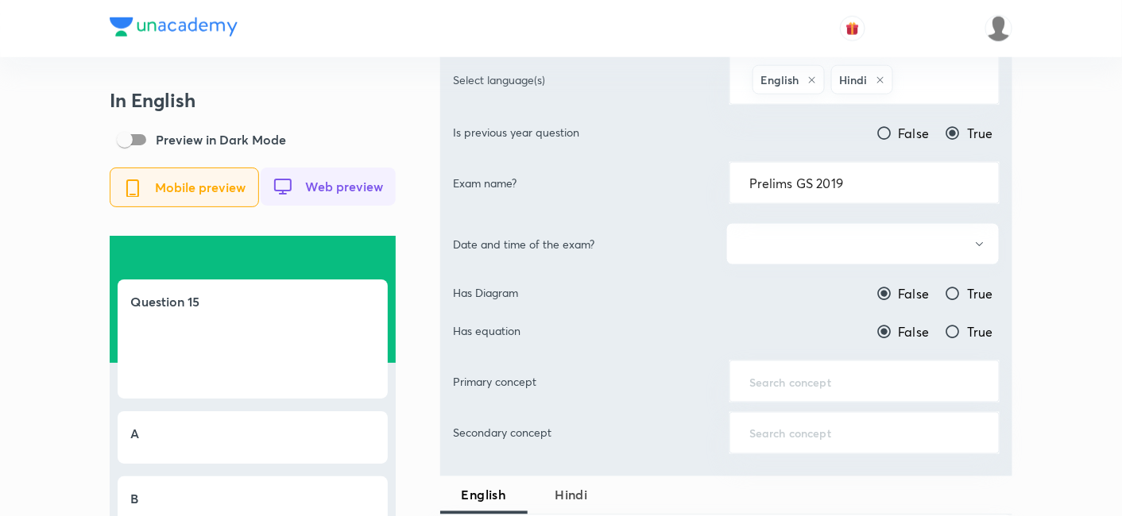
click at [834, 239] on button "button" at bounding box center [862, 244] width 273 height 42
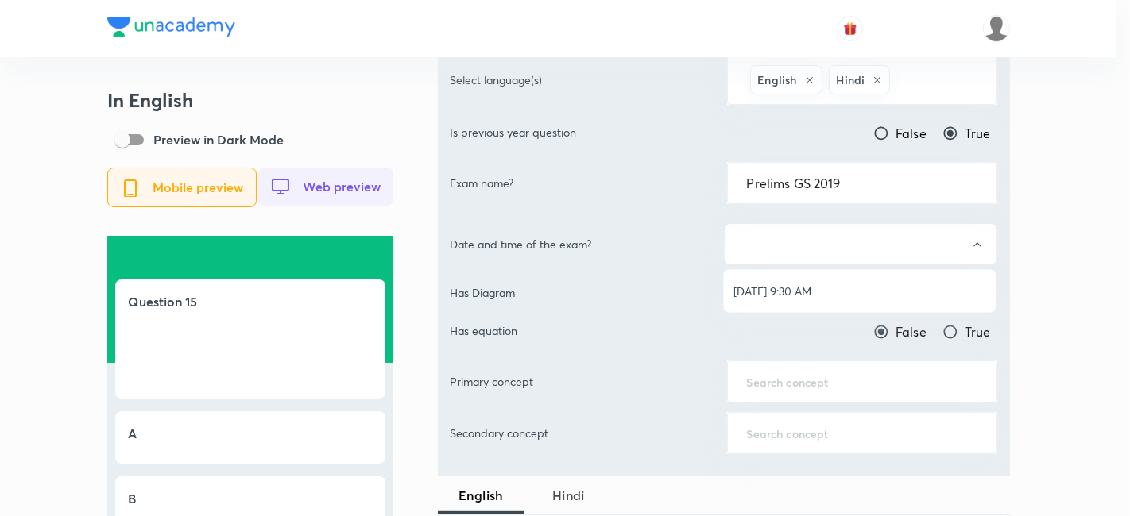
click at [824, 284] on span "[DATE] 9:30 AM" at bounding box center [859, 291] width 253 height 17
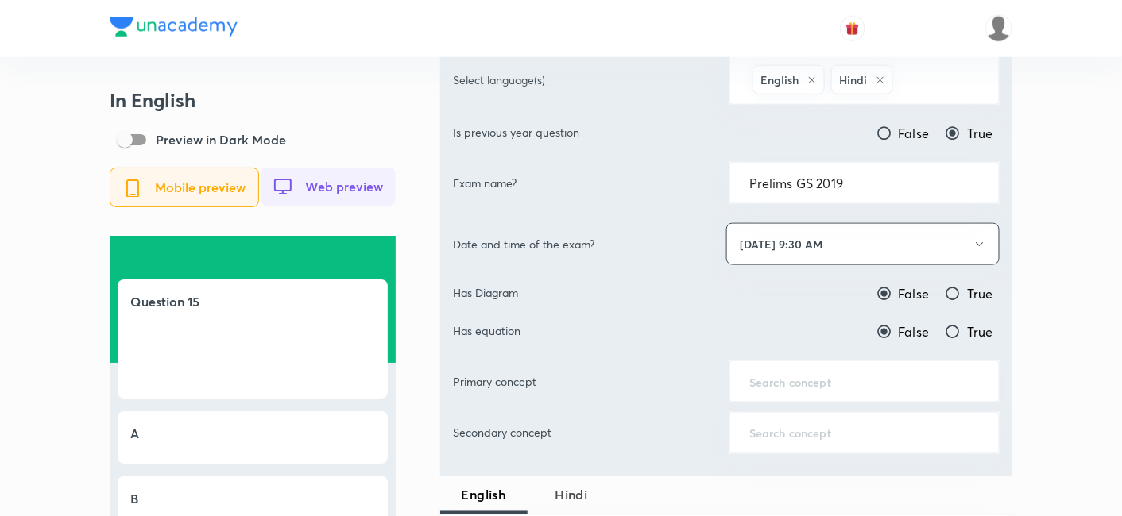
click at [842, 374] on input "text" at bounding box center [864, 381] width 230 height 15
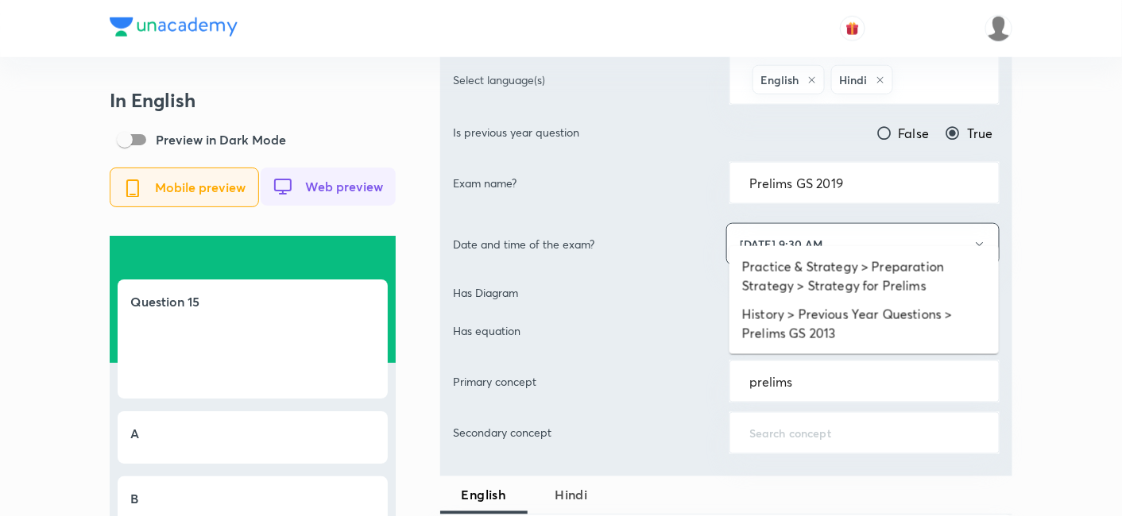
drag, startPoint x: 817, startPoint y: 387, endPoint x: 692, endPoint y: 370, distance: 126.6
click at [692, 370] on div "Primary concept prelims ​" at bounding box center [726, 382] width 547 height 42
type input "p"
click at [846, 280] on li "Practice & Strategy > Preparation Strategy > Strategy for Prelims" at bounding box center [863, 277] width 269 height 48
type input "Practice & Strategy > Preparation Strategy > Strategy for Prelims"
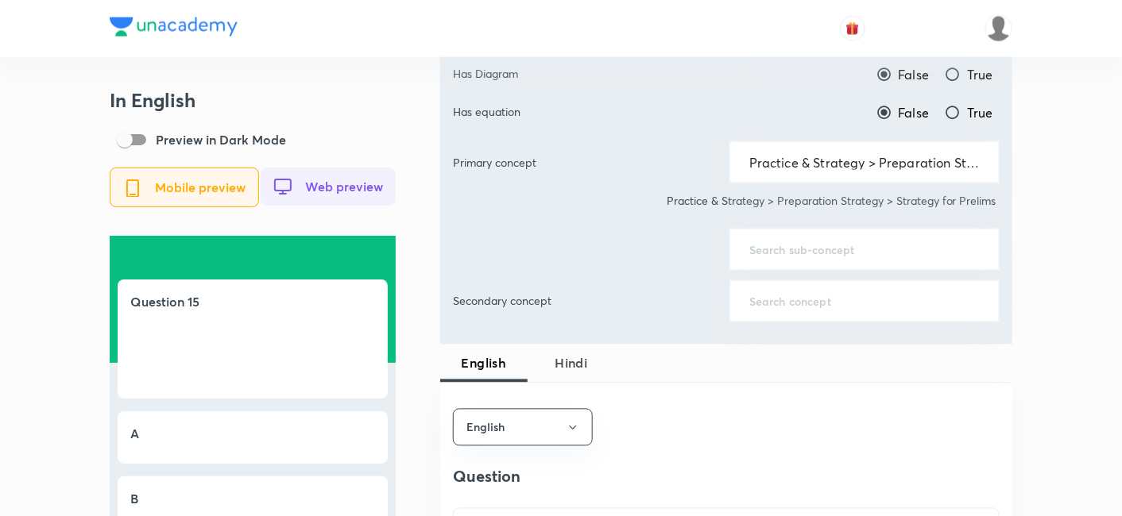
scroll to position [794, 0]
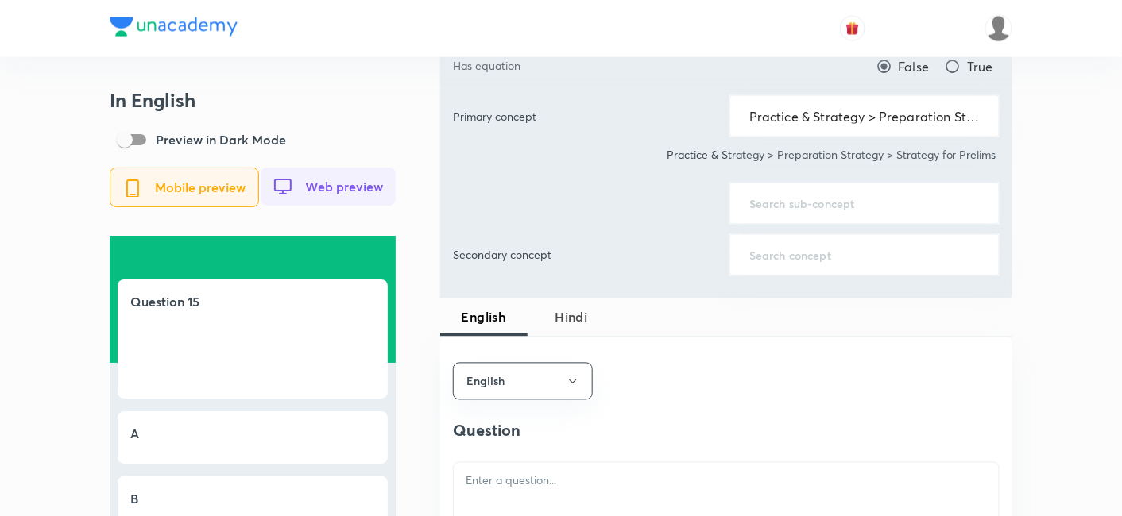
click at [825, 199] on input "text" at bounding box center [864, 203] width 230 height 15
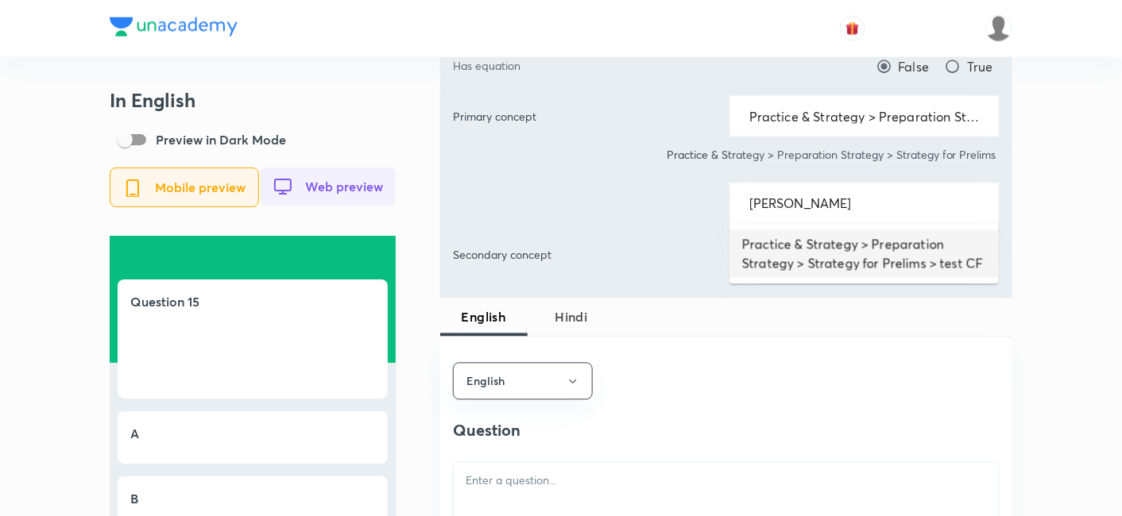
click at [829, 246] on li "Practice & Strategy > Preparation Strategy > Strategy for Prelims > test CF" at bounding box center [863, 254] width 269 height 48
type input "Practice & Strategy > Preparation Strategy > Strategy for Prelims > test CF"
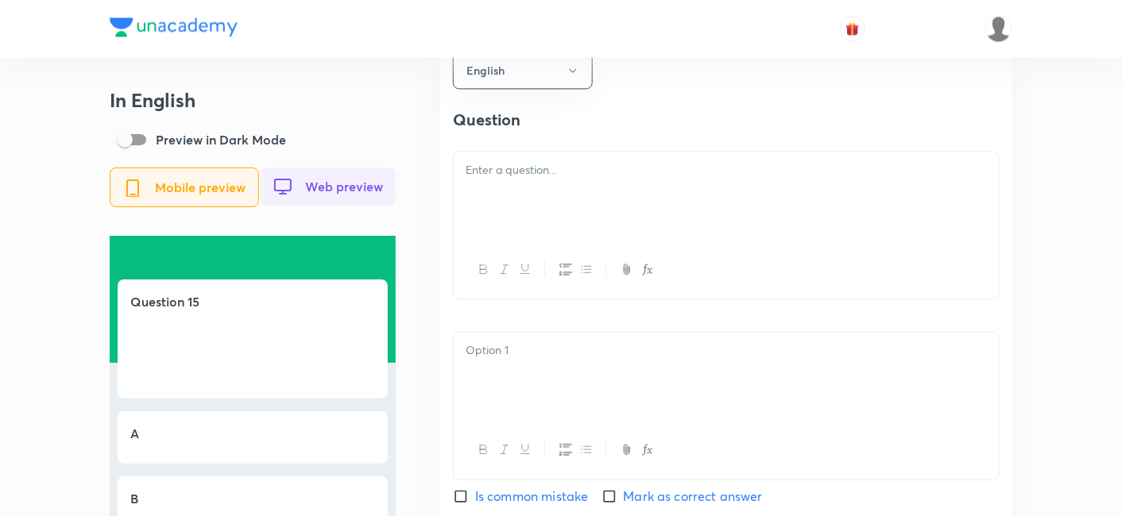
scroll to position [1147, 0]
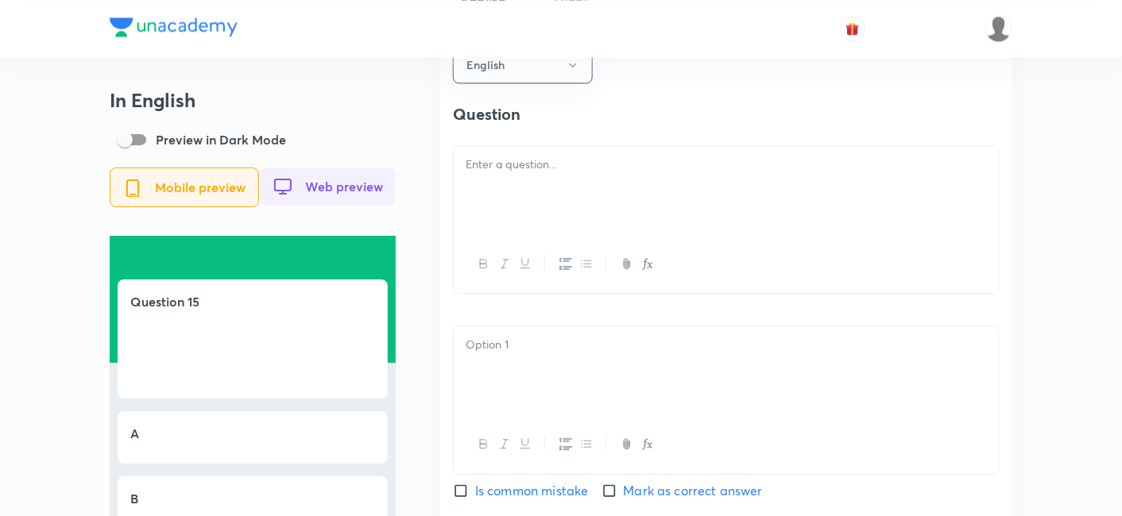
click at [541, 182] on div at bounding box center [726, 190] width 545 height 89
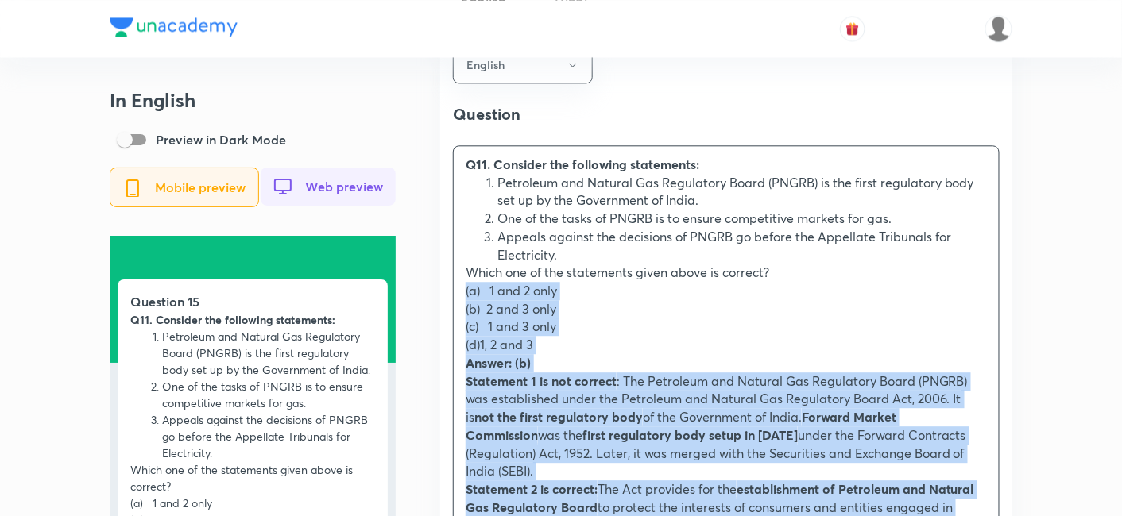
drag, startPoint x: 443, startPoint y: 301, endPoint x: 430, endPoint y: 296, distance: 14.6
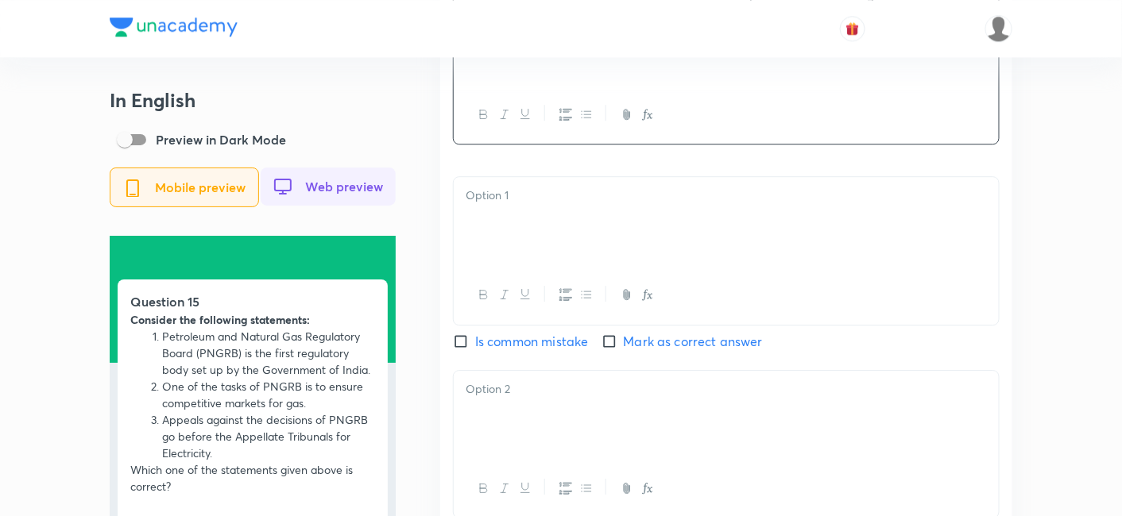
scroll to position [1412, 0]
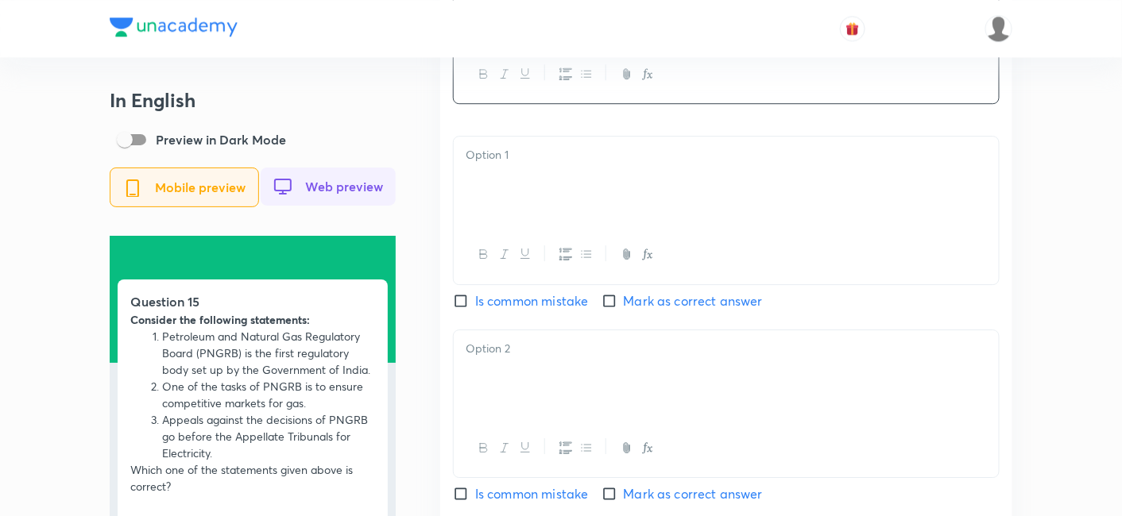
click at [538, 171] on div at bounding box center [726, 181] width 545 height 89
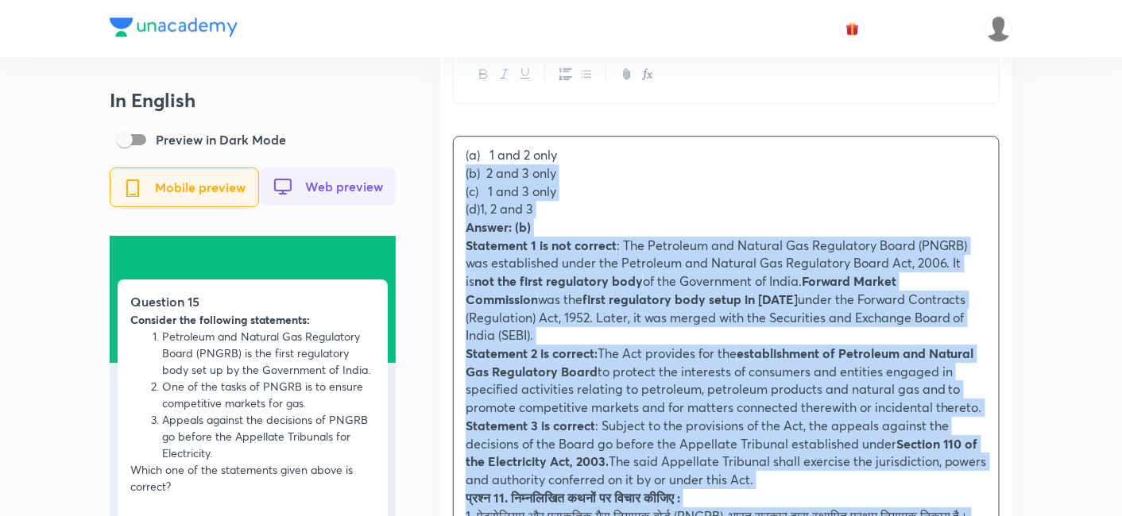
drag, startPoint x: 460, startPoint y: 188, endPoint x: 445, endPoint y: 180, distance: 17.4
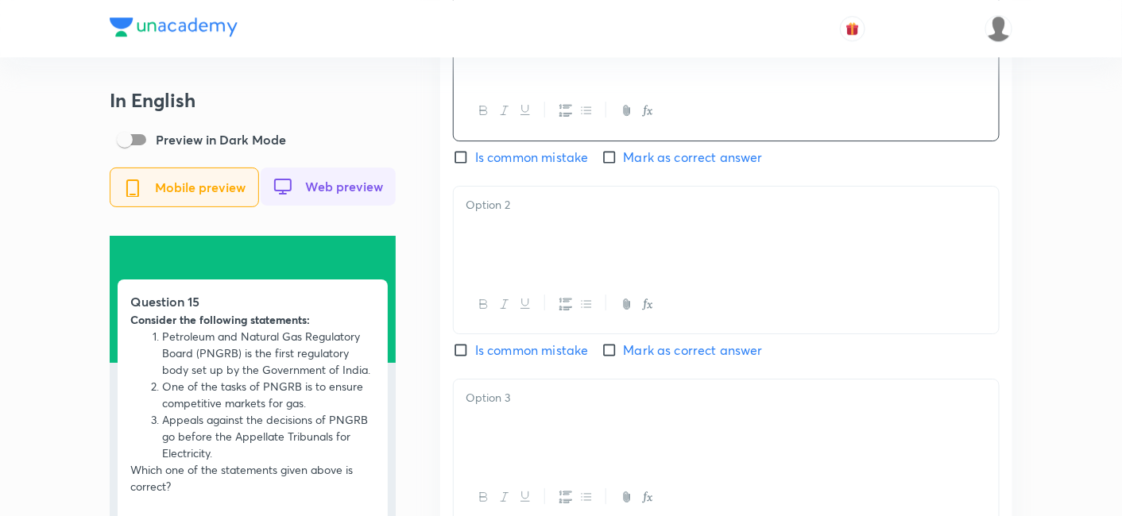
scroll to position [1589, 0]
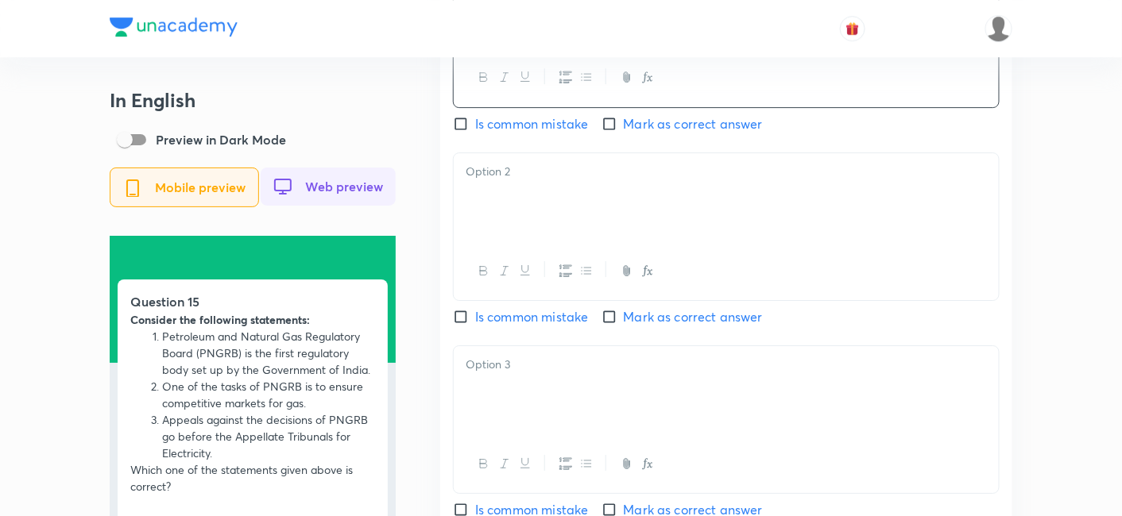
click at [524, 223] on div at bounding box center [726, 197] width 545 height 89
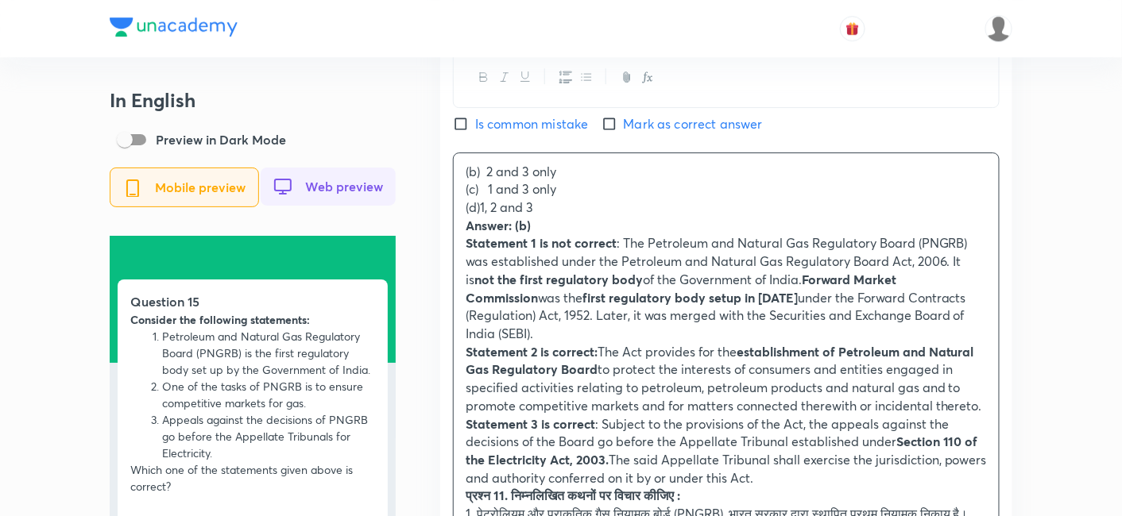
drag, startPoint x: 457, startPoint y: 202, endPoint x: 430, endPoint y: 191, distance: 28.9
click at [430, 191] on div "In English Preview in Dark Mode Mobile preview Web preview Question 15 Consider…" at bounding box center [561, 286] width 903 height 3573
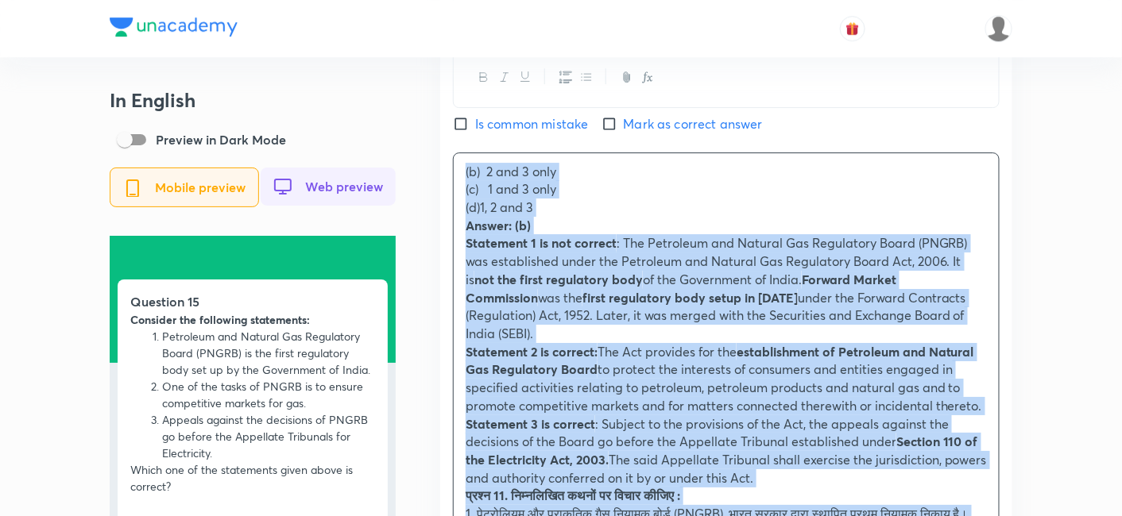
drag, startPoint x: 474, startPoint y: 215, endPoint x: 443, endPoint y: 186, distance: 42.8
click at [443, 186] on div "English Question Consider the following statements: Petroleum and Natural Gas R…" at bounding box center [726, 484] width 572 height 1811
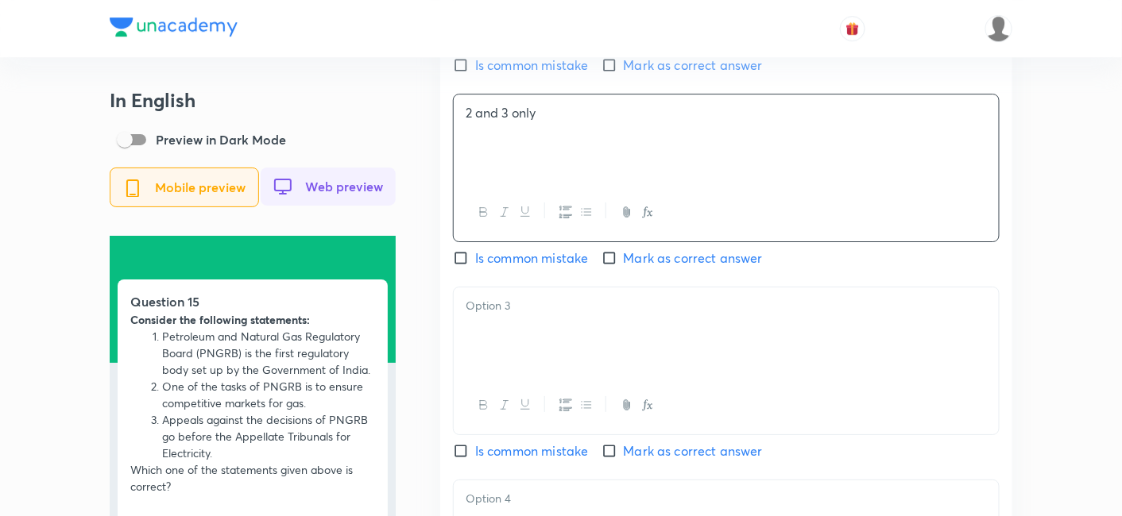
scroll to position [1677, 0]
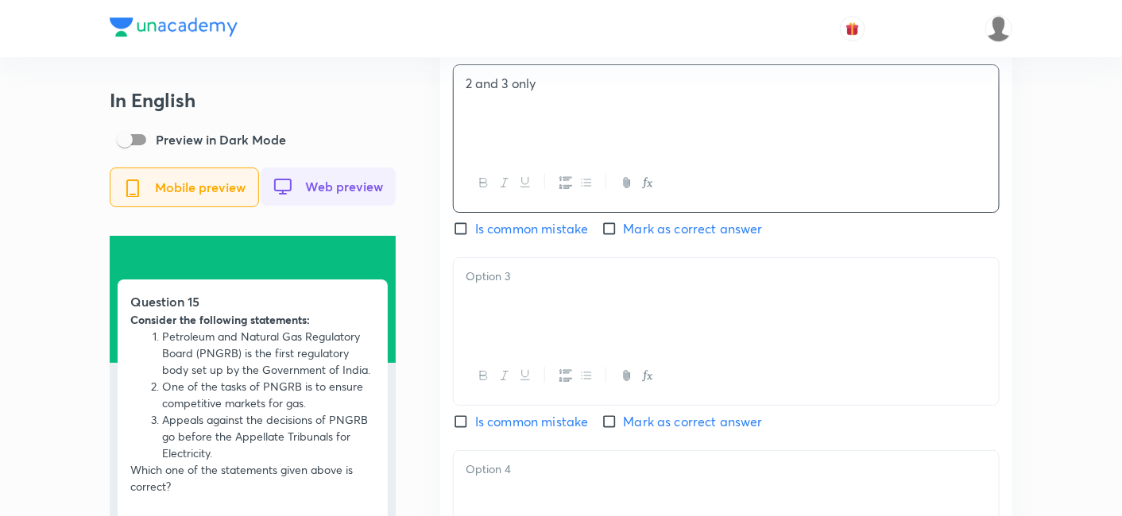
click at [633, 222] on div "English Question Consider the following statements: Petroleum and Natural Gas R…" at bounding box center [726, 71] width 572 height 1160
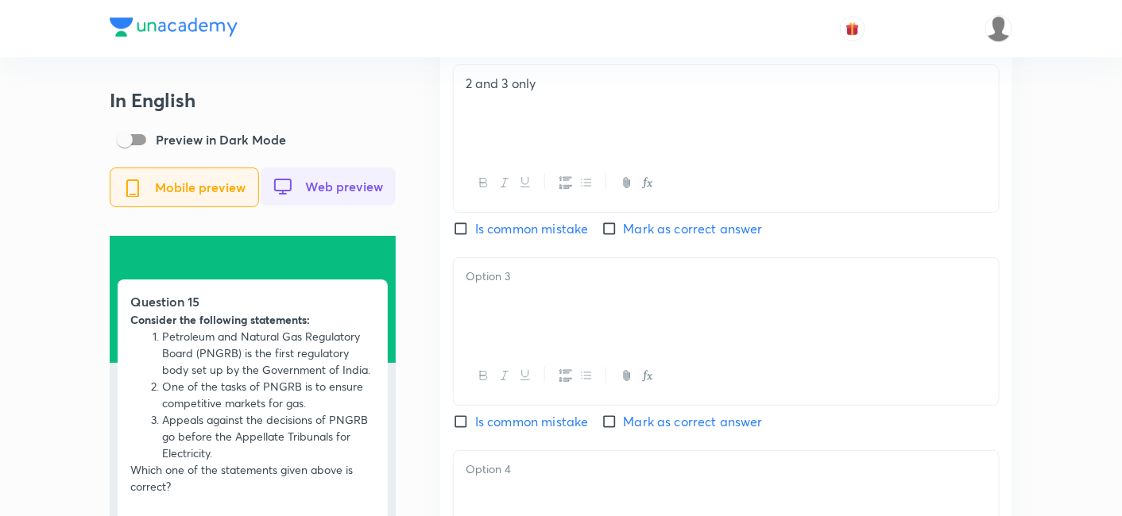
click at [647, 232] on span "Mark as correct answer" at bounding box center [693, 228] width 139 height 19
click at [624, 232] on input "Mark as correct answer" at bounding box center [612, 229] width 22 height 16
checkbox input "true"
click at [599, 306] on div at bounding box center [726, 302] width 545 height 89
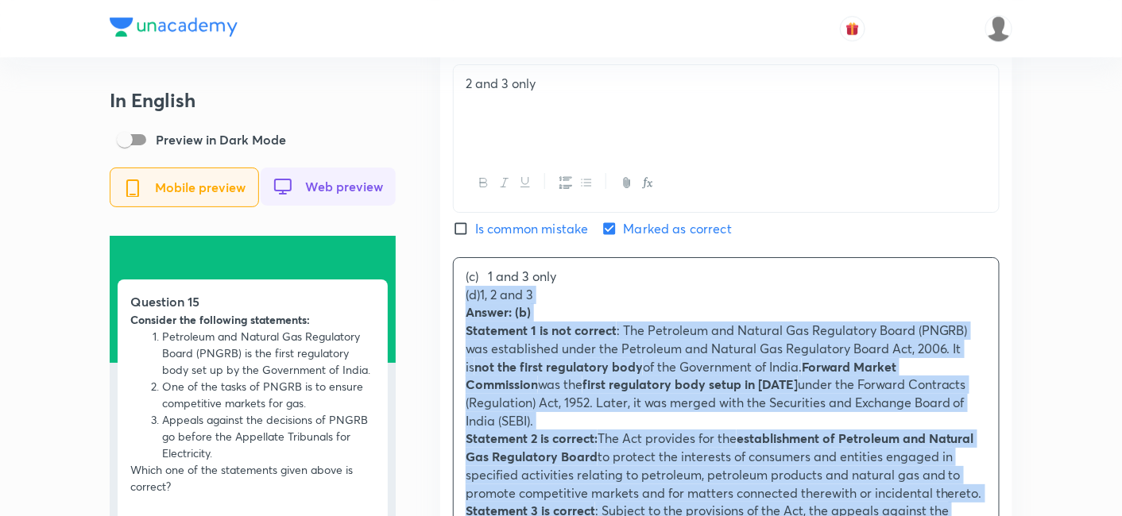
click at [406, 309] on div "In English Preview in Dark Mode Mobile preview Web preview Question 15 Consider…" at bounding box center [561, 190] width 903 height 3556
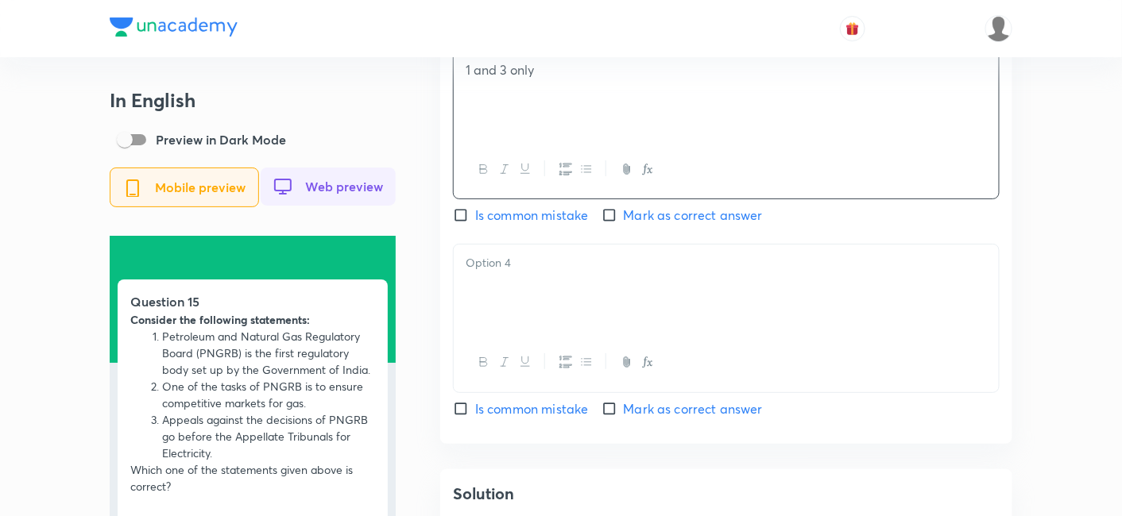
scroll to position [1942, 0]
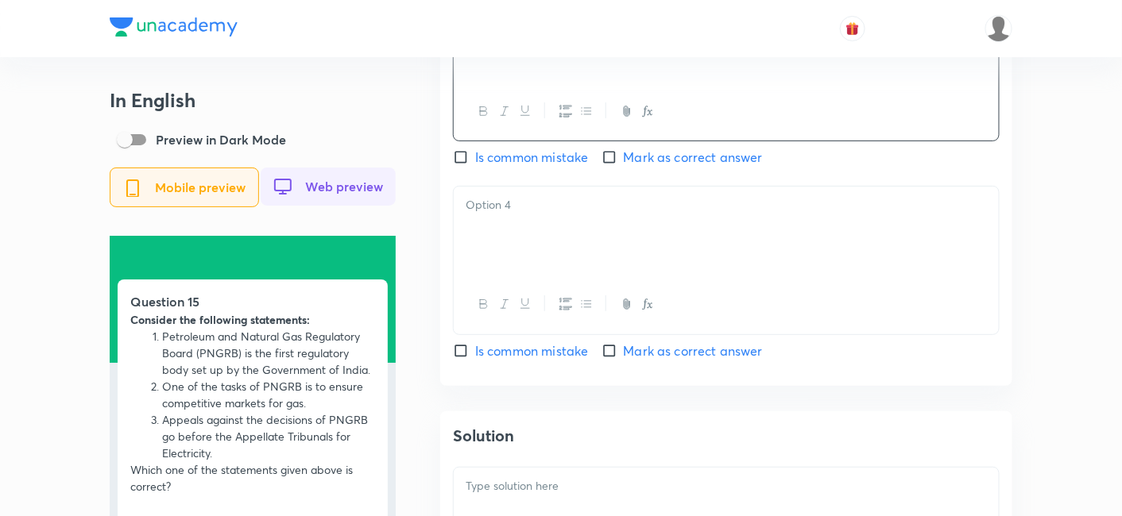
click at [549, 235] on div at bounding box center [726, 231] width 545 height 89
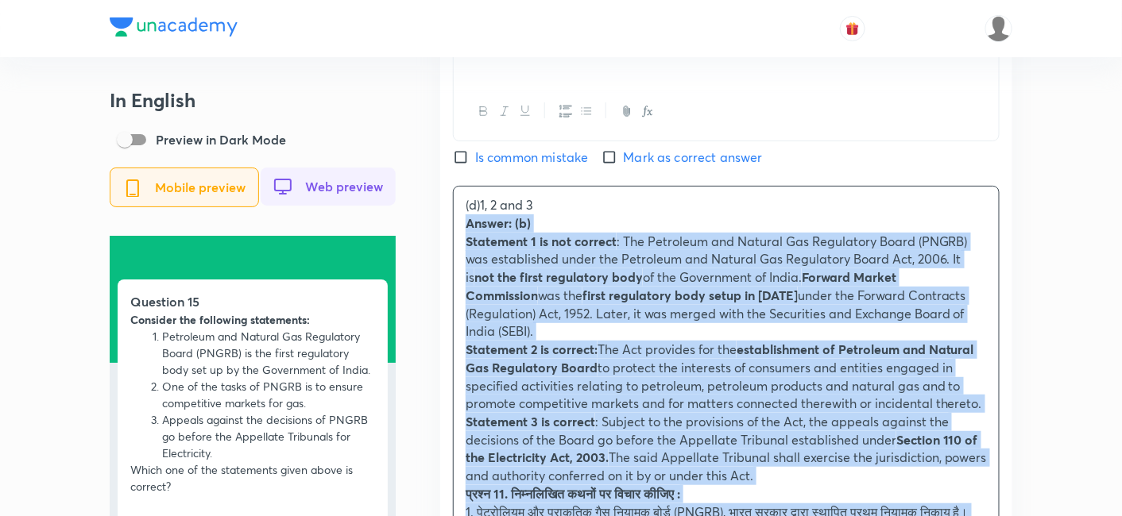
drag, startPoint x: 451, startPoint y: 238, endPoint x: 439, endPoint y: 230, distance: 14.6
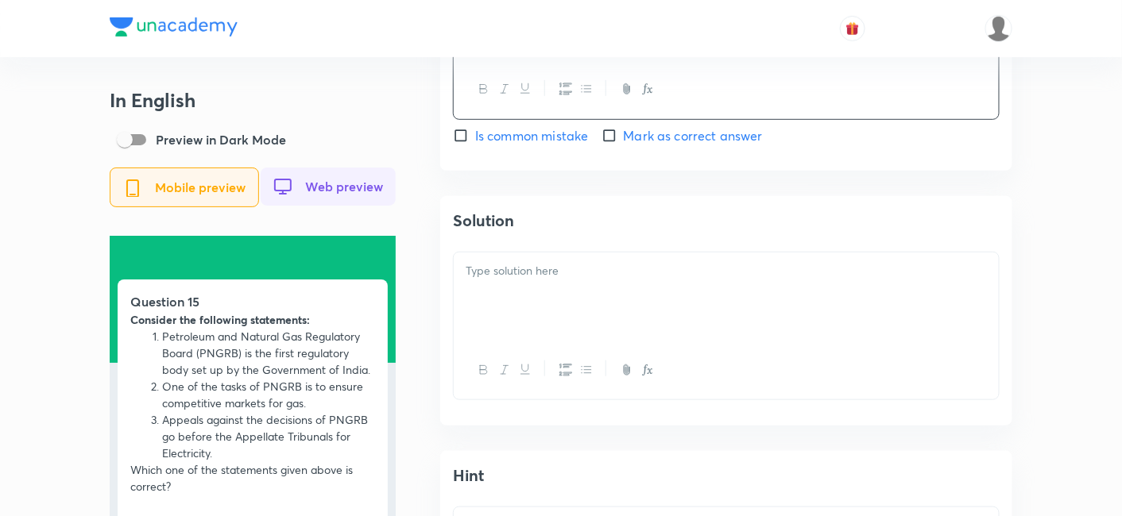
scroll to position [2206, 0]
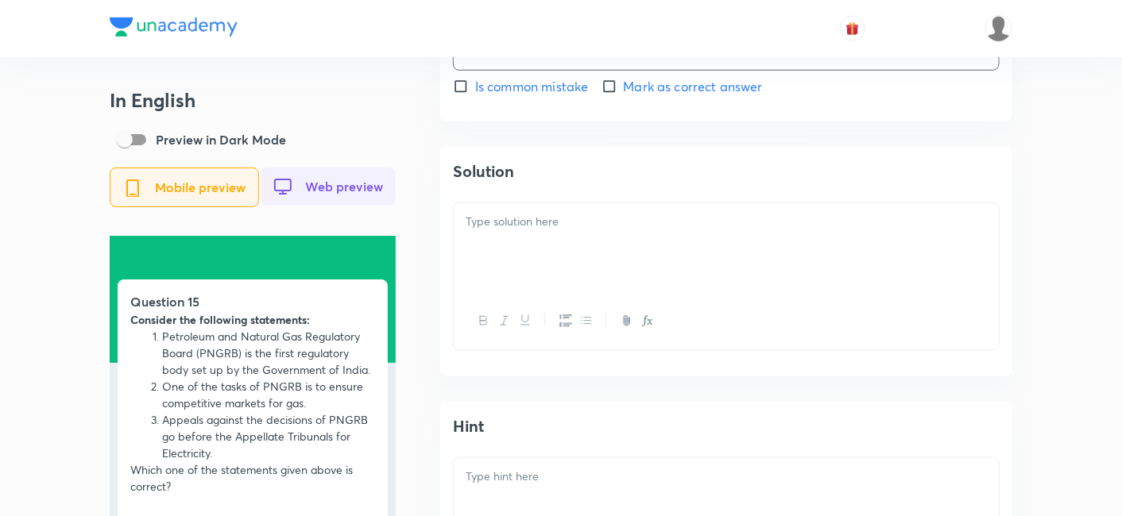
click at [556, 268] on div at bounding box center [726, 247] width 545 height 89
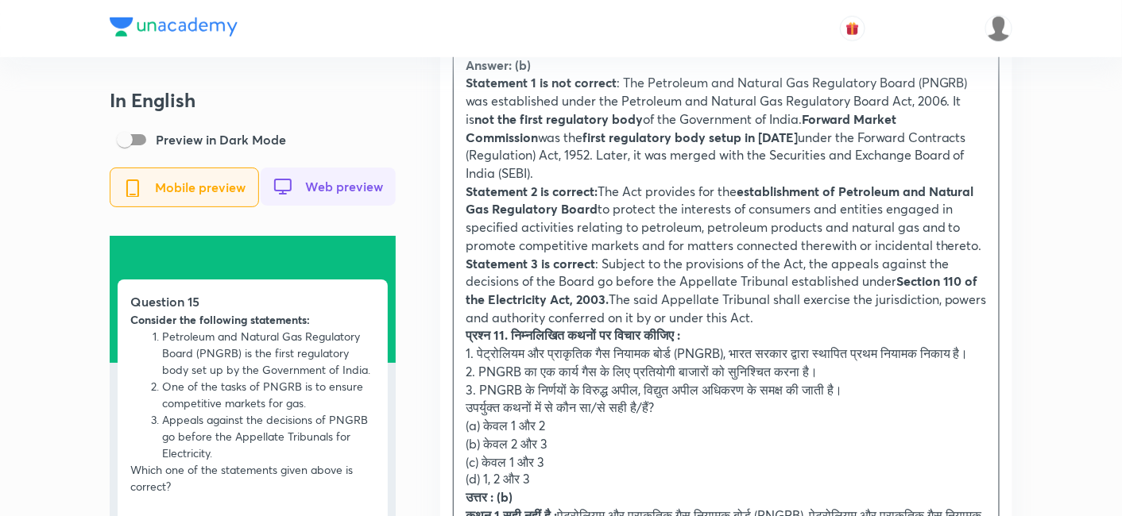
scroll to position [2383, 0]
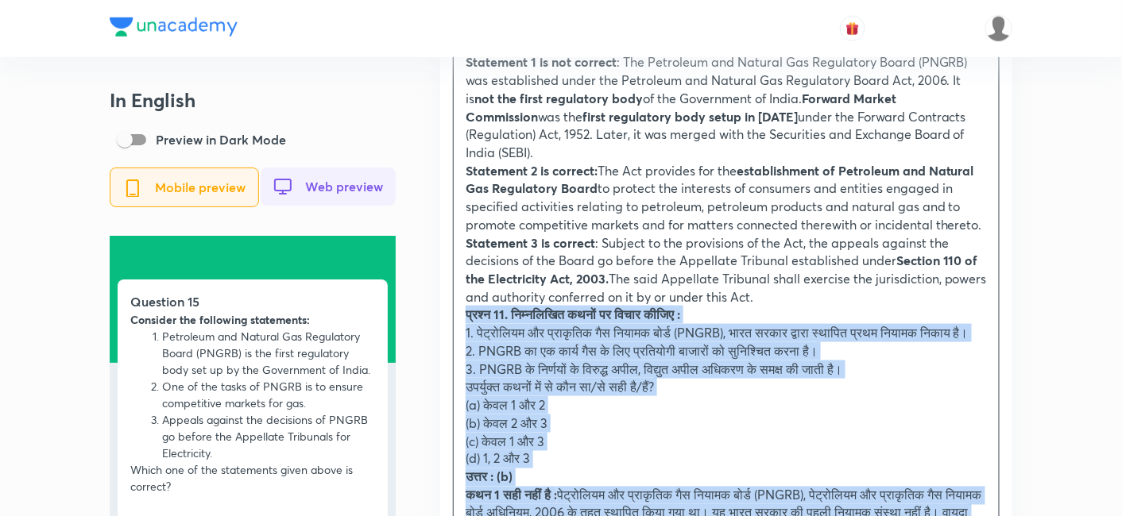
click at [440, 297] on div "Solution Answer: (b) Statement 1 is not correct : The Petroleum and Natural Gas…" at bounding box center [726, 384] width 572 height 828
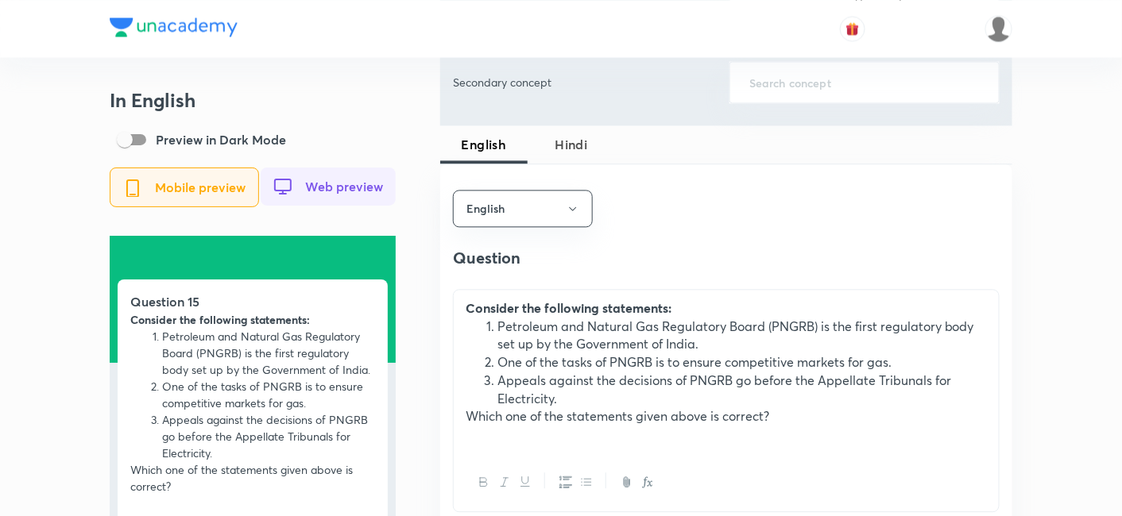
scroll to position [971, 0]
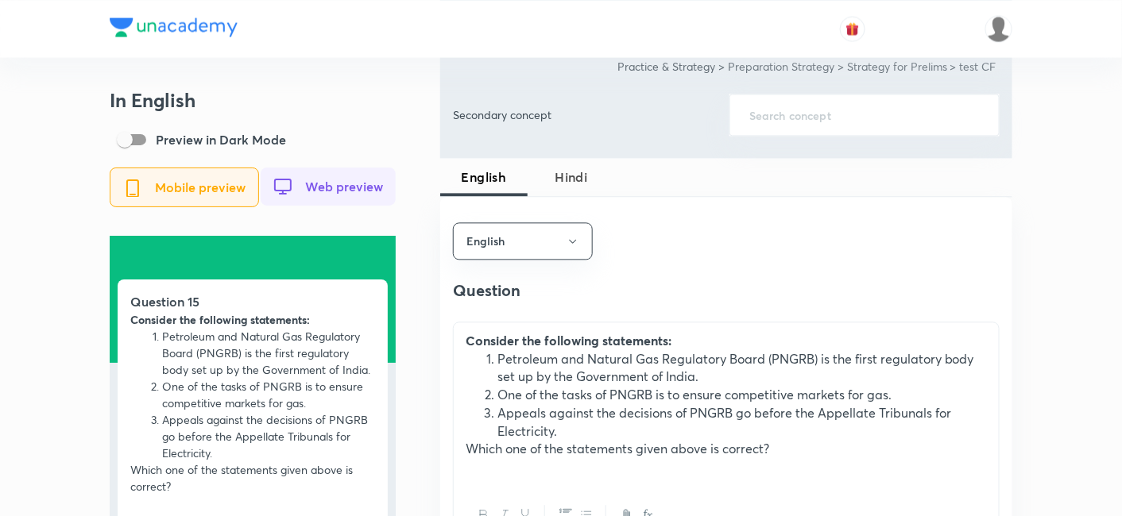
click at [561, 160] on button "Hindi" at bounding box center [571, 177] width 87 height 38
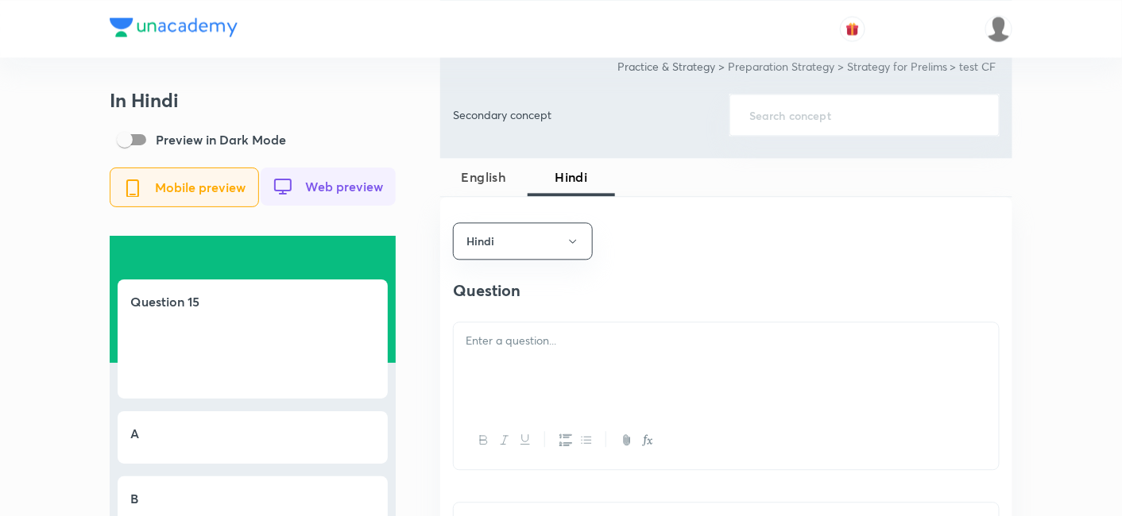
click at [531, 348] on p at bounding box center [726, 341] width 521 height 18
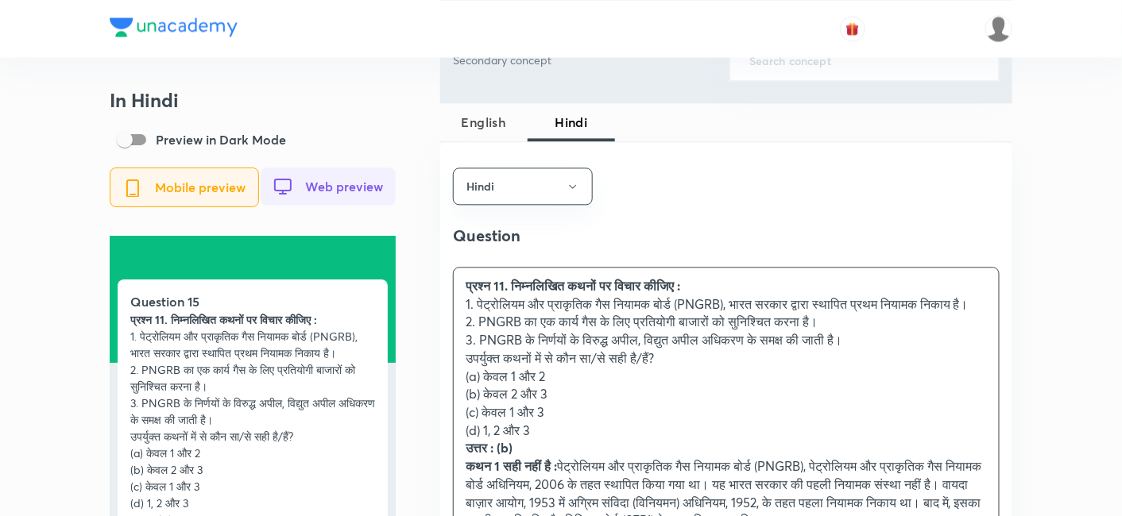
scroll to position [1059, 0]
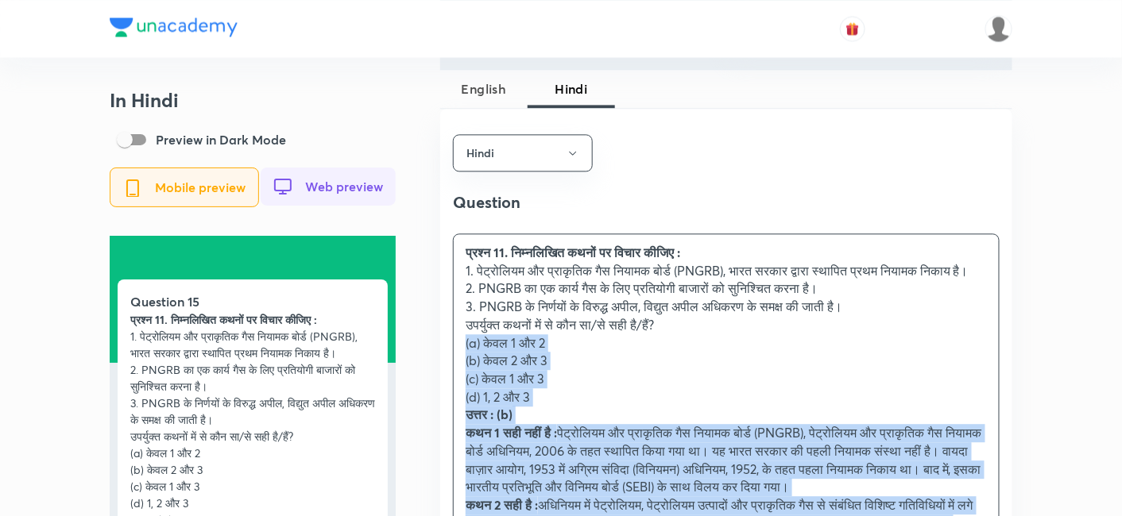
drag, startPoint x: 473, startPoint y: 388, endPoint x: 439, endPoint y: 364, distance: 41.5
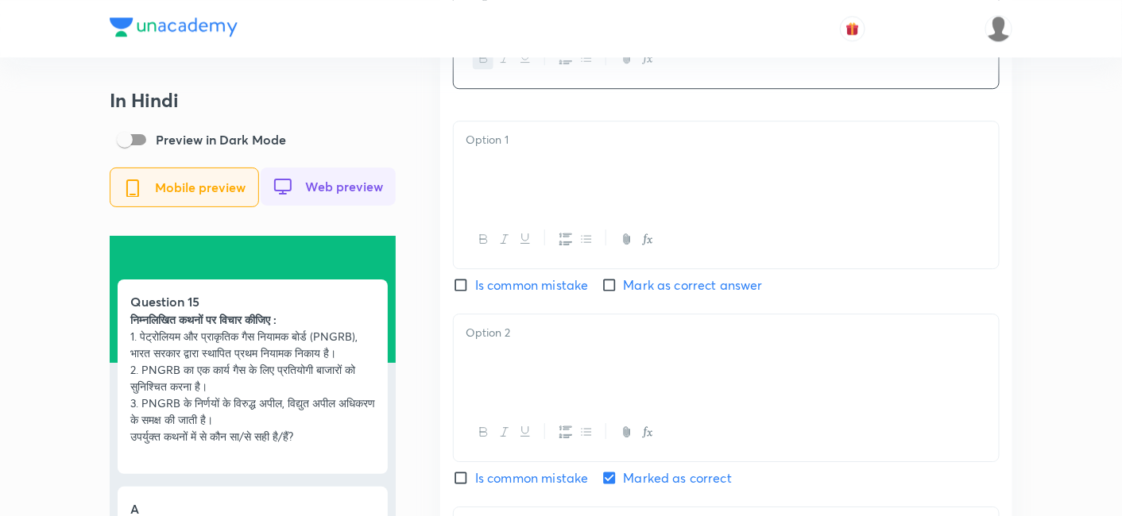
scroll to position [1412, 0]
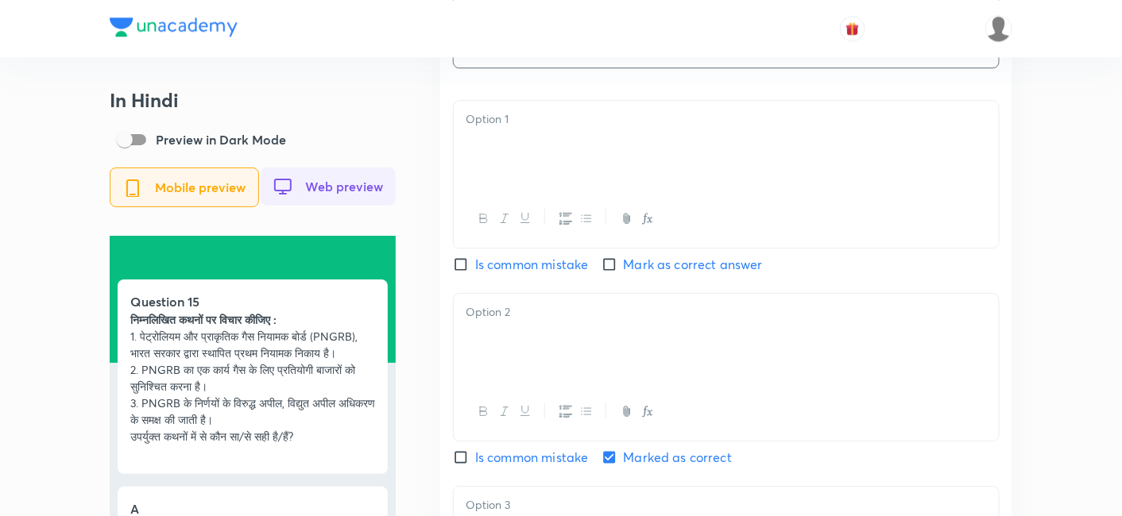
click at [539, 183] on div at bounding box center [726, 145] width 545 height 89
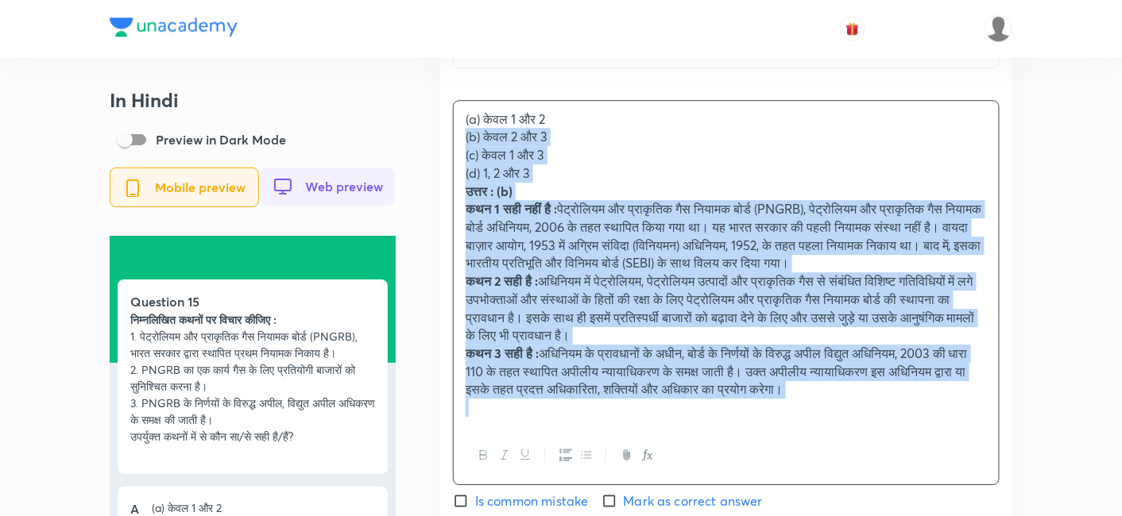
drag, startPoint x: 470, startPoint y: 176, endPoint x: 452, endPoint y: 168, distance: 19.9
click at [453, 168] on div "(a) केवल 1 और 2 (b) केवल 2 और 3 (c) केवल 1 और 3 (d) 1, 2 और 3 उत्तर : (b) कथन 1…" at bounding box center [726, 293] width 547 height 386
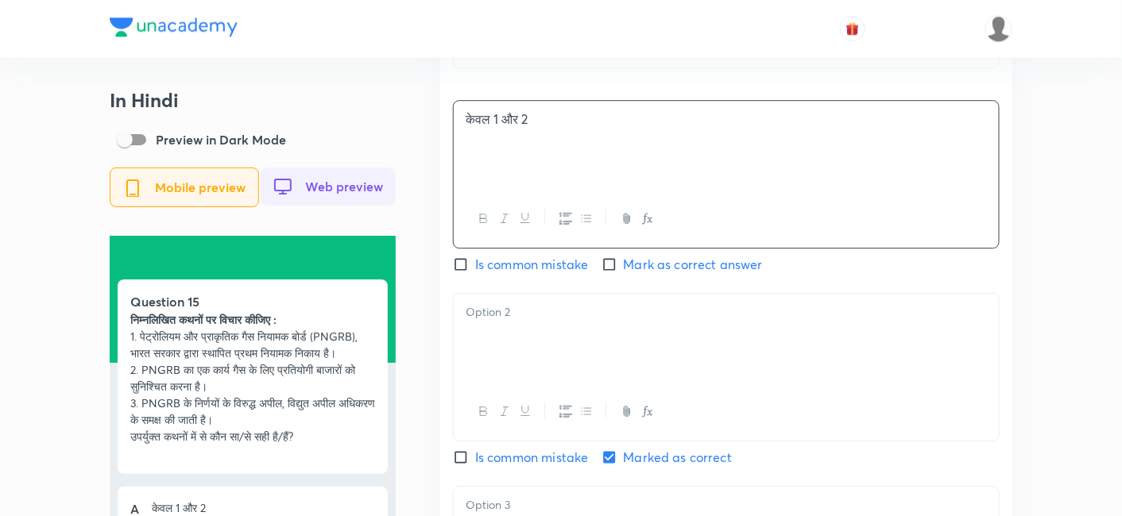
scroll to position [1500, 0]
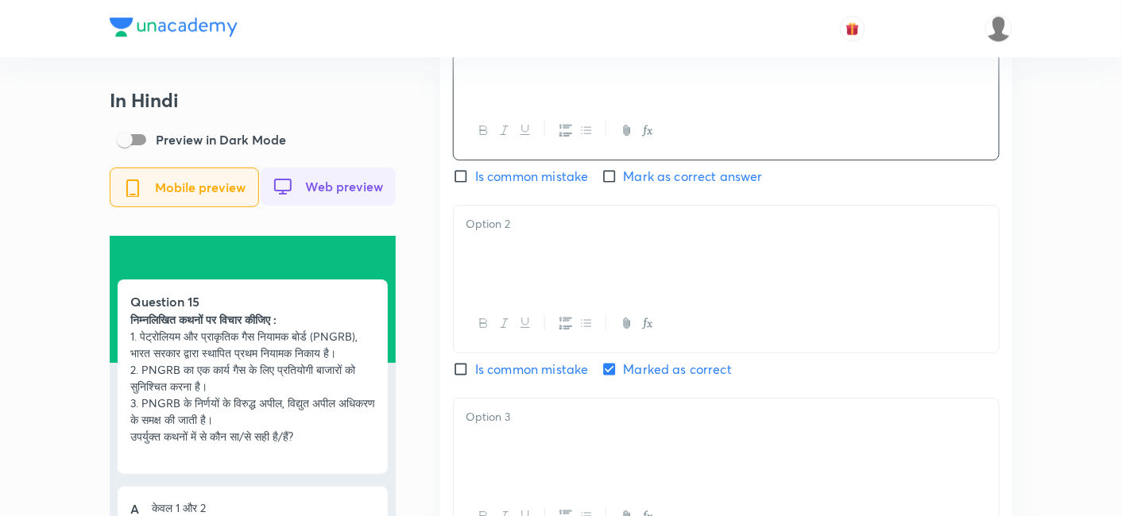
click at [515, 234] on p at bounding box center [726, 224] width 521 height 18
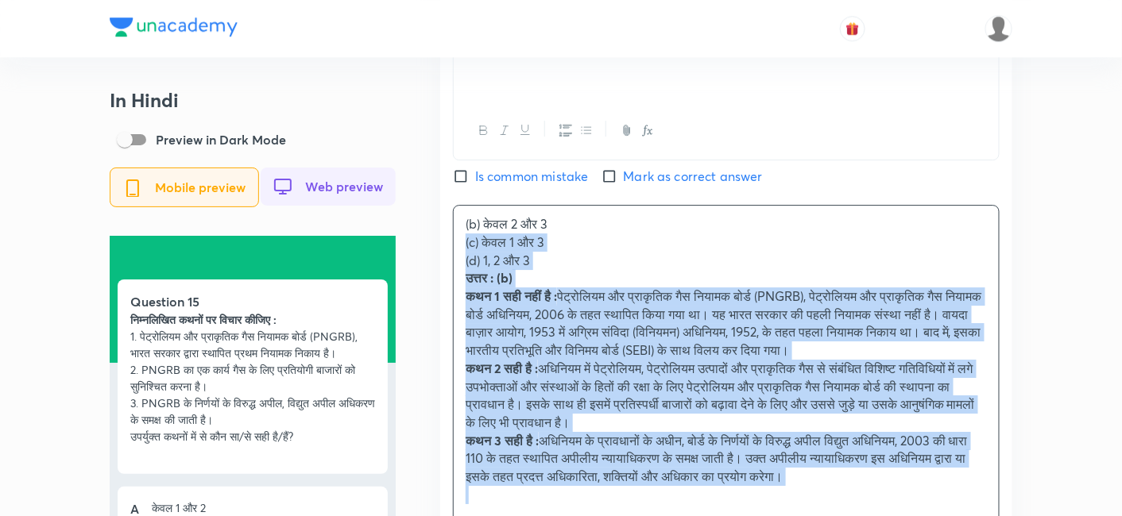
drag, startPoint x: 446, startPoint y: 280, endPoint x: 438, endPoint y: 272, distance: 11.2
click at [438, 272] on div "In Hindi Preview in Dark Mode Mobile preview Web preview Question 15 निम्नलिखित…" at bounding box center [561, 141] width 903 height 3105
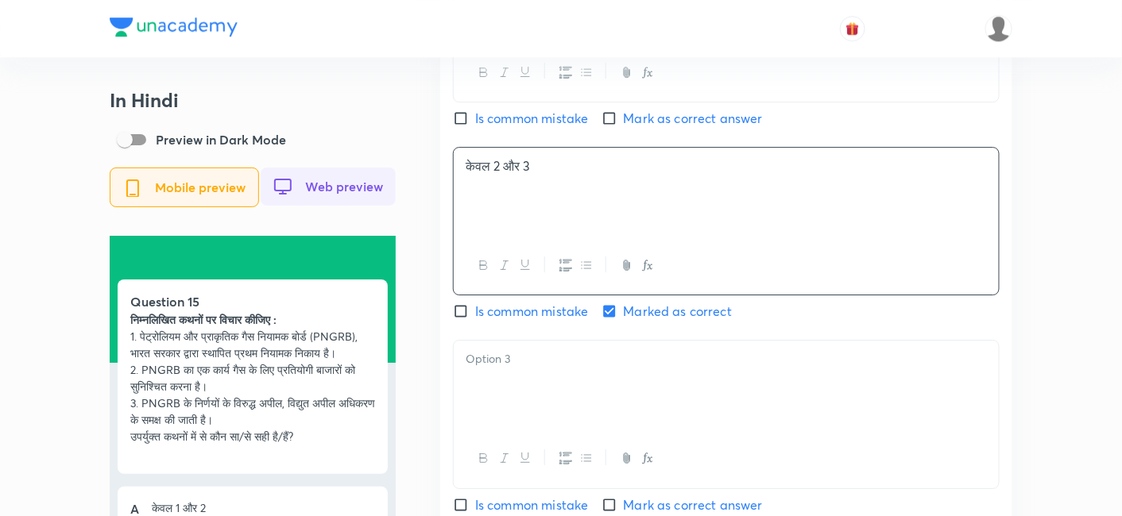
scroll to position [1677, 0]
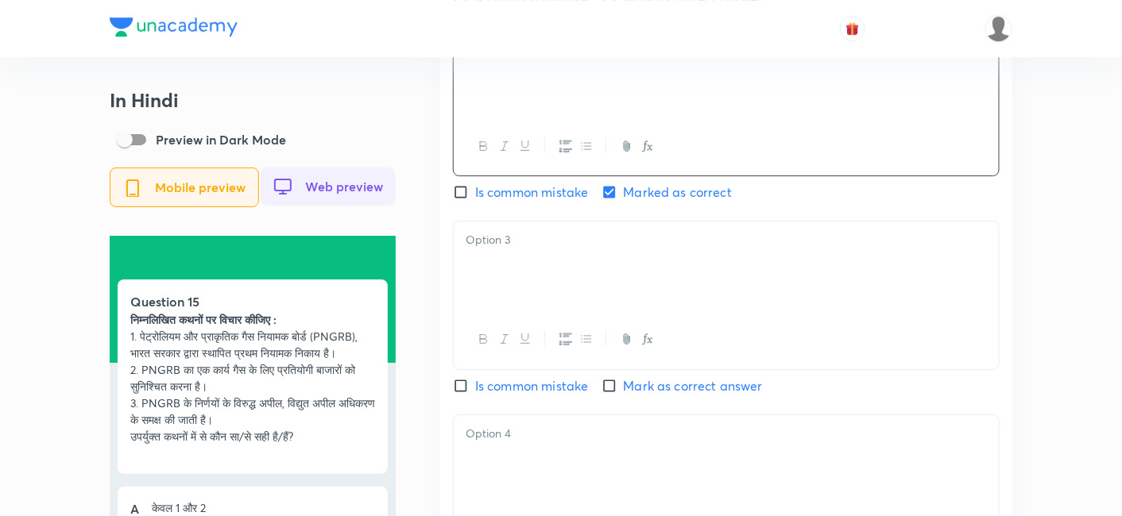
click at [515, 282] on div at bounding box center [726, 266] width 545 height 89
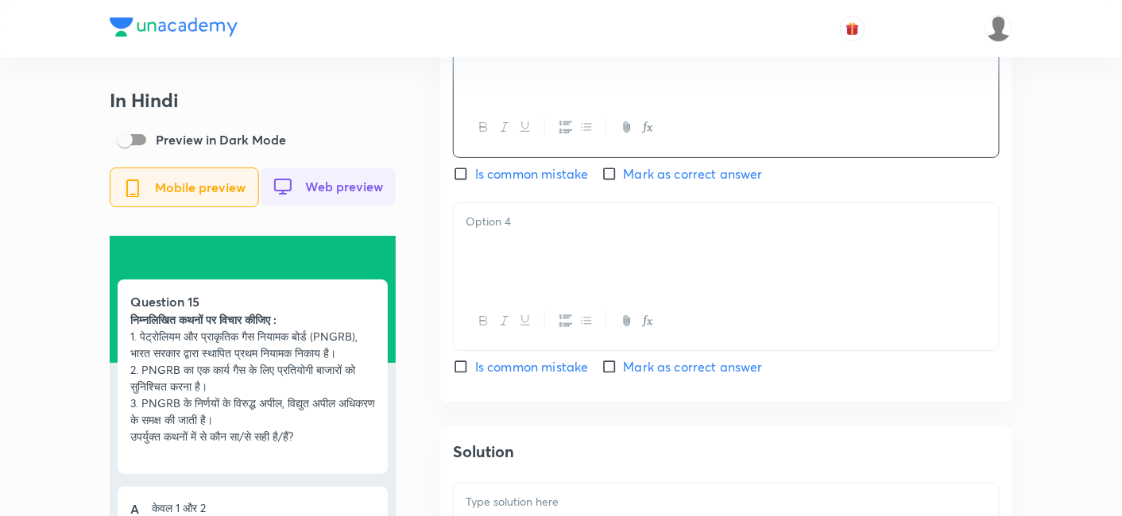
scroll to position [1942, 0]
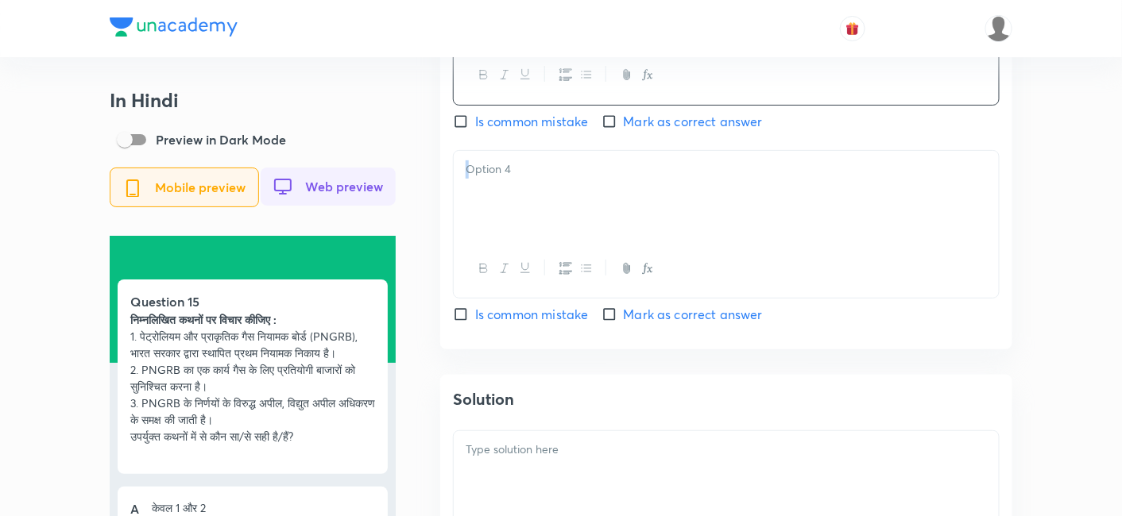
click at [527, 261] on div at bounding box center [726, 224] width 547 height 149
click at [524, 206] on div at bounding box center [726, 195] width 545 height 89
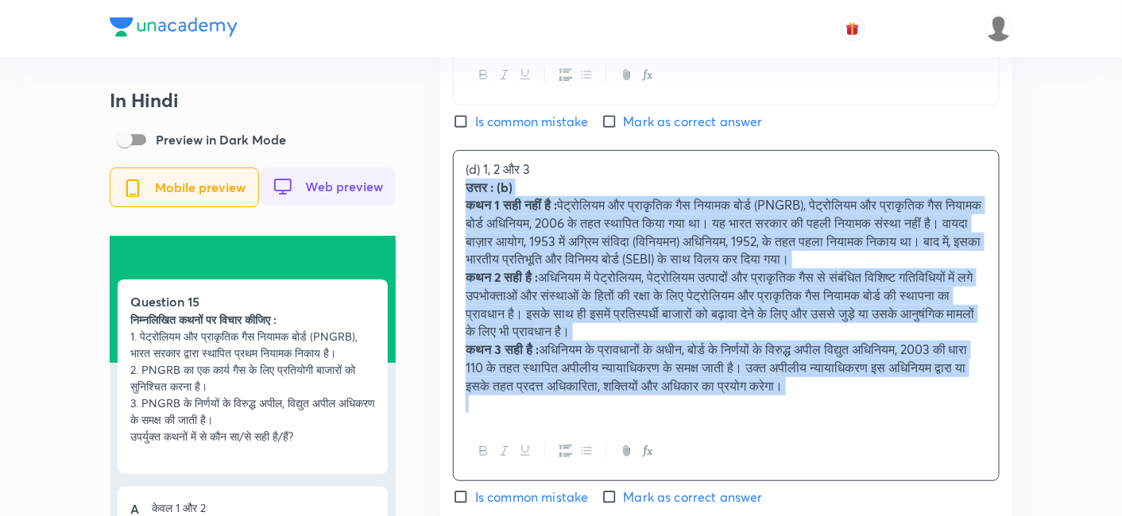
drag, startPoint x: 449, startPoint y: 218, endPoint x: 442, endPoint y: 213, distance: 8.6
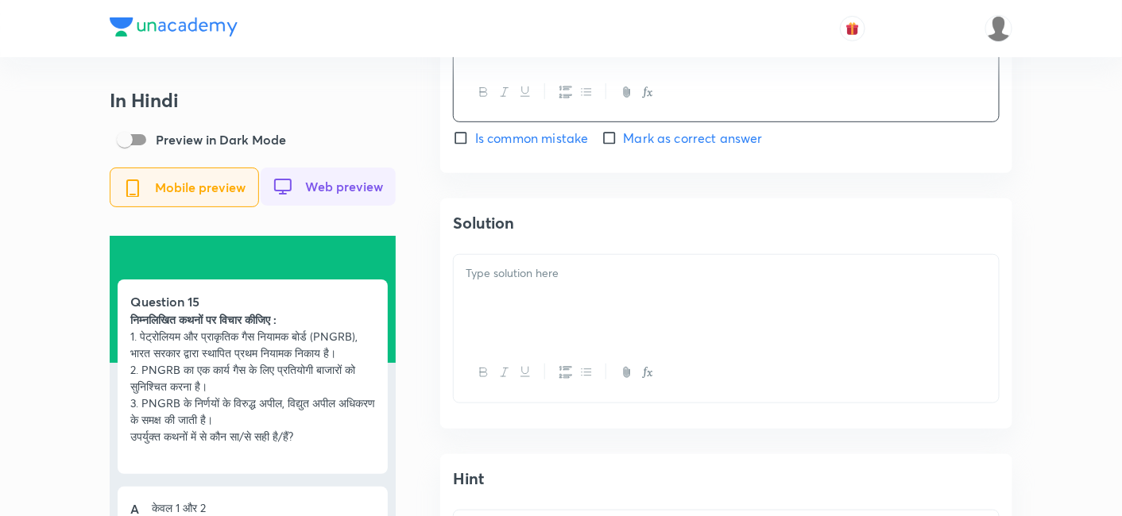
click at [539, 283] on p at bounding box center [726, 274] width 521 height 18
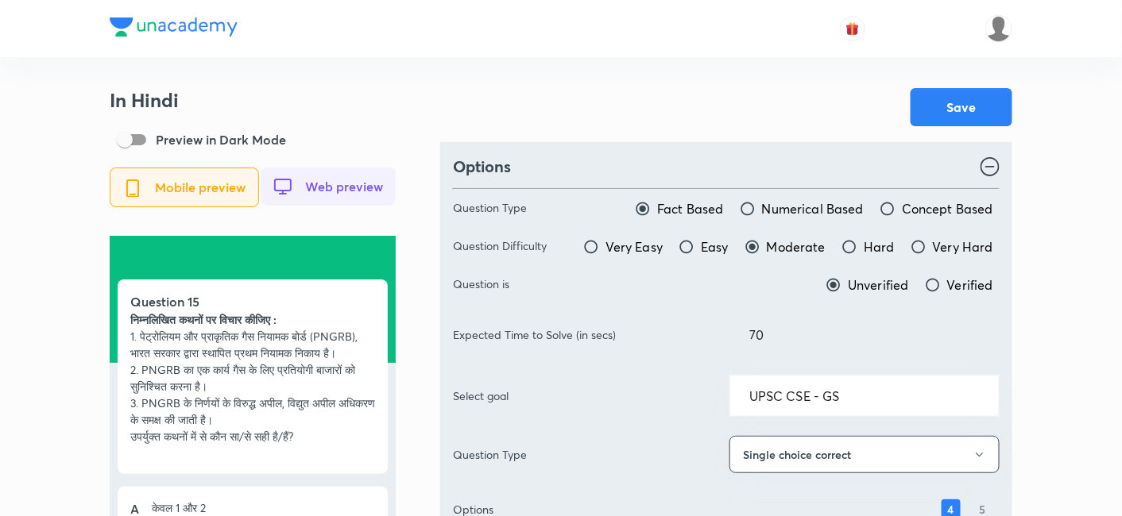
scroll to position [0, 0]
click at [951, 95] on button "Save" at bounding box center [961, 106] width 102 height 38
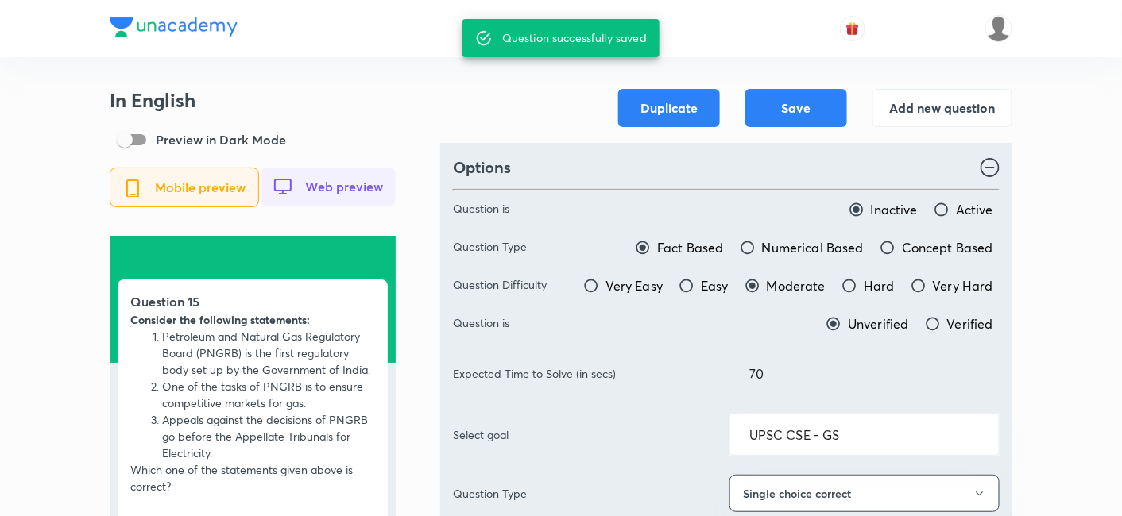
click at [369, 96] on h3 "In English" at bounding box center [253, 100] width 286 height 23
click at [383, 49] on div at bounding box center [561, 28] width 903 height 57
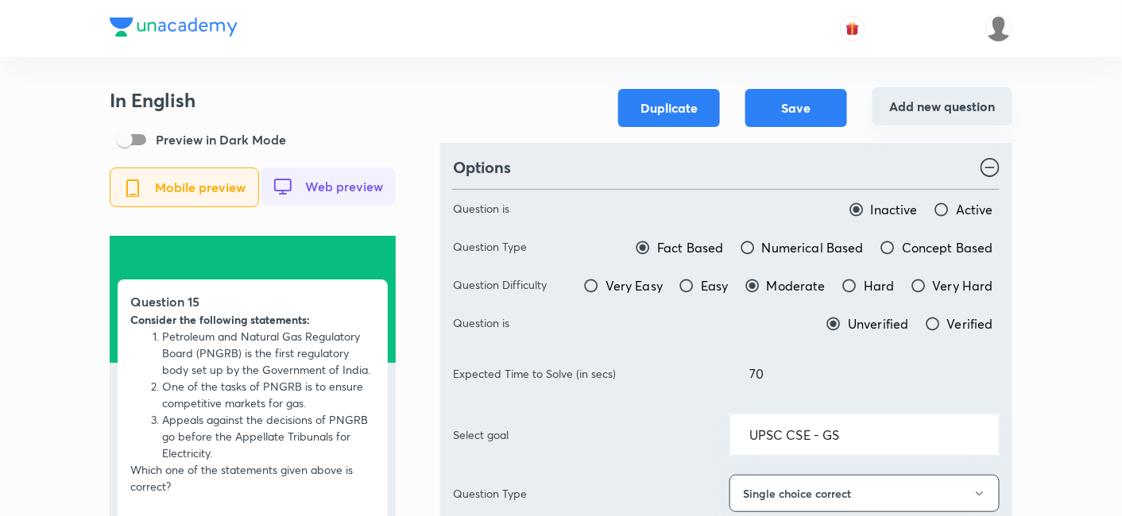
click at [926, 100] on button "Add new question" at bounding box center [942, 106] width 140 height 38
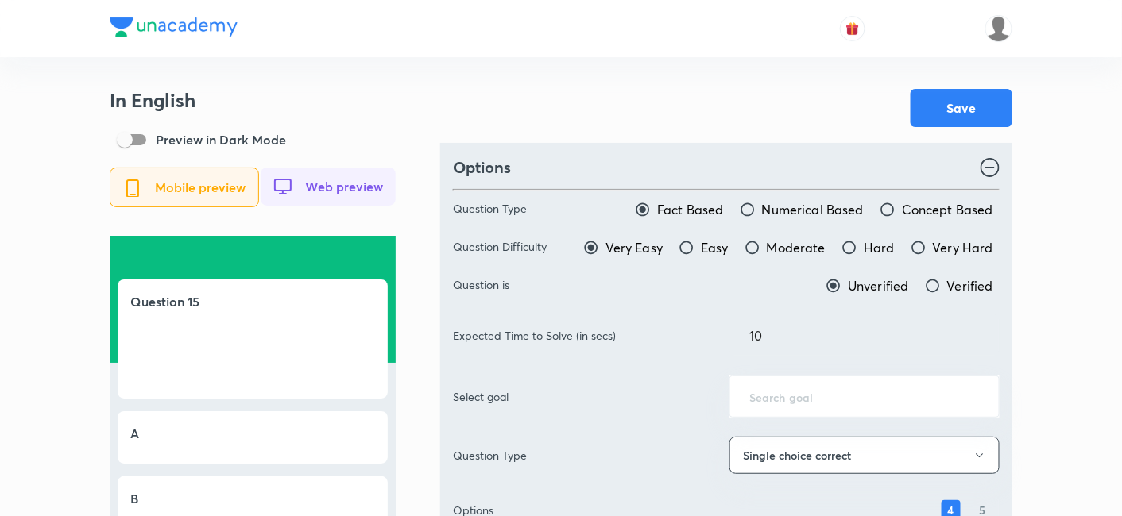
click at [451, 102] on div "Save" at bounding box center [726, 108] width 572 height 38
